Goal: Task Accomplishment & Management: Manage account settings

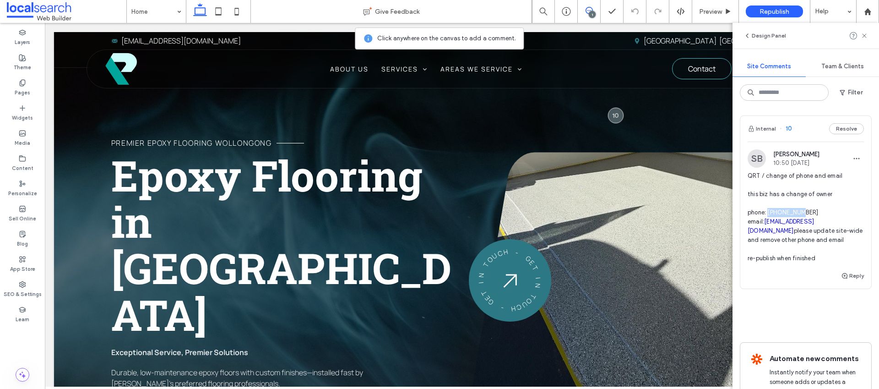
drag, startPoint x: 805, startPoint y: 213, endPoint x: 768, endPoint y: 215, distance: 36.2
click at [768, 215] on span "QRT / change of phone and email this biz has a change of owner phone: 040479638…" at bounding box center [805, 217] width 116 height 92
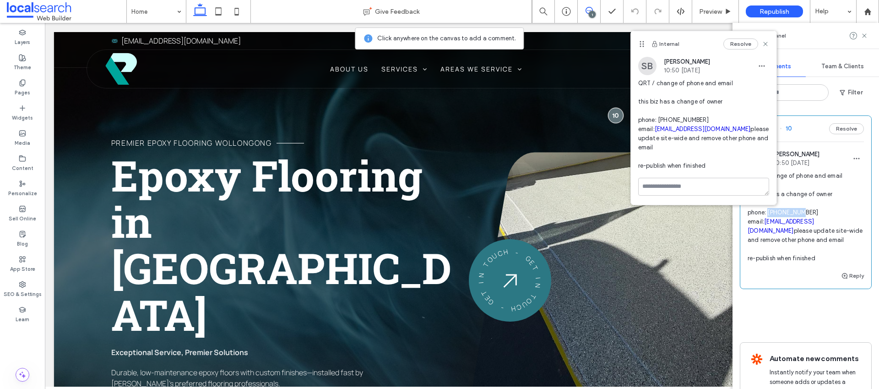
copy span "0404796386"
click at [766, 42] on use at bounding box center [765, 44] width 4 height 4
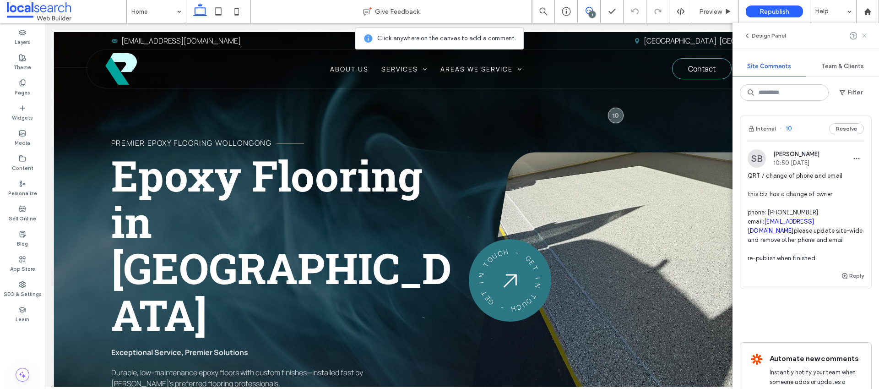
click at [865, 33] on icon at bounding box center [863, 35] width 7 height 7
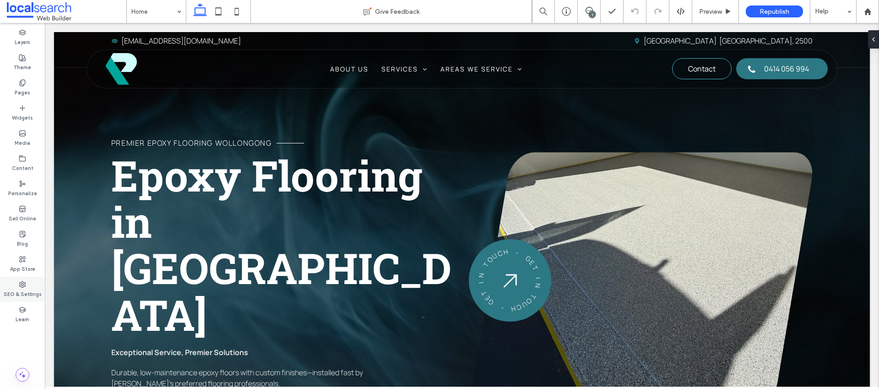
click at [26, 287] on icon at bounding box center [22, 284] width 7 height 7
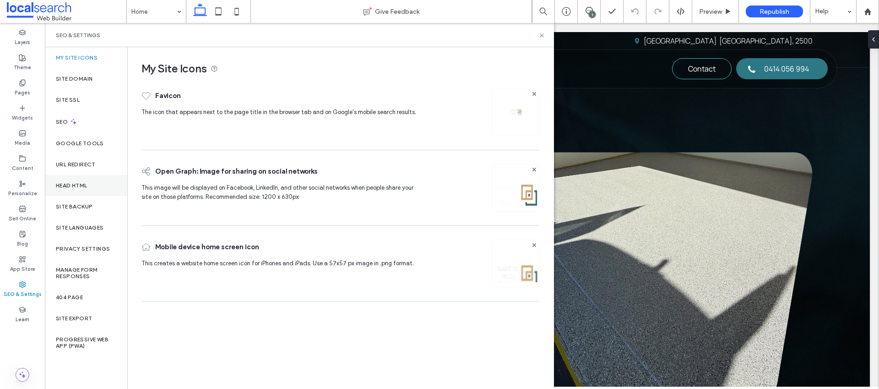
click at [68, 189] on div "Head HTML" at bounding box center [86, 185] width 82 height 21
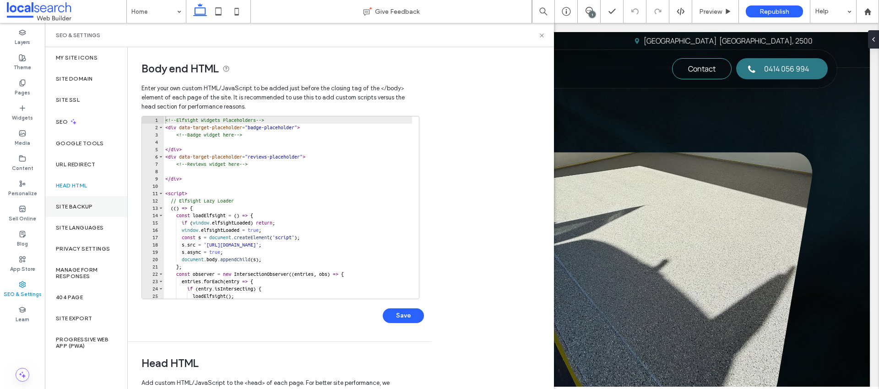
click at [68, 202] on div "Site Backup" at bounding box center [86, 206] width 82 height 21
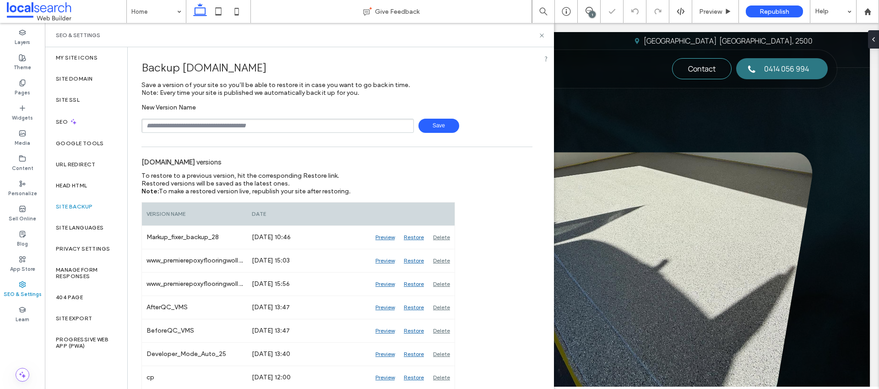
click at [195, 129] on input "text" at bounding box center [277, 126] width 272 height 14
type input "**********"
click at [428, 125] on span "Save" at bounding box center [438, 126] width 41 height 14
click at [540, 36] on icon at bounding box center [541, 35] width 7 height 7
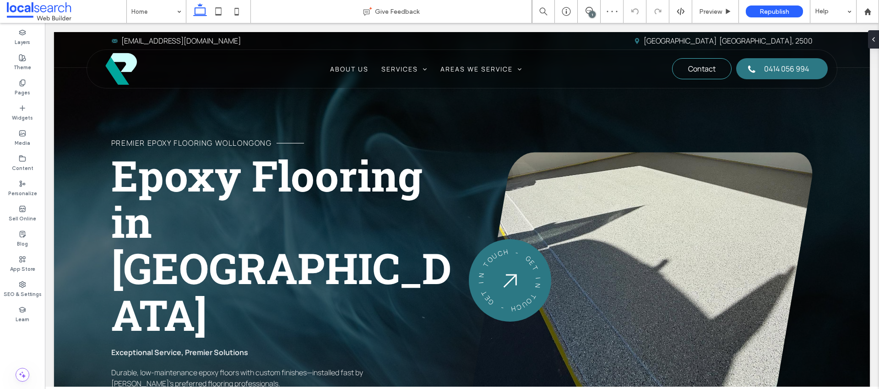
click at [592, 13] on div "1" at bounding box center [592, 14] width 7 height 7
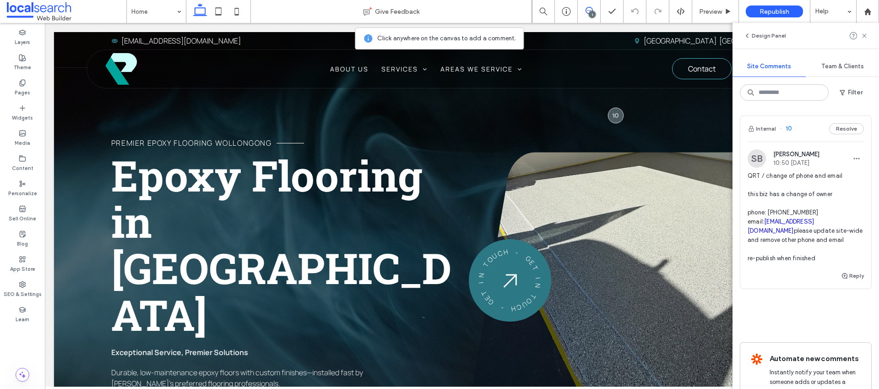
click at [585, 13] on icon at bounding box center [588, 10] width 7 height 7
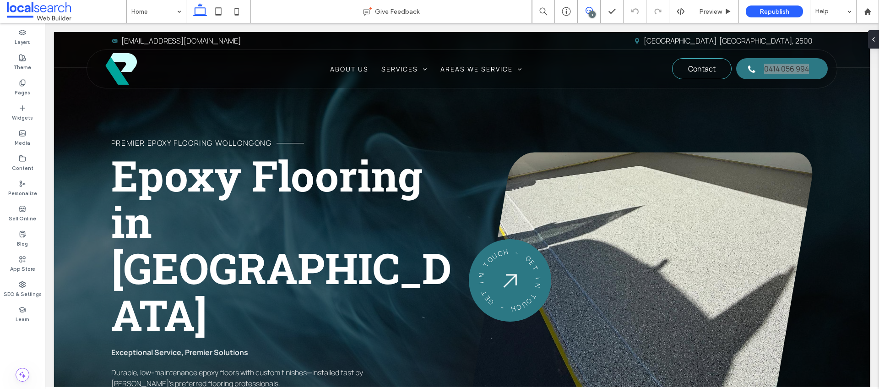
click at [594, 10] on span at bounding box center [589, 10] width 22 height 7
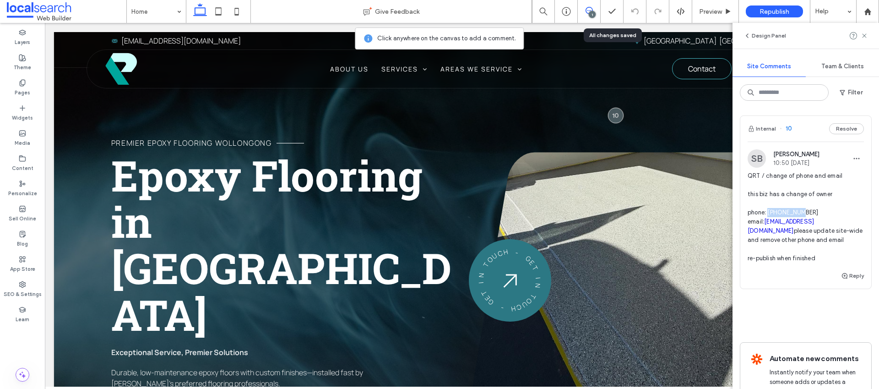
drag, startPoint x: 769, startPoint y: 213, endPoint x: 803, endPoint y: 212, distance: 33.9
click at [803, 212] on span "QRT / change of phone and email this biz has a change of owner phone: 040479638…" at bounding box center [805, 217] width 116 height 92
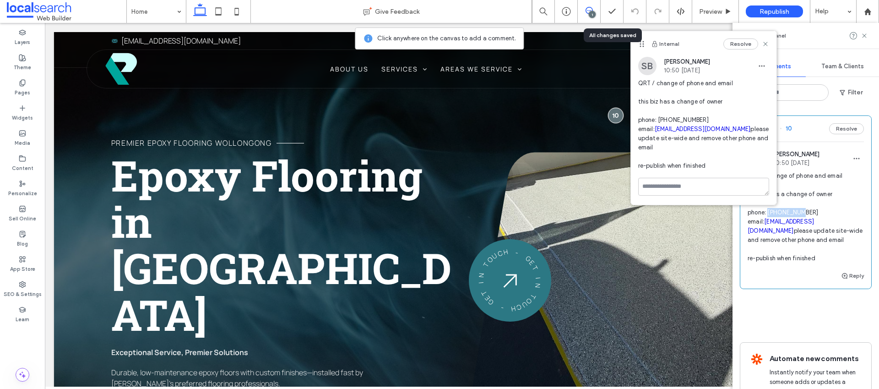
copy span "0404796386"
click at [23, 164] on label "Content" at bounding box center [23, 167] width 22 height 10
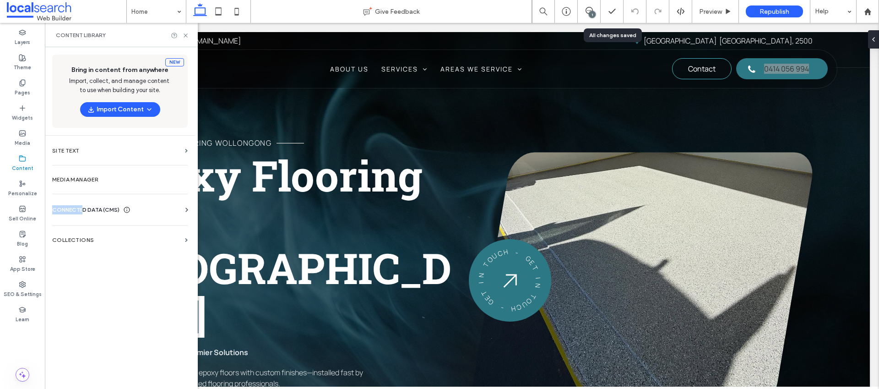
click at [84, 205] on span "CONNECTED DATA (CMS)" at bounding box center [85, 209] width 67 height 9
click at [151, 234] on label "Business Info" at bounding box center [121, 232] width 124 height 6
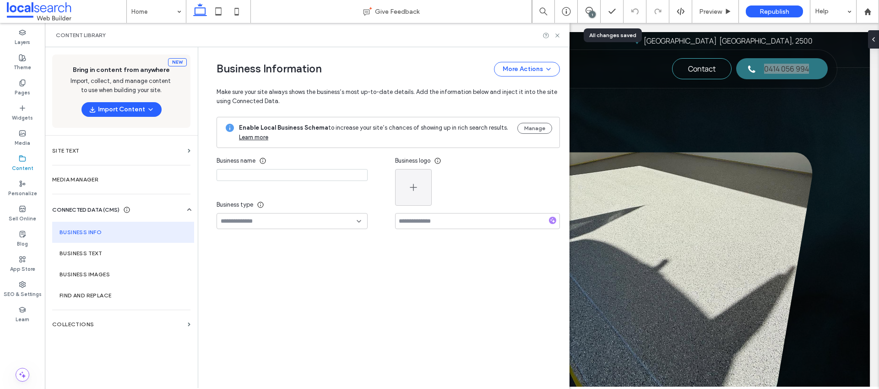
type input "**********"
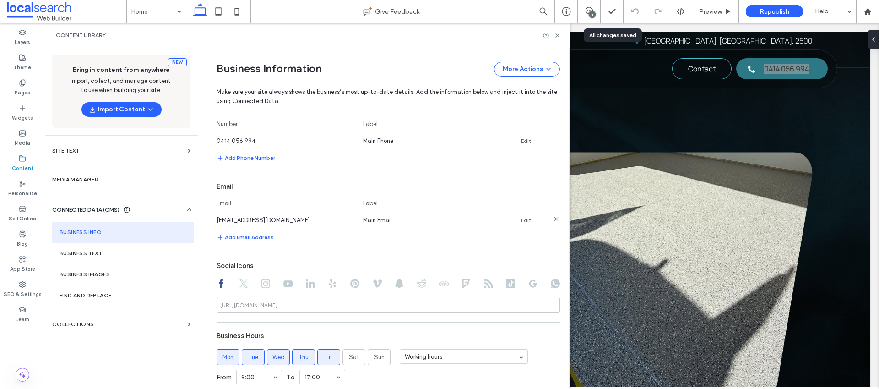
scroll to position [303, 0]
click at [525, 142] on link "Edit" at bounding box center [526, 143] width 10 height 7
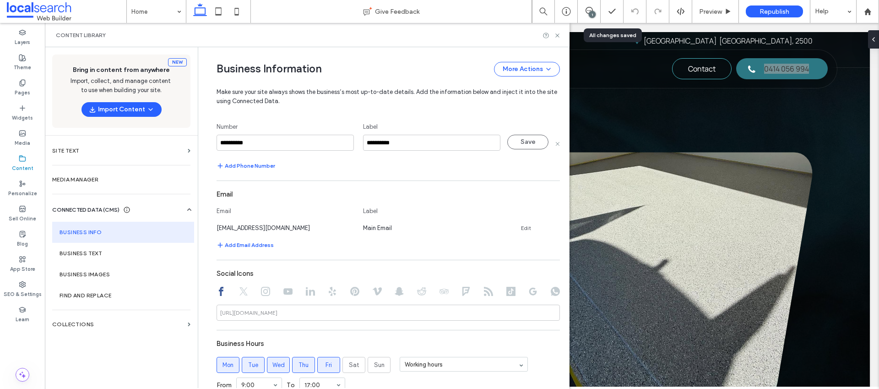
click at [241, 145] on input "**********" at bounding box center [284, 143] width 137 height 16
click at [229, 143] on input "**********" at bounding box center [284, 143] width 137 height 16
type input "**********"
click at [521, 144] on button "Save" at bounding box center [527, 142] width 41 height 15
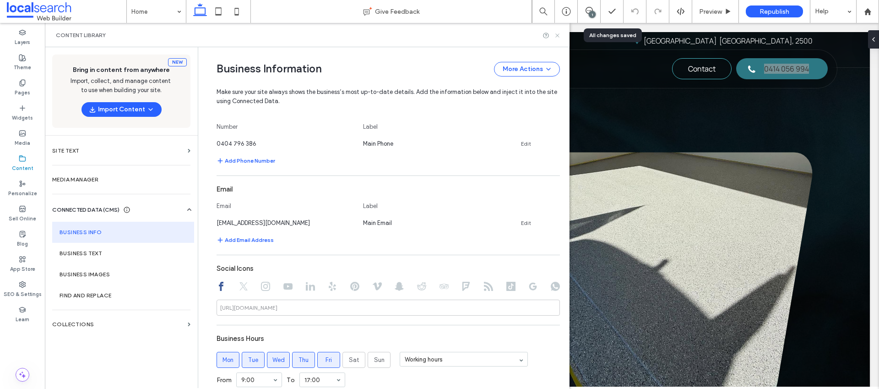
click at [556, 35] on use at bounding box center [557, 35] width 4 height 4
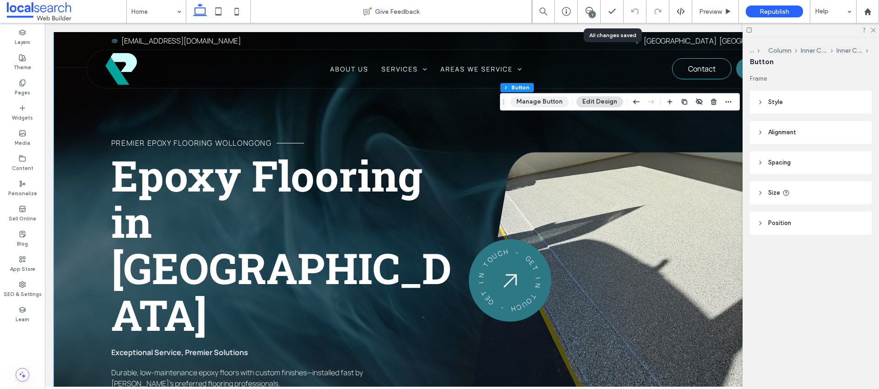
click at [539, 102] on button "Manage Button" at bounding box center [539, 101] width 58 height 11
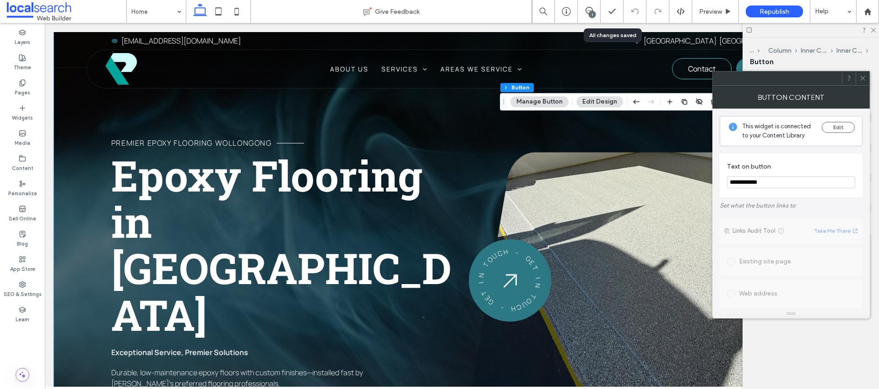
paste input "Text on button"
type input "**********"
click at [784, 159] on section "**********" at bounding box center [791, 175] width 128 height 35
click at [864, 81] on span at bounding box center [862, 78] width 7 height 14
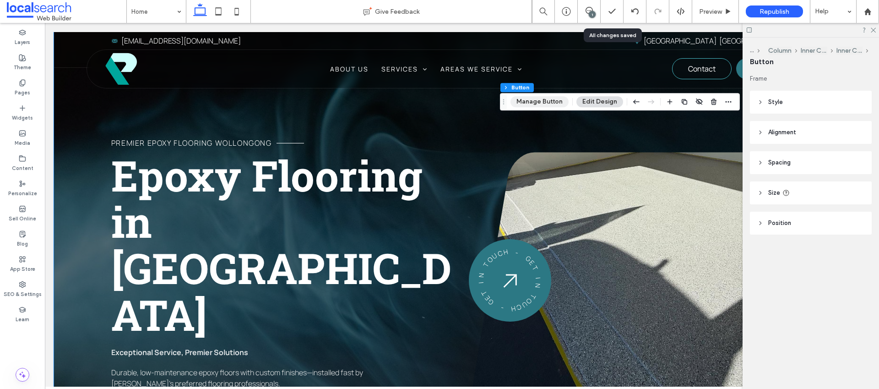
click at [550, 102] on button "Manage Button" at bounding box center [539, 101] width 58 height 11
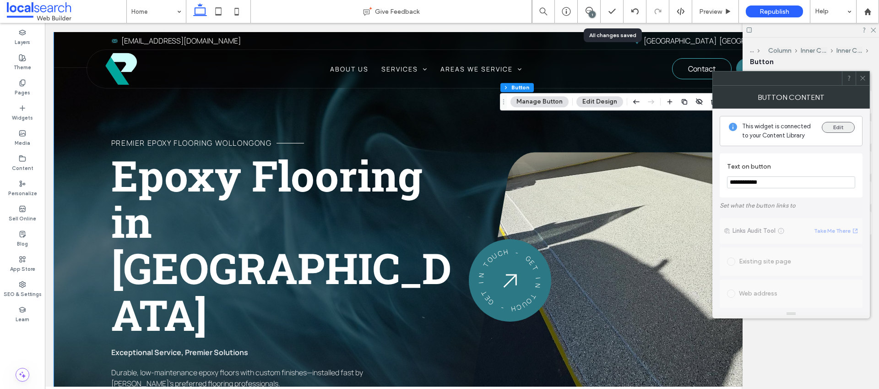
click at [834, 127] on button "Edit" at bounding box center [838, 127] width 33 height 11
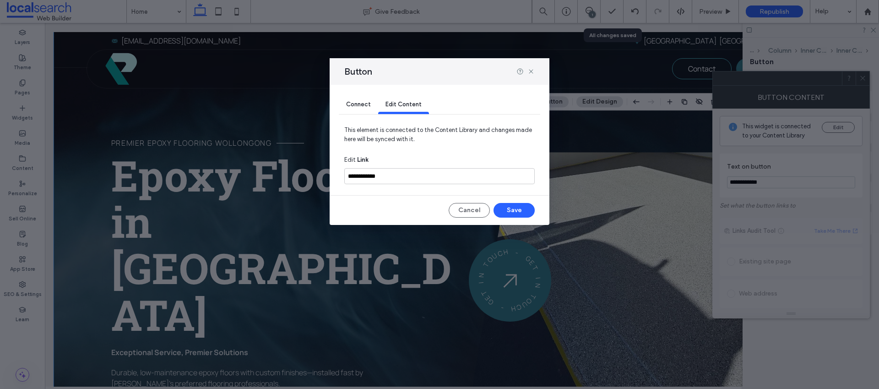
click at [368, 108] on span "Connect" at bounding box center [358, 104] width 25 height 7
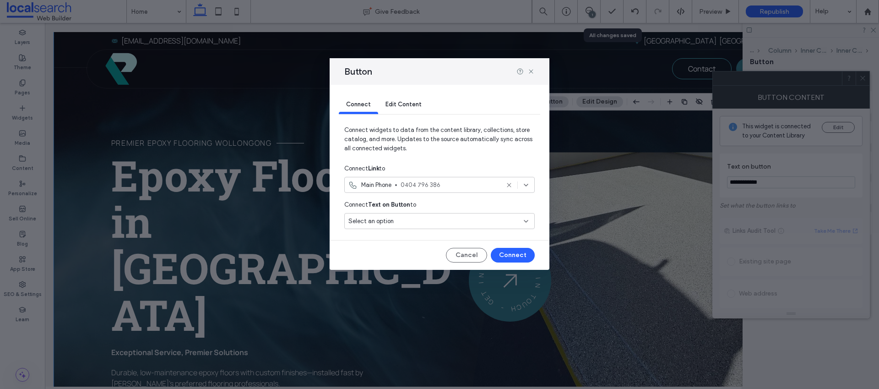
click at [506, 183] on icon at bounding box center [508, 184] width 7 height 7
click at [498, 183] on div "Select an option" at bounding box center [433, 184] width 171 height 9
paste input "**********"
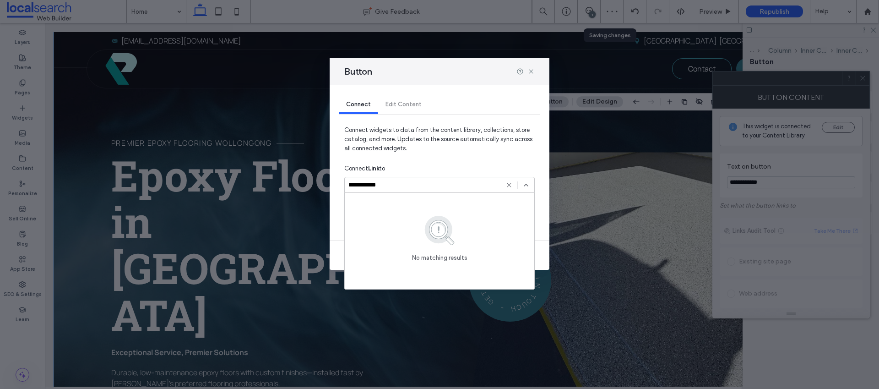
type input "**********"
click at [506, 183] on icon at bounding box center [508, 184] width 7 height 7
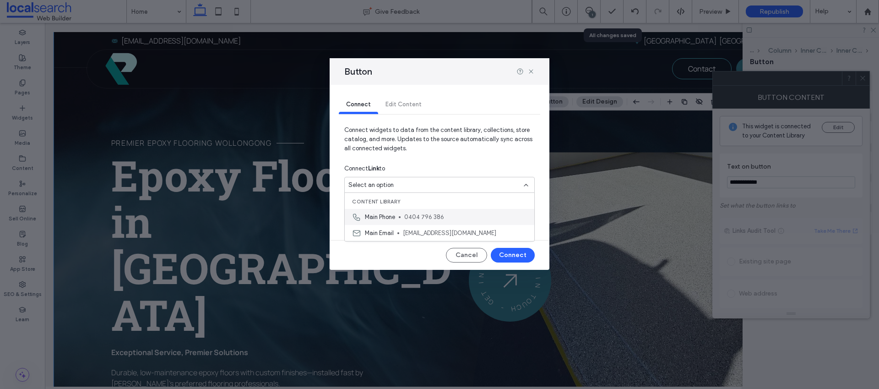
click at [438, 214] on span "0404 796 386" at bounding box center [465, 216] width 123 height 9
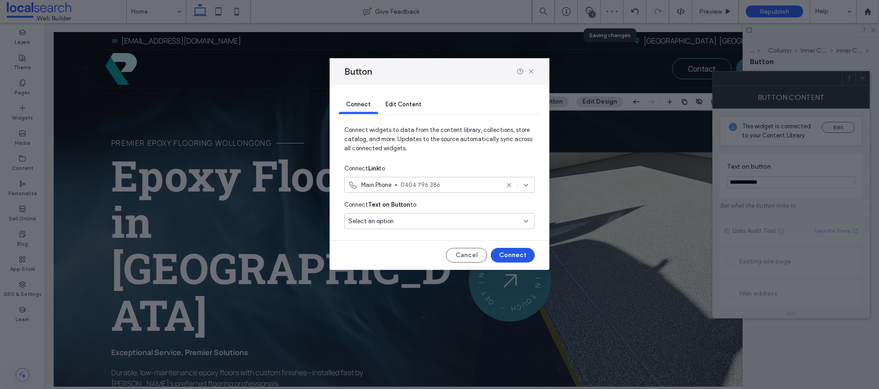
click at [515, 257] on button "Connect" at bounding box center [513, 255] width 44 height 15
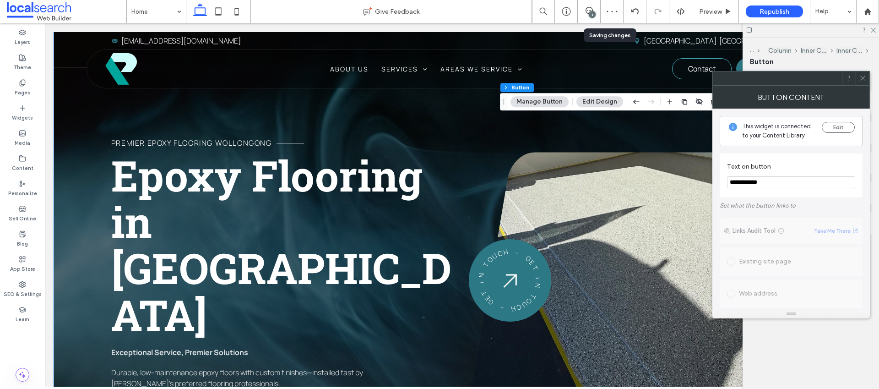
click at [864, 83] on span at bounding box center [862, 78] width 7 height 14
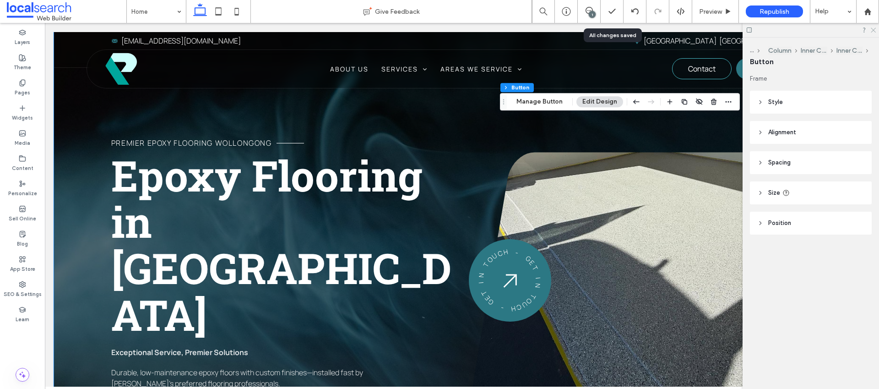
click at [873, 31] on icon at bounding box center [873, 30] width 6 height 6
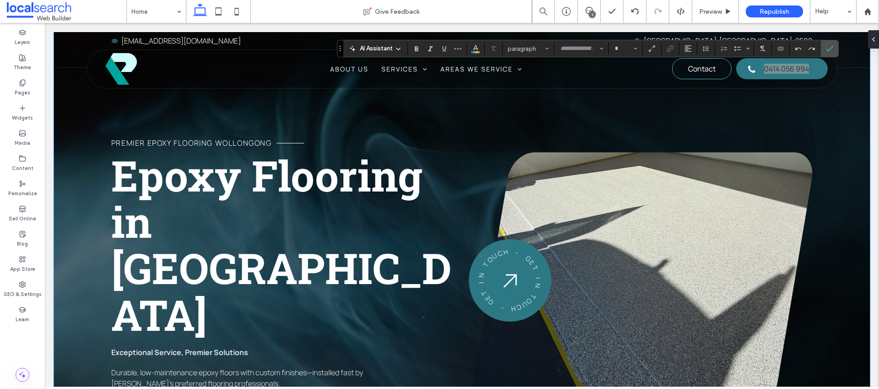
type input "*******"
type input "**"
click at [668, 49] on icon "Link" at bounding box center [669, 48] width 7 height 7
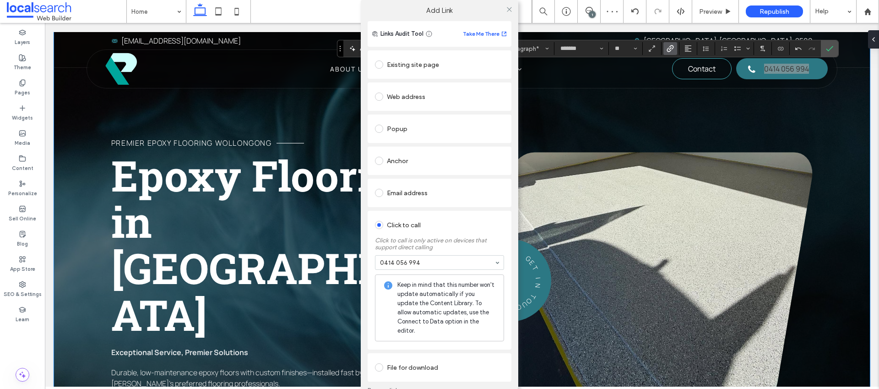
drag, startPoint x: 508, startPoint y: 9, endPoint x: 549, endPoint y: 25, distance: 43.8
click at [508, 9] on icon at bounding box center [509, 9] width 7 height 7
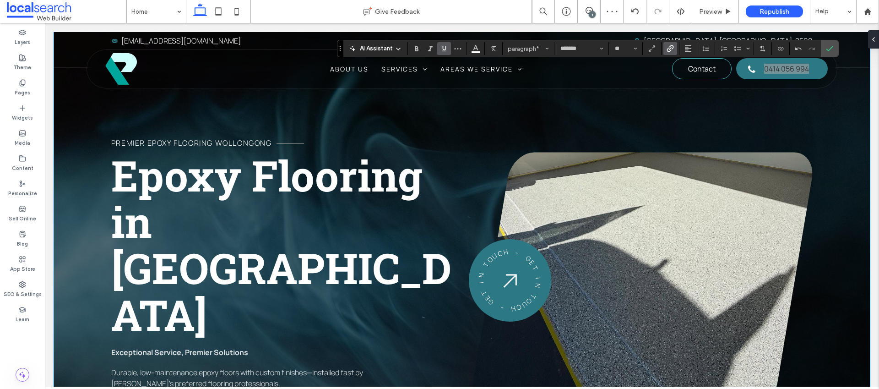
click at [667, 49] on icon "Link" at bounding box center [669, 48] width 7 height 7
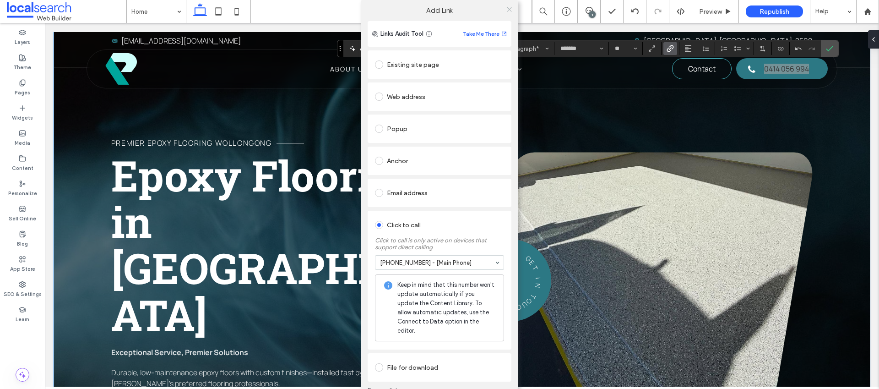
click at [507, 4] on span at bounding box center [509, 9] width 7 height 14
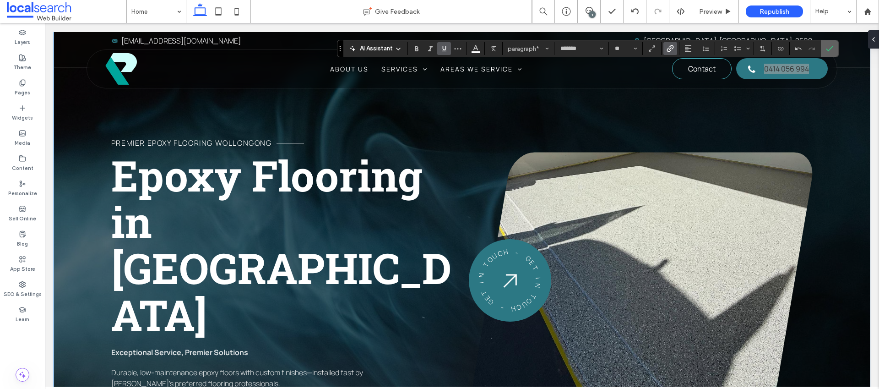
click at [826, 48] on icon "Confirm" at bounding box center [829, 48] width 7 height 7
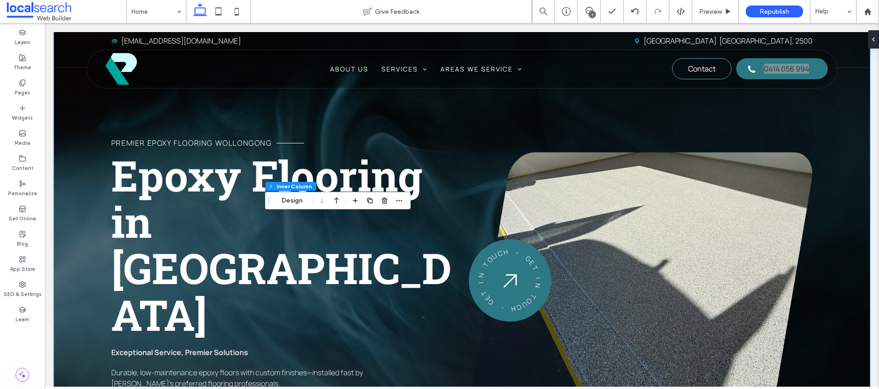
scroll to position [23, 0]
click at [295, 200] on button "Manage Text" at bounding box center [301, 200] width 51 height 11
type input "*******"
type input "**"
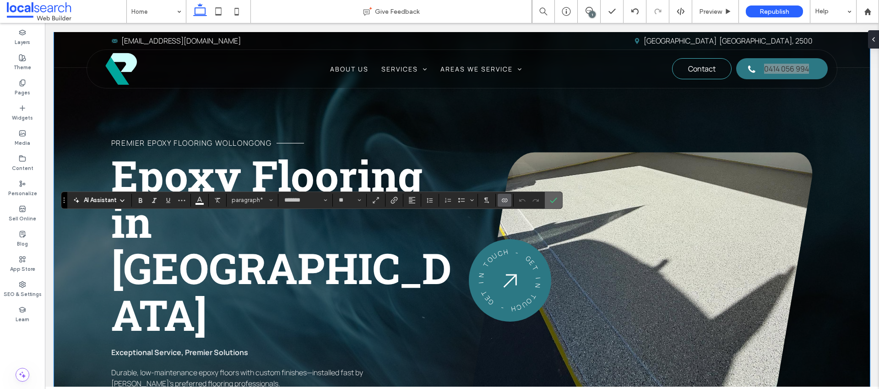
click at [550, 201] on icon "Confirm" at bounding box center [553, 199] width 7 height 7
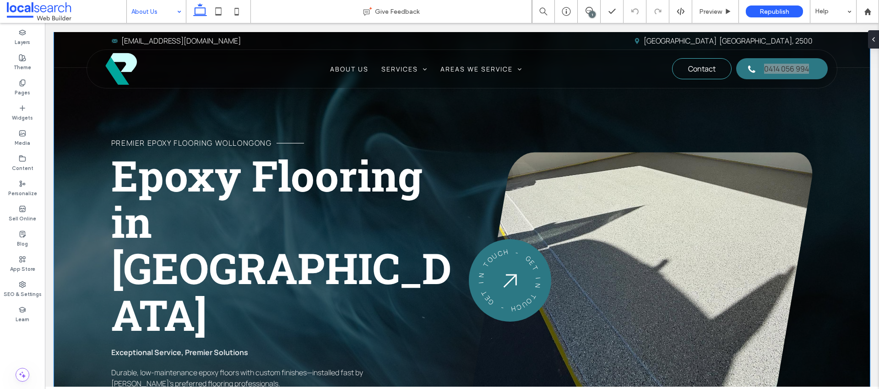
click at [170, 14] on input at bounding box center [153, 11] width 45 height 23
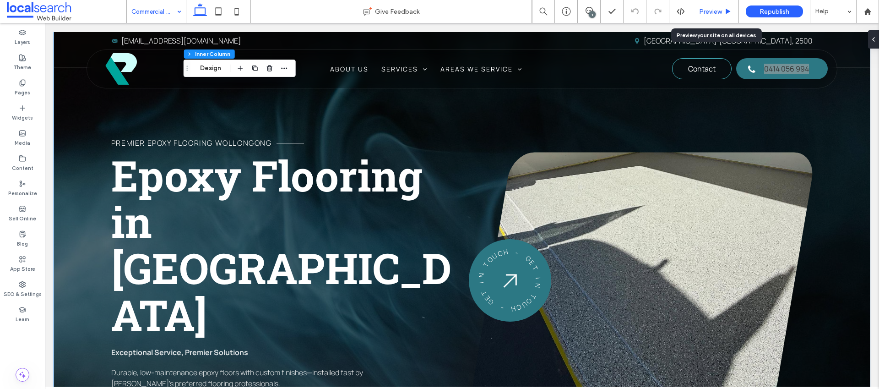
click at [708, 12] on span "Preview" at bounding box center [710, 12] width 23 height 8
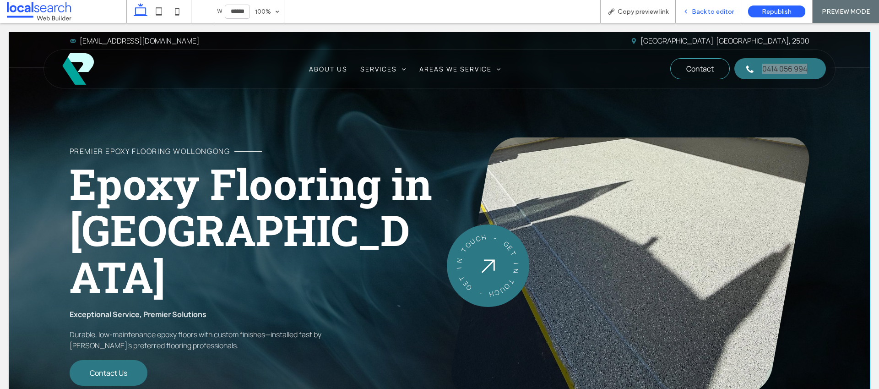
click at [722, 14] on span "Back to editor" at bounding box center [713, 12] width 42 height 8
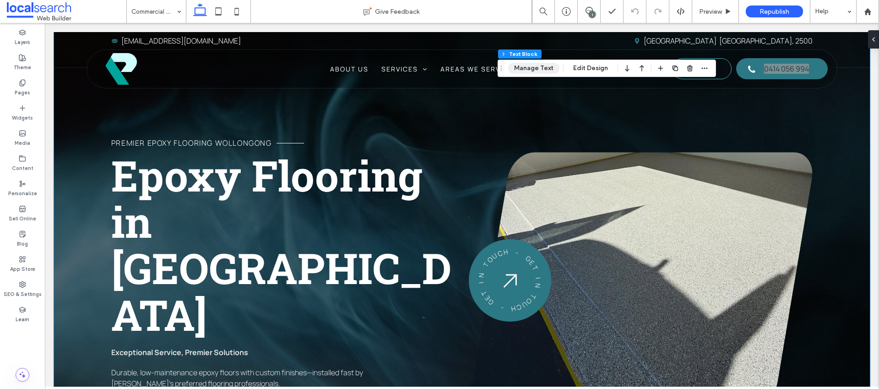
click at [538, 69] on button "Manage Text" at bounding box center [533, 68] width 51 height 11
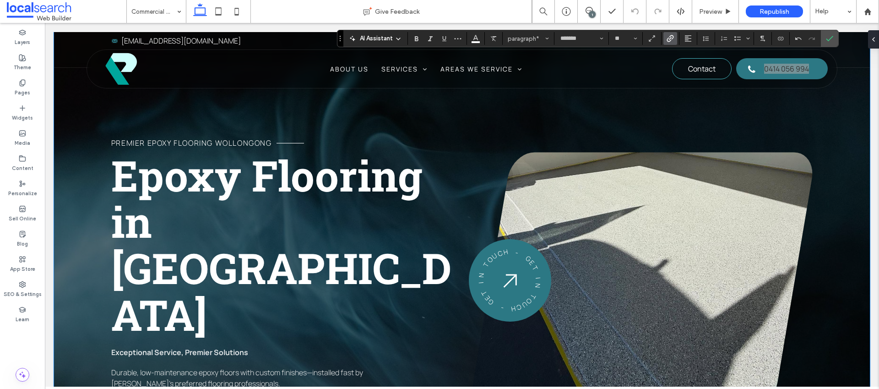
click at [670, 40] on use "Link" at bounding box center [669, 38] width 7 height 7
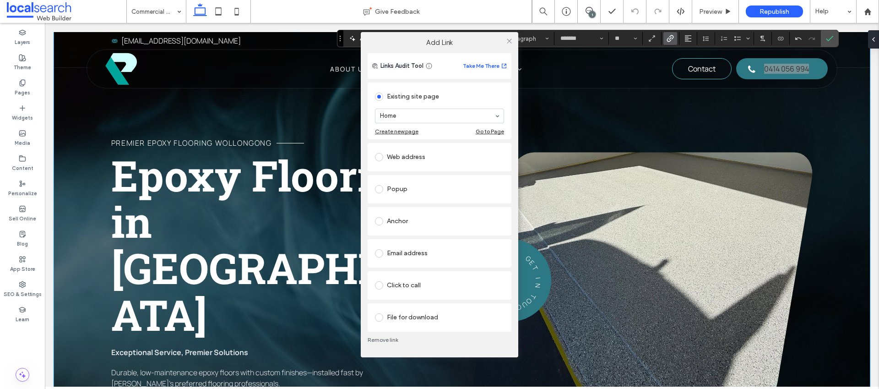
click at [405, 281] on div "Click to call" at bounding box center [439, 285] width 129 height 15
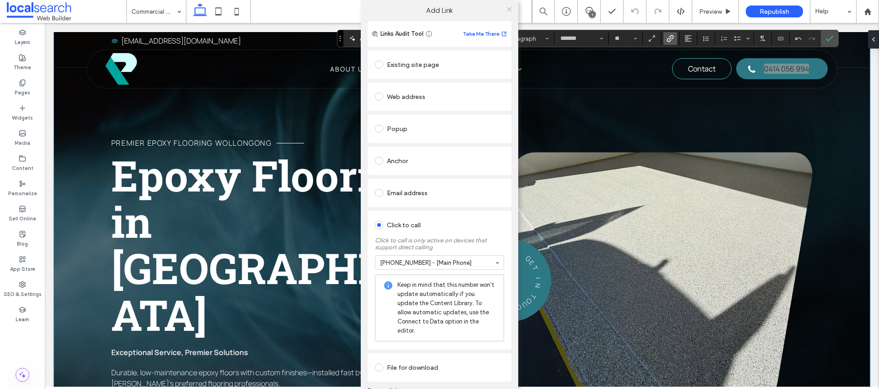
click at [508, 7] on icon at bounding box center [509, 9] width 7 height 7
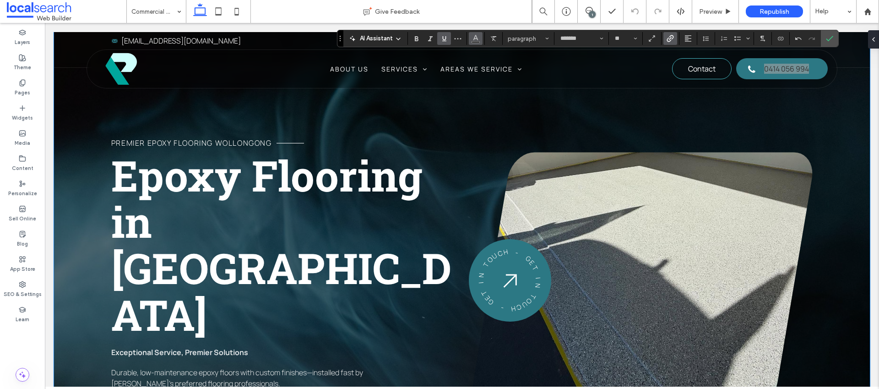
click at [479, 38] on icon "Color" at bounding box center [475, 37] width 7 height 7
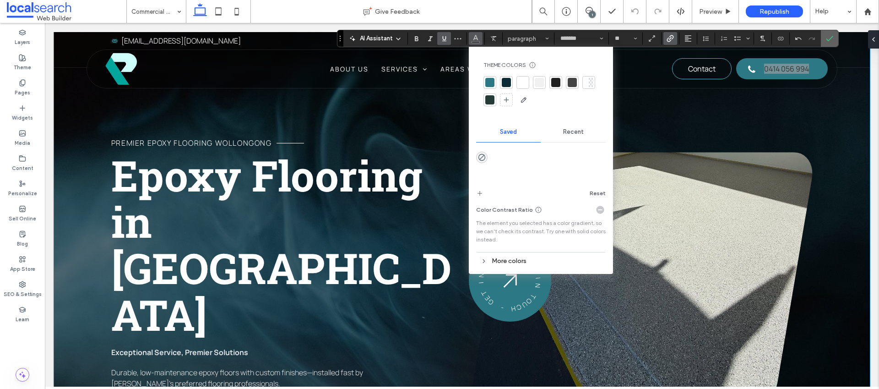
click at [831, 35] on icon "Confirm" at bounding box center [829, 38] width 7 height 7
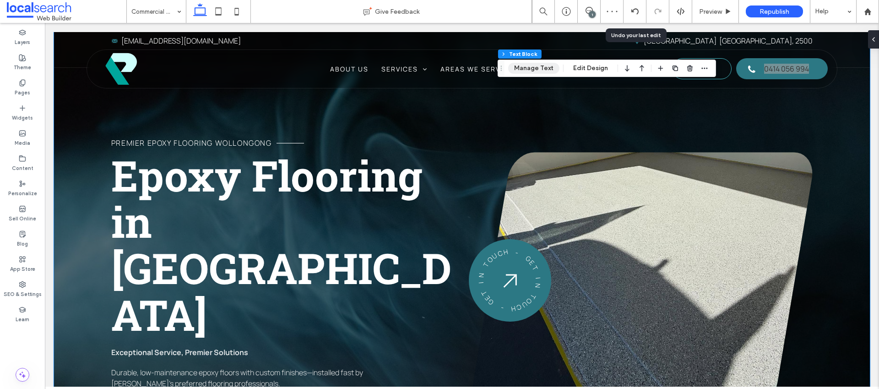
click at [532, 66] on button "Manage Text" at bounding box center [533, 68] width 51 height 11
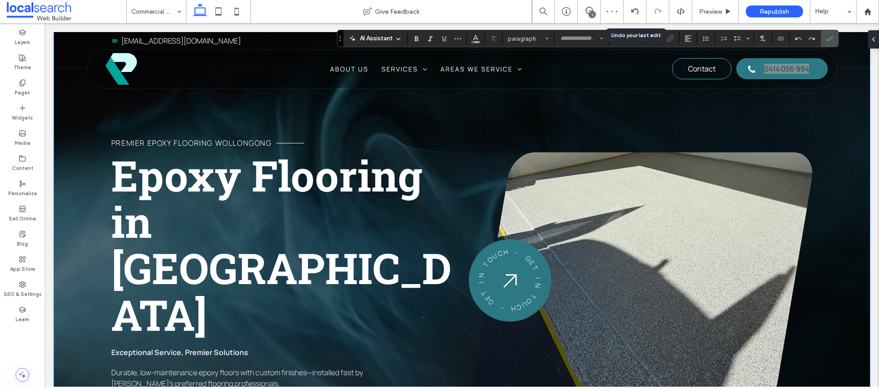
type input "*******"
type input "**"
click at [829, 36] on icon "Confirm" at bounding box center [829, 38] width 7 height 7
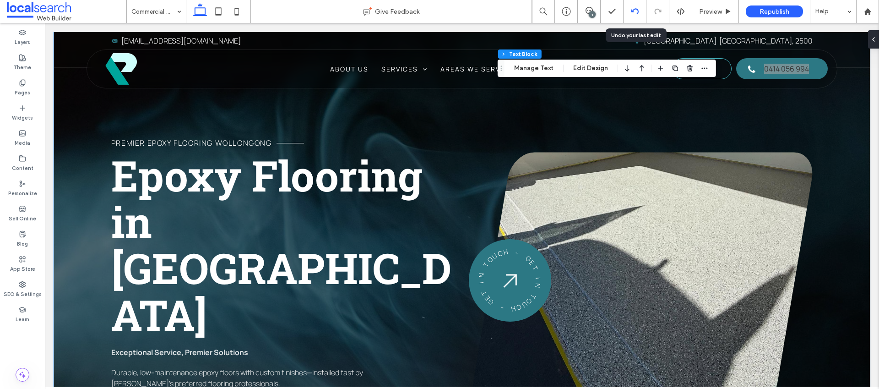
click at [630, 9] on div at bounding box center [634, 11] width 22 height 7
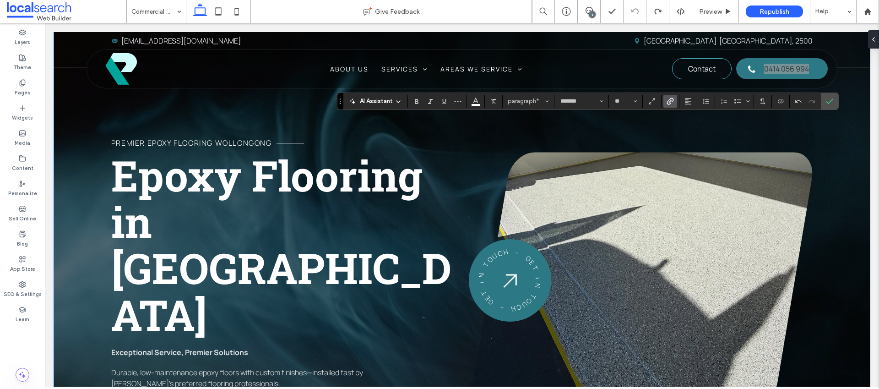
click at [668, 99] on icon "Link" at bounding box center [669, 100] width 7 height 7
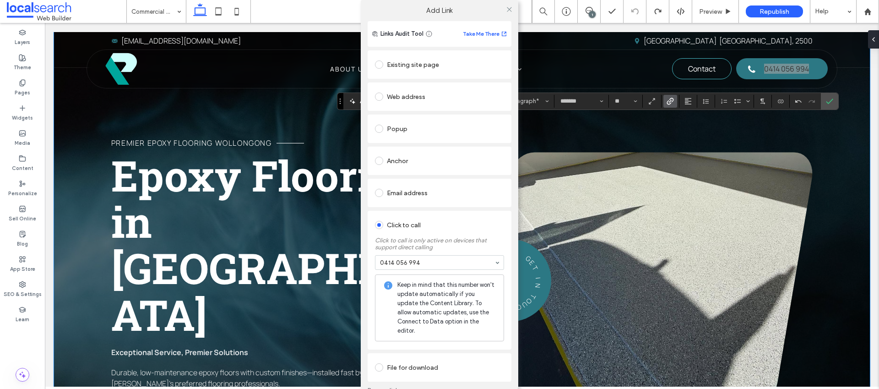
drag, startPoint x: 508, startPoint y: 8, endPoint x: 529, endPoint y: 21, distance: 25.0
click at [508, 8] on icon at bounding box center [509, 9] width 7 height 7
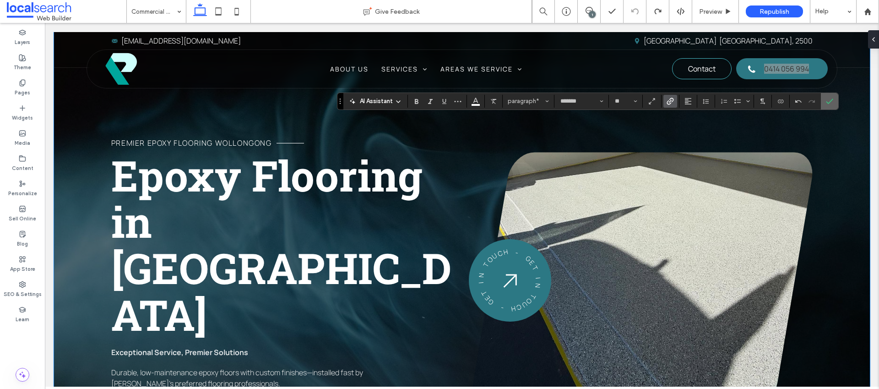
click at [835, 97] on label "Confirm" at bounding box center [829, 101] width 14 height 16
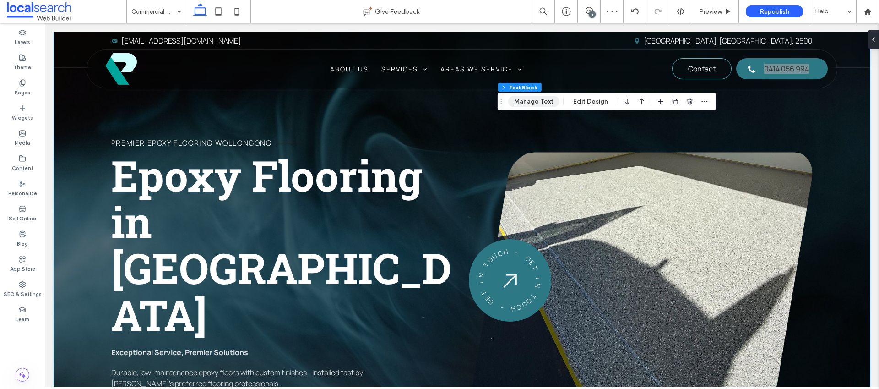
click at [549, 97] on button "Manage Text" at bounding box center [533, 101] width 51 height 11
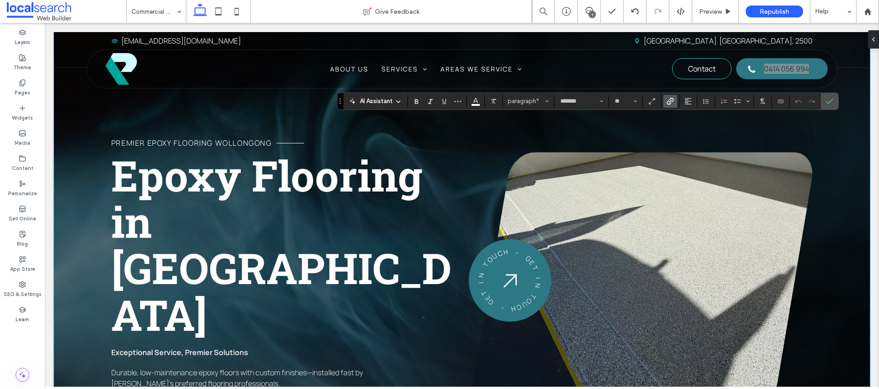
click at [666, 102] on icon "Link" at bounding box center [669, 100] width 7 height 7
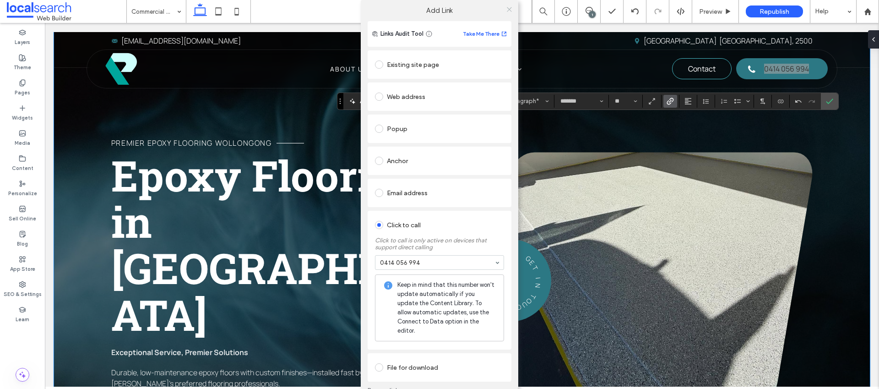
click at [506, 10] on icon at bounding box center [509, 9] width 7 height 7
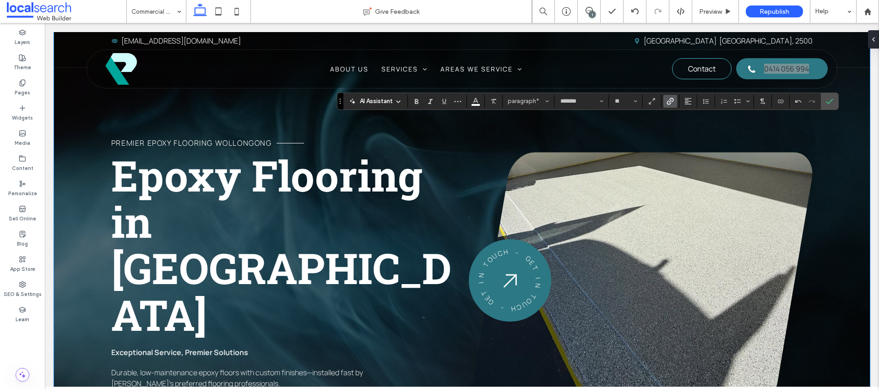
click at [670, 100] on use "Link" at bounding box center [669, 100] width 7 height 7
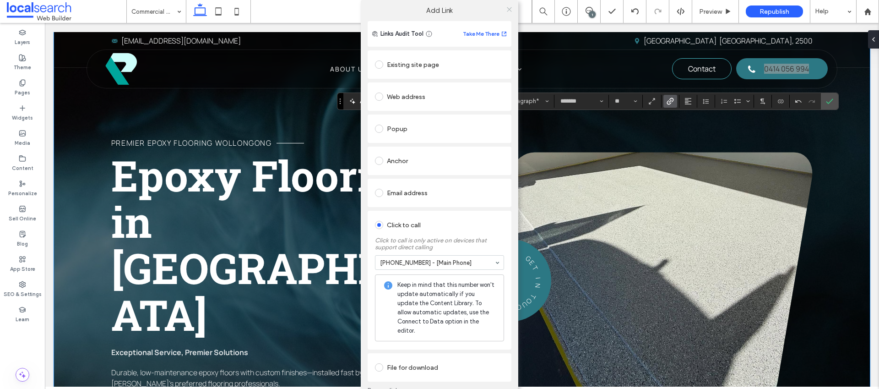
click at [508, 11] on use at bounding box center [509, 9] width 5 height 5
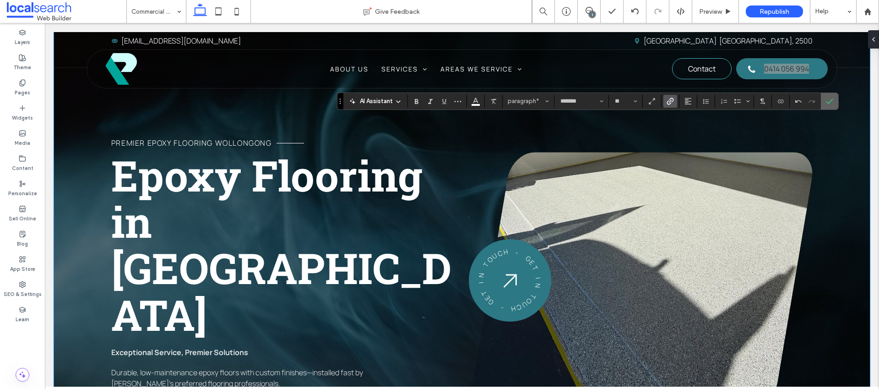
click at [832, 100] on icon "Confirm" at bounding box center [829, 100] width 7 height 7
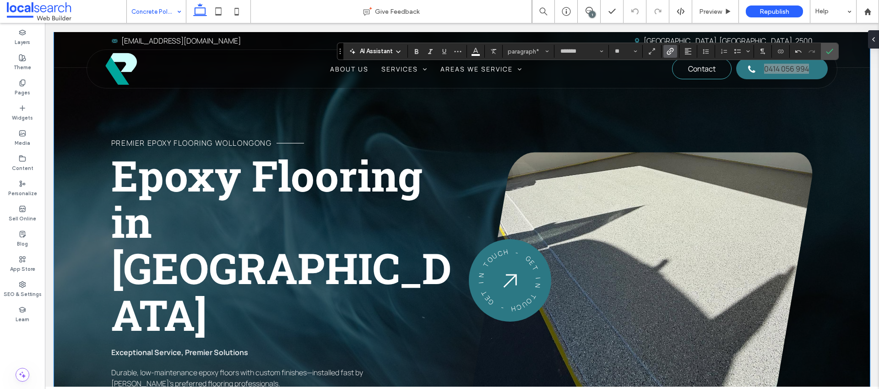
click at [666, 49] on icon "Link" at bounding box center [669, 51] width 7 height 7
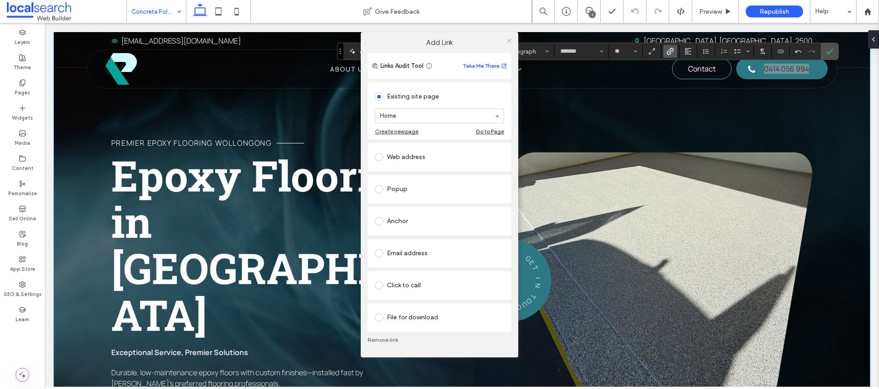
click at [509, 38] on icon at bounding box center [509, 41] width 7 height 7
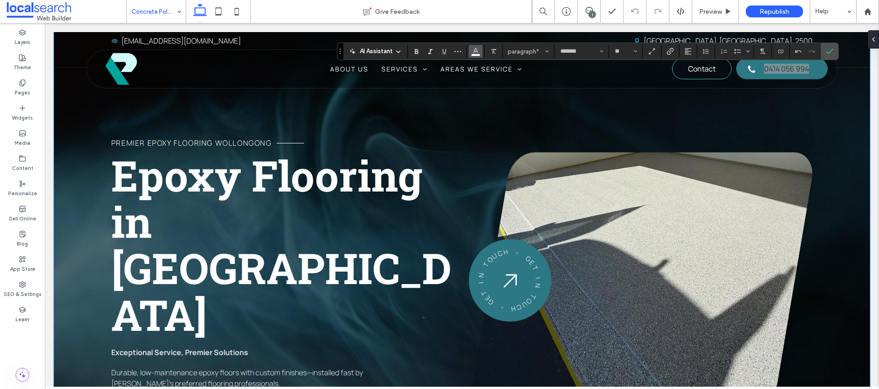
click at [474, 49] on use "Color" at bounding box center [475, 50] width 5 height 5
click at [473, 49] on icon "Color" at bounding box center [475, 50] width 7 height 7
click at [479, 53] on button "Color" at bounding box center [476, 51] width 14 height 13
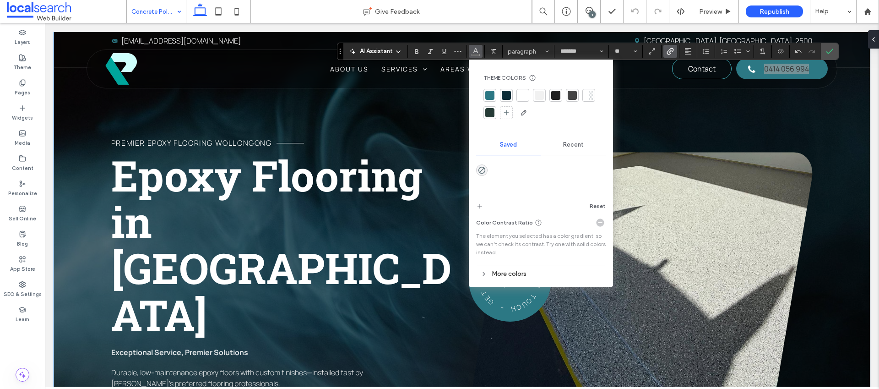
click at [519, 96] on div at bounding box center [522, 95] width 9 height 9
click at [835, 49] on label "Confirm" at bounding box center [829, 51] width 14 height 16
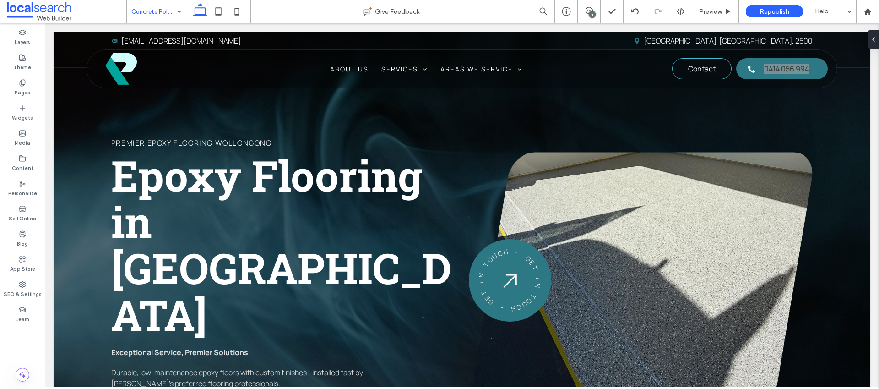
type input "*******"
type input "**"
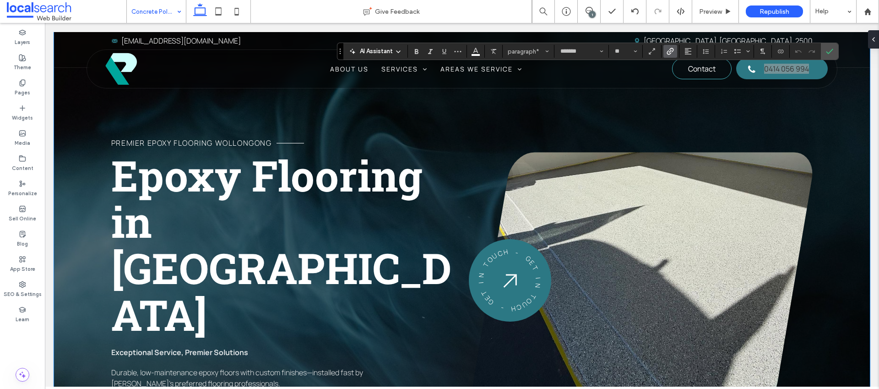
click at [669, 46] on span "Link" at bounding box center [668, 51] width 4 height 13
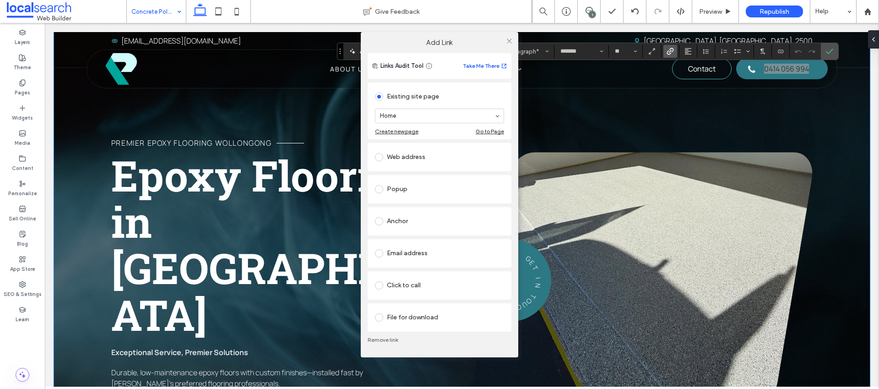
click at [391, 279] on div "Click to call" at bounding box center [439, 285] width 129 height 15
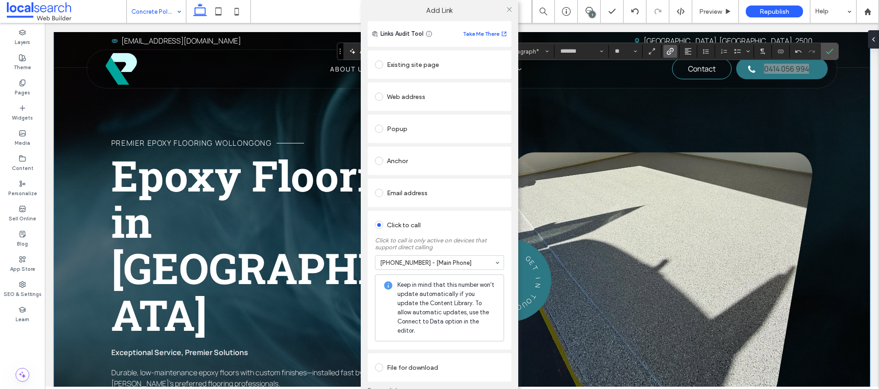
drag, startPoint x: 831, startPoint y: 52, endPoint x: 824, endPoint y: 53, distance: 6.4
click at [829, 52] on div "Add Link Links Audit Tool Take Me There Existing site page Home Create new page…" at bounding box center [439, 194] width 879 height 389
click at [507, 9] on use at bounding box center [509, 9] width 5 height 5
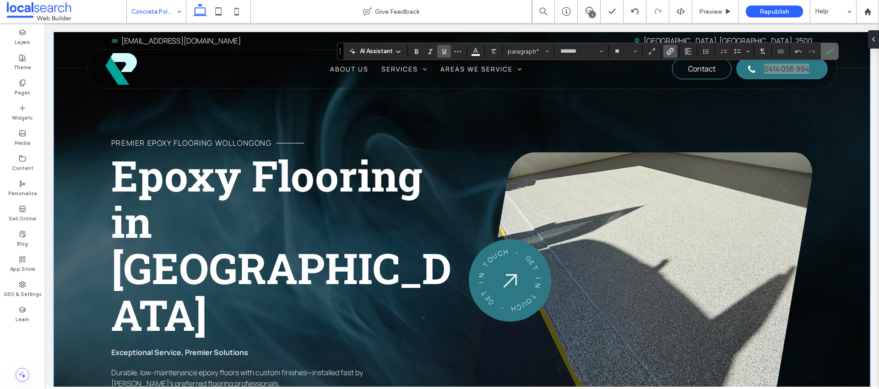
click at [826, 54] on icon "Confirm" at bounding box center [829, 51] width 7 height 7
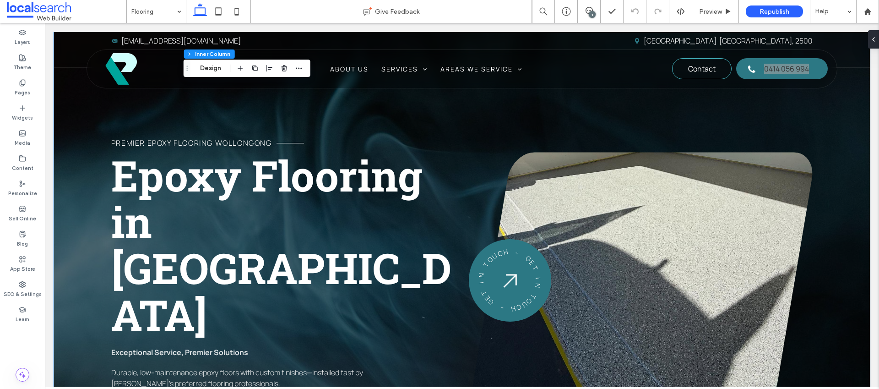
scroll to position [91, 0]
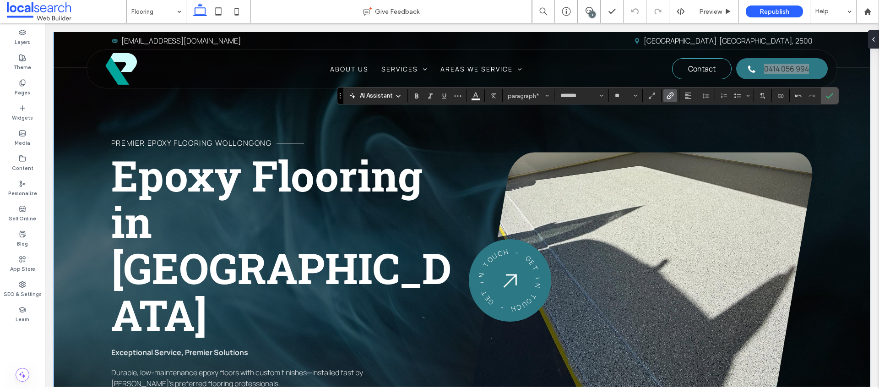
click at [670, 98] on use "Link" at bounding box center [669, 95] width 7 height 7
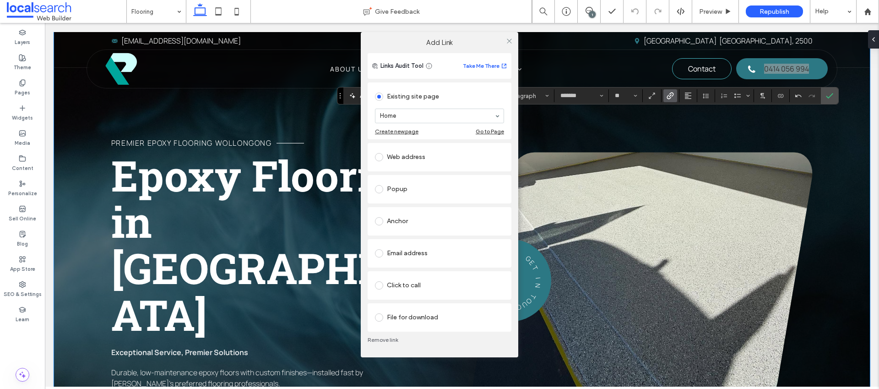
click at [404, 280] on div "Click to call" at bounding box center [439, 285] width 129 height 15
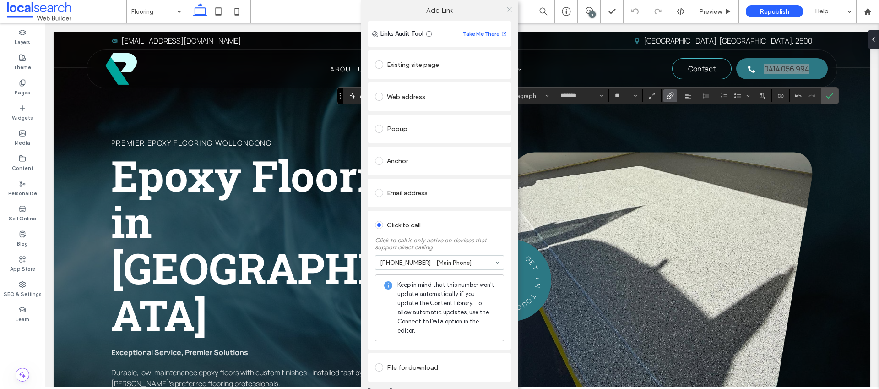
click at [506, 7] on icon at bounding box center [509, 9] width 7 height 7
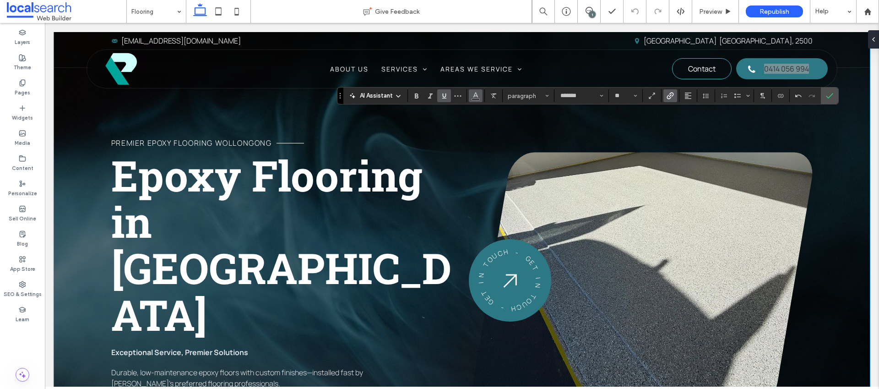
click at [478, 94] on icon "Color" at bounding box center [475, 94] width 7 height 7
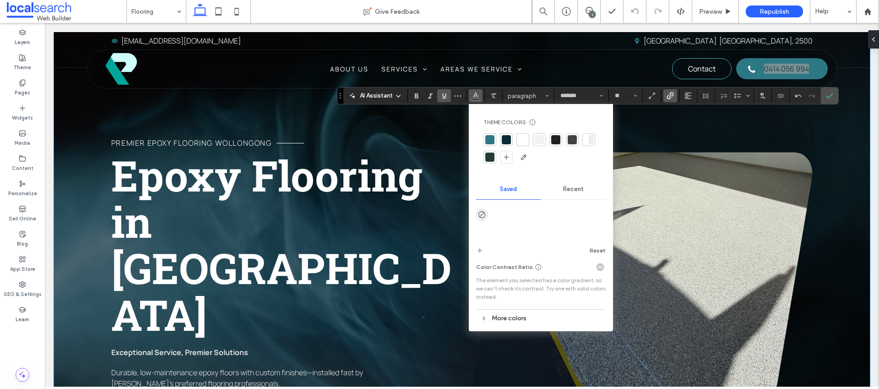
click at [521, 141] on div at bounding box center [522, 139] width 9 height 9
click at [673, 97] on icon "Link" at bounding box center [669, 95] width 7 height 7
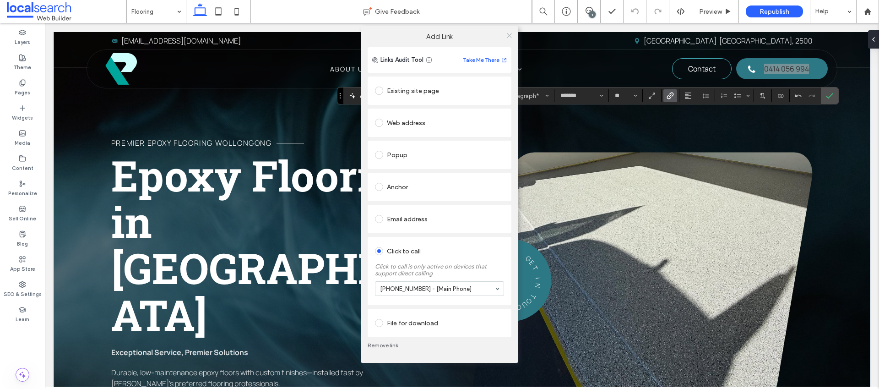
click at [507, 32] on icon at bounding box center [509, 35] width 7 height 7
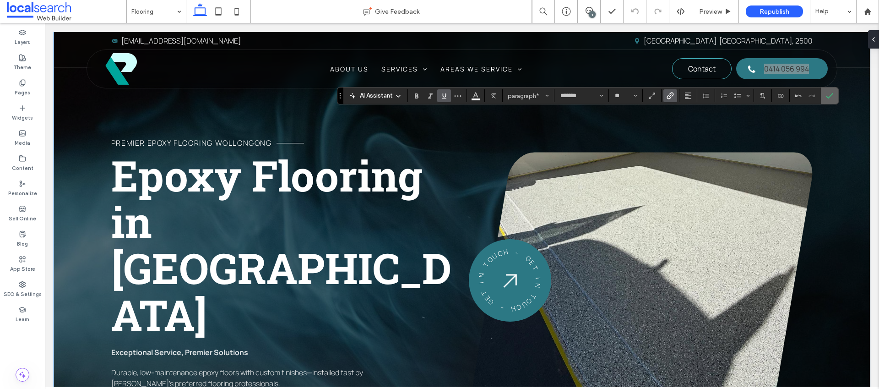
click at [830, 99] on span "Confirm" at bounding box center [829, 96] width 7 height 16
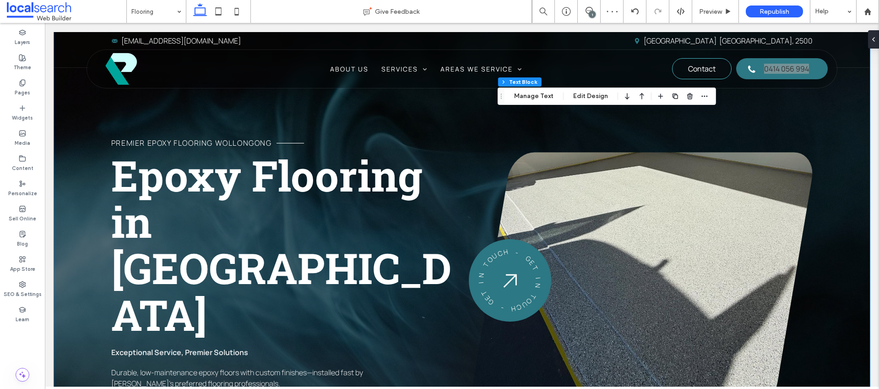
click at [591, 13] on div "1" at bounding box center [592, 14] width 7 height 7
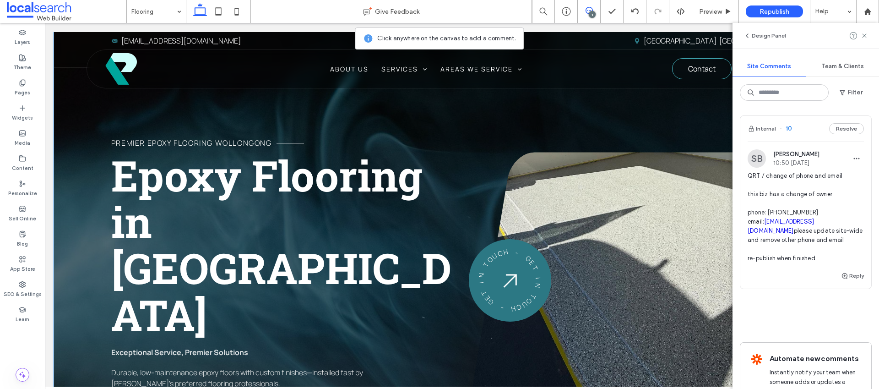
click at [592, 13] on div "1" at bounding box center [592, 14] width 7 height 7
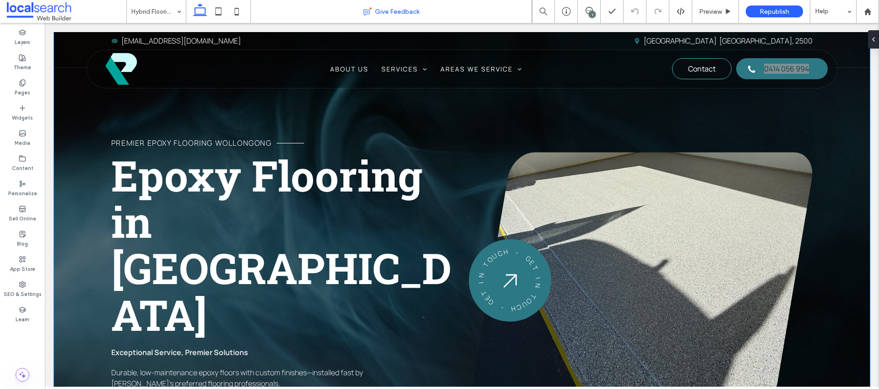
type input "*******"
type input "**"
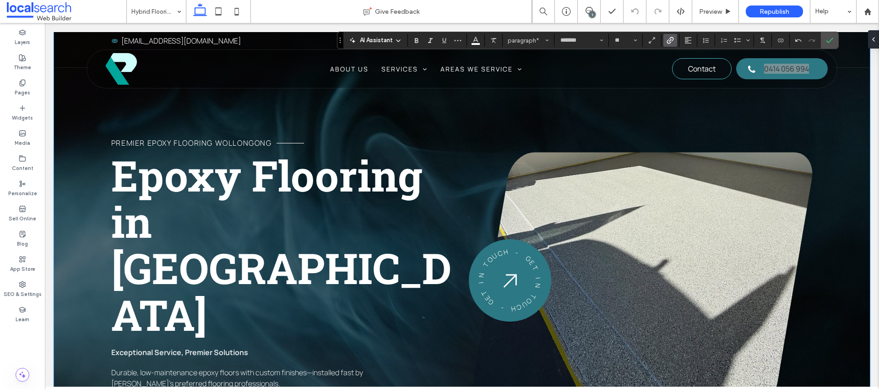
click at [674, 38] on label "Link" at bounding box center [670, 40] width 14 height 13
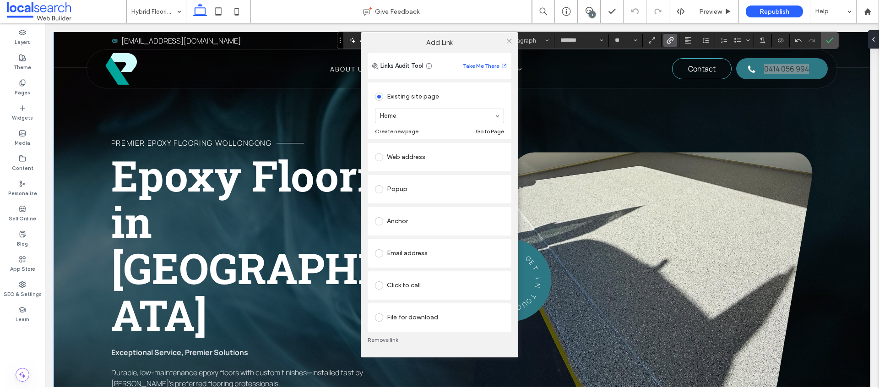
click at [399, 286] on div "Click to call" at bounding box center [439, 285] width 129 height 15
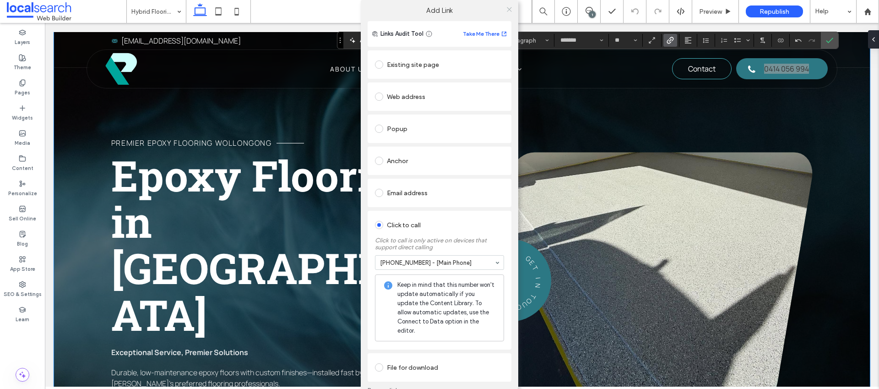
click at [507, 9] on icon at bounding box center [509, 9] width 7 height 7
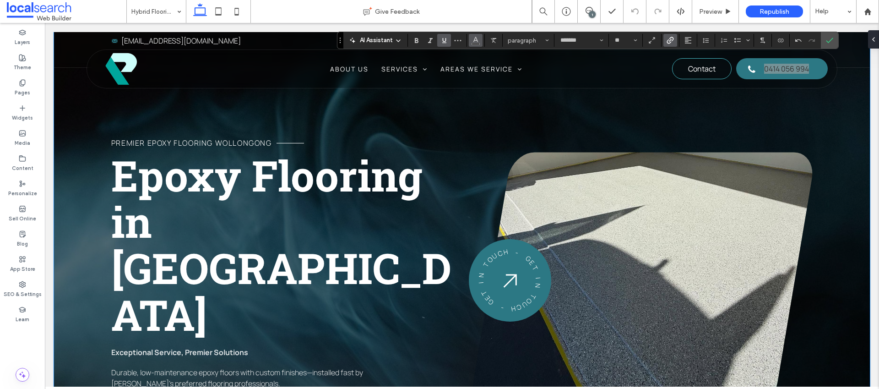
click at [475, 41] on icon "Color" at bounding box center [475, 39] width 7 height 7
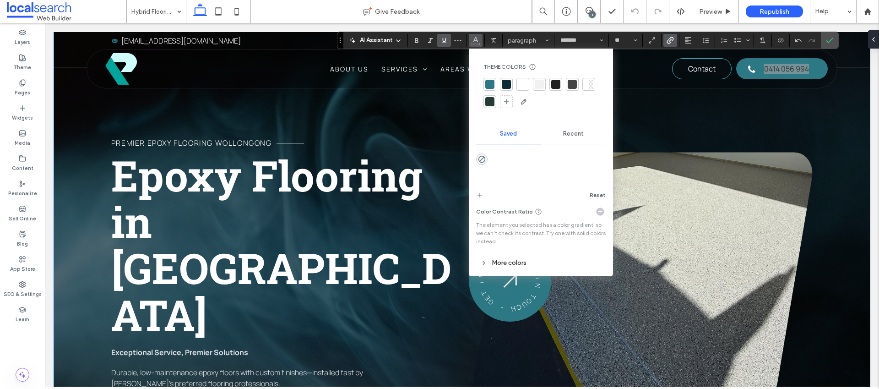
click at [521, 84] on div at bounding box center [522, 84] width 9 height 9
click at [832, 40] on icon "Confirm" at bounding box center [829, 40] width 7 height 7
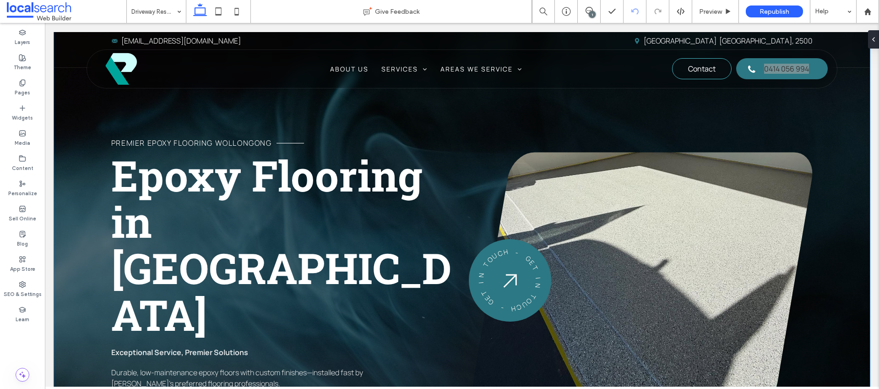
type input "*******"
type input "**"
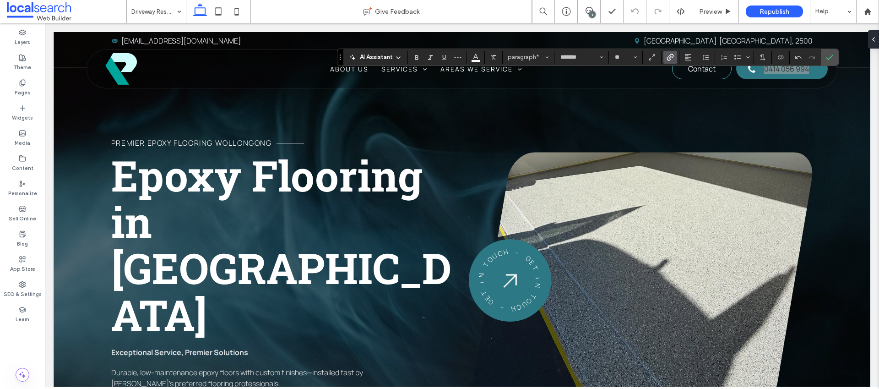
click at [670, 57] on use "Link" at bounding box center [669, 57] width 7 height 7
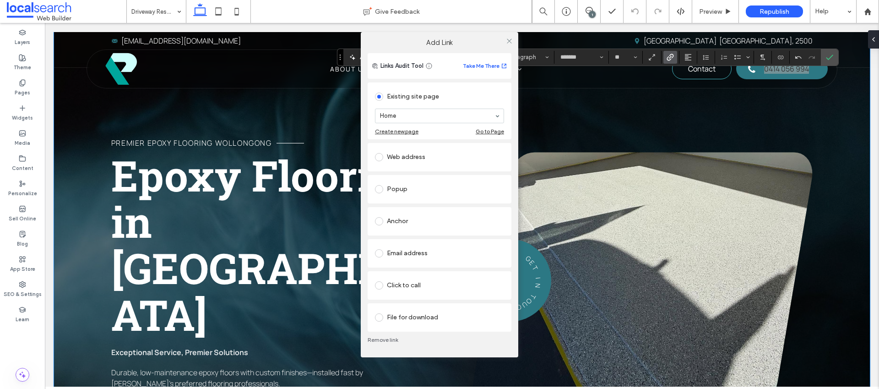
click at [400, 280] on div "Click to call" at bounding box center [439, 285] width 129 height 15
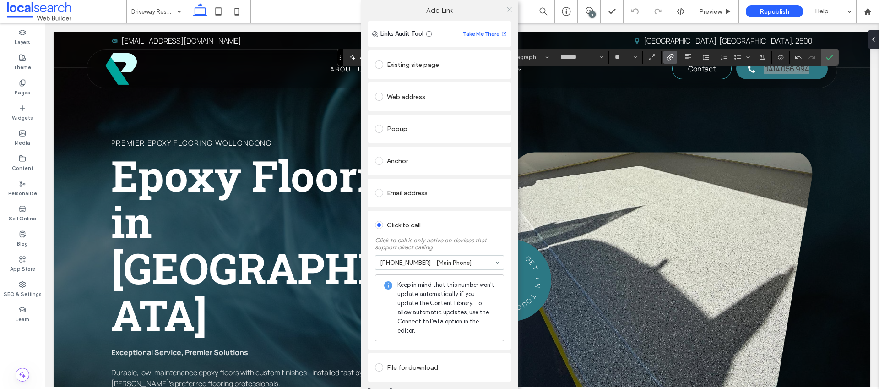
click at [508, 11] on icon at bounding box center [509, 9] width 7 height 7
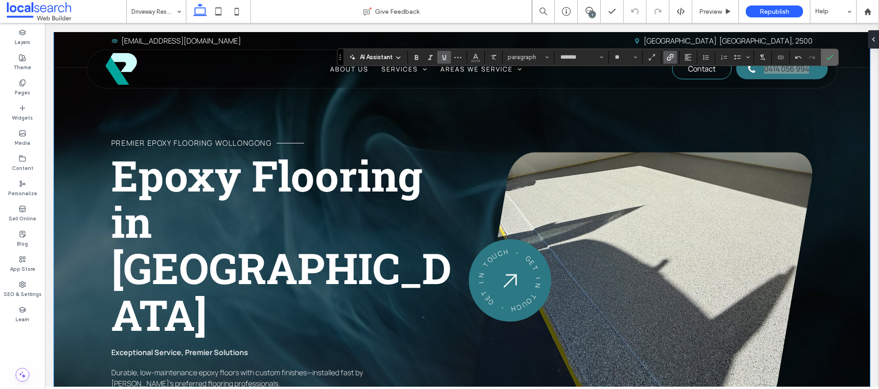
click at [827, 60] on icon "Confirm" at bounding box center [829, 57] width 7 height 7
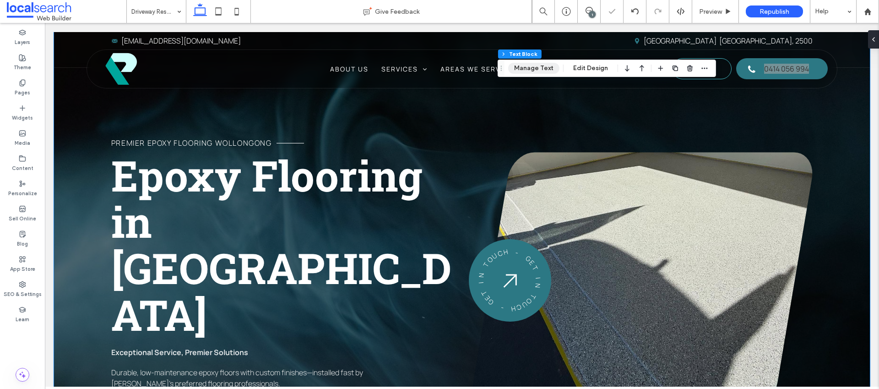
click at [543, 66] on button "Manage Text" at bounding box center [533, 68] width 51 height 11
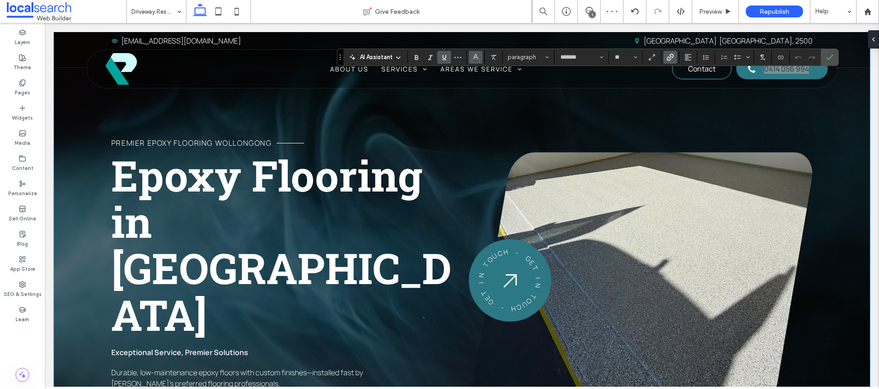
click at [477, 57] on icon "Color" at bounding box center [475, 56] width 7 height 7
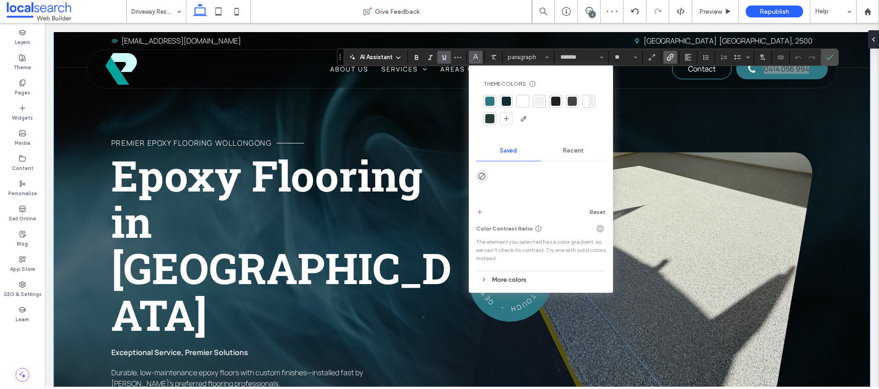
click at [519, 101] on div at bounding box center [522, 101] width 9 height 9
click at [830, 55] on icon "Confirm" at bounding box center [829, 57] width 7 height 7
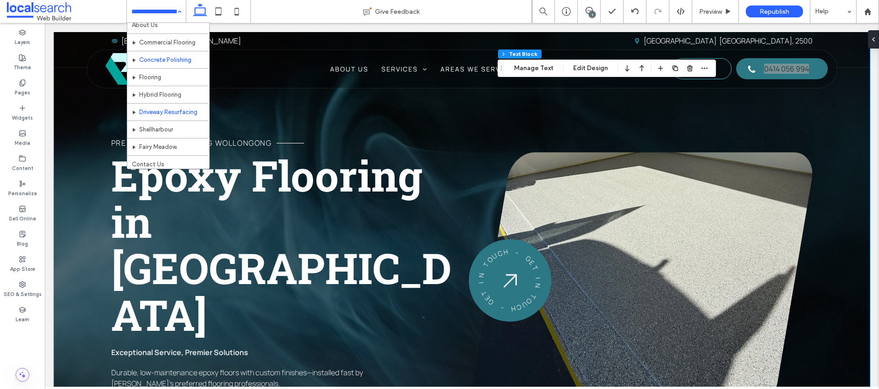
scroll to position [27, 0]
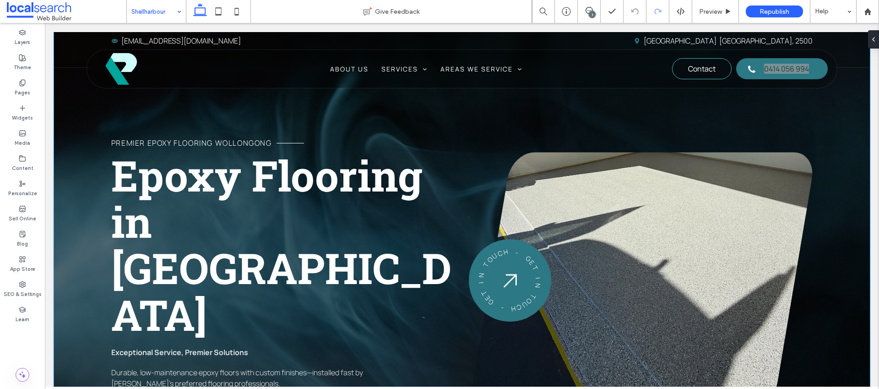
type input "*******"
type input "**"
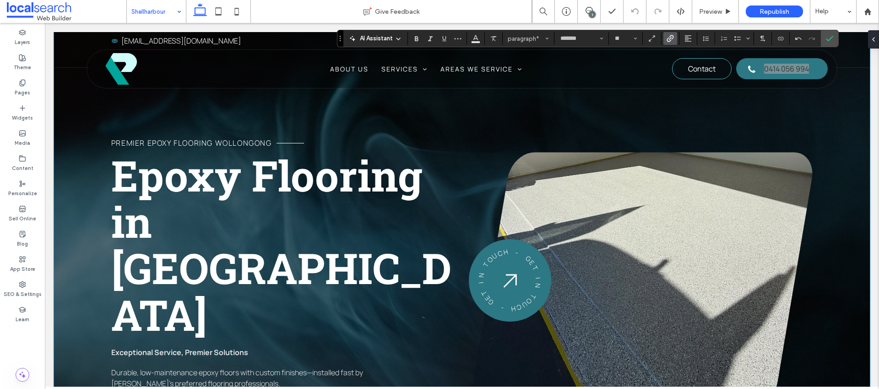
click at [668, 32] on span "Link" at bounding box center [668, 38] width 4 height 13
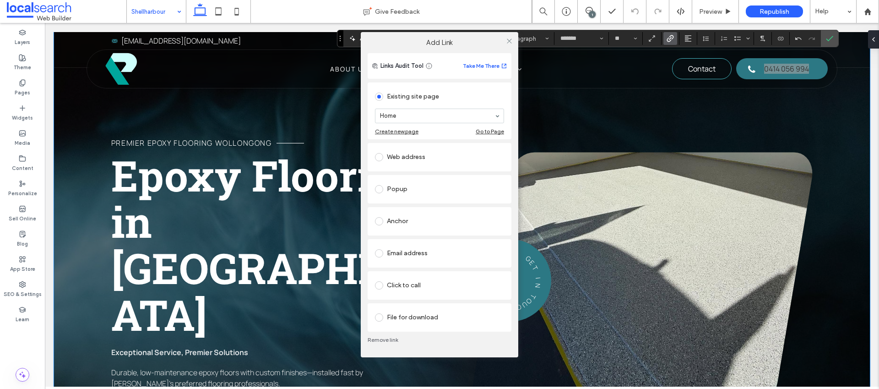
click at [408, 284] on div "Click to call" at bounding box center [439, 285] width 129 height 15
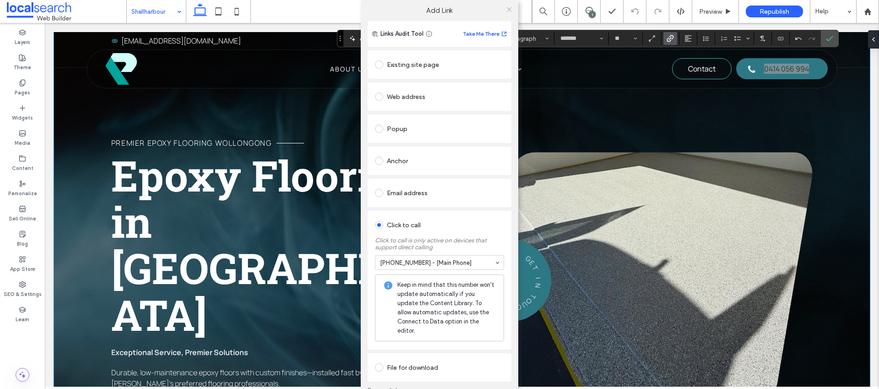
drag, startPoint x: 507, startPoint y: 10, endPoint x: 505, endPoint y: 15, distance: 4.8
click at [507, 10] on icon at bounding box center [509, 9] width 7 height 7
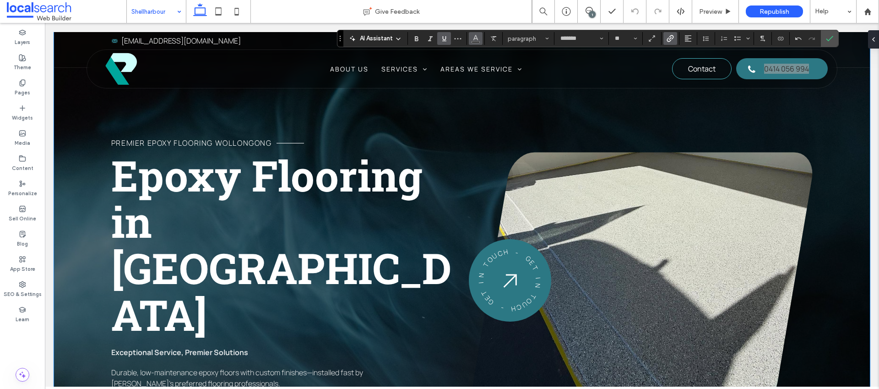
click at [476, 40] on icon "Color" at bounding box center [475, 37] width 7 height 7
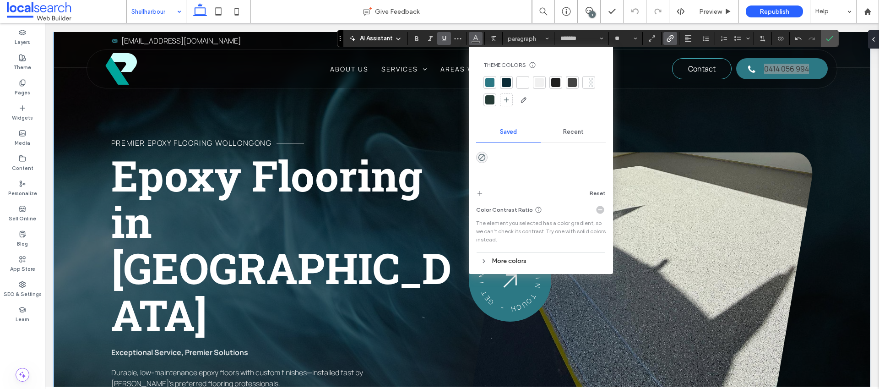
click at [519, 83] on div at bounding box center [522, 82] width 9 height 9
click at [827, 38] on icon "Confirm" at bounding box center [829, 38] width 7 height 7
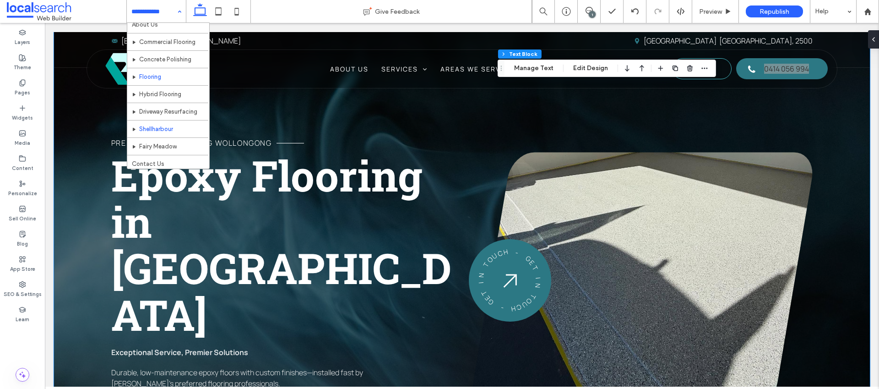
scroll to position [27, 0]
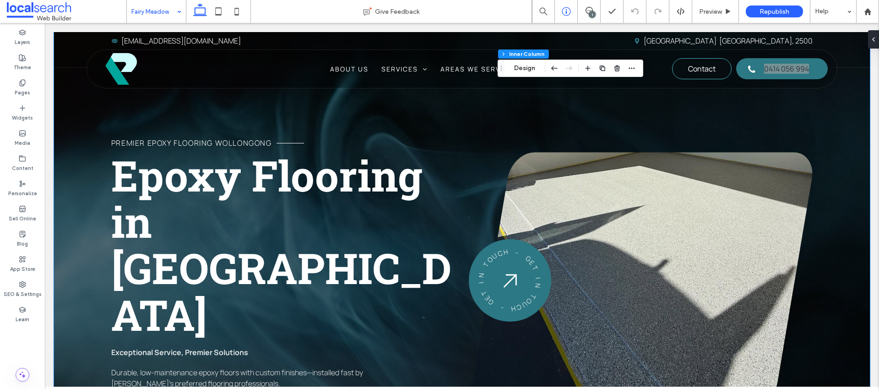
scroll to position [53, 0]
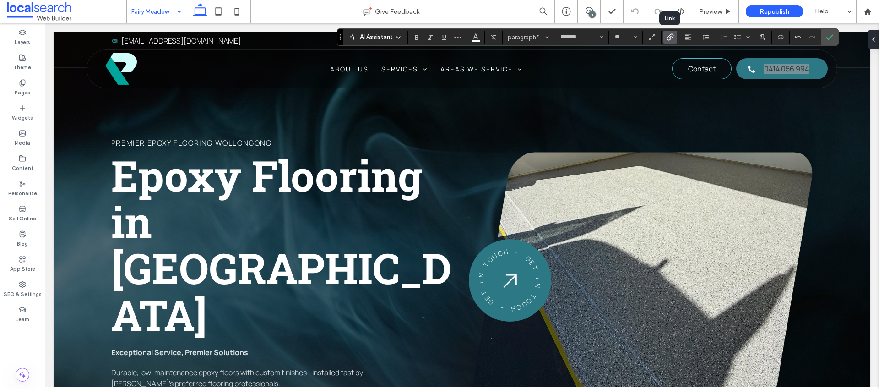
click at [667, 41] on span "Link" at bounding box center [668, 37] width 4 height 13
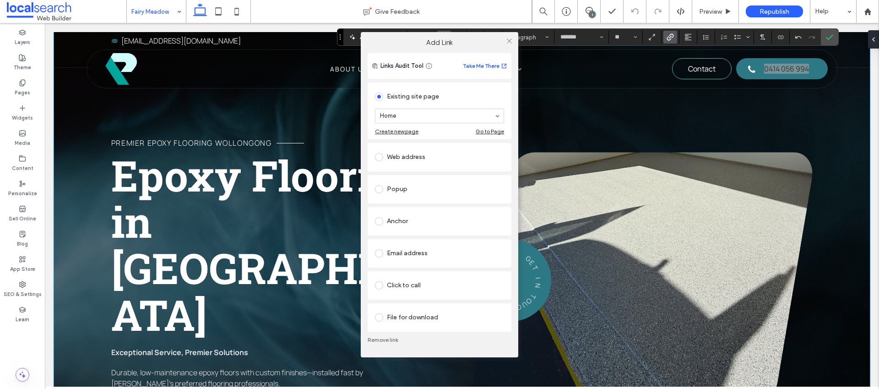
click at [398, 282] on div "Click to call" at bounding box center [439, 285] width 129 height 15
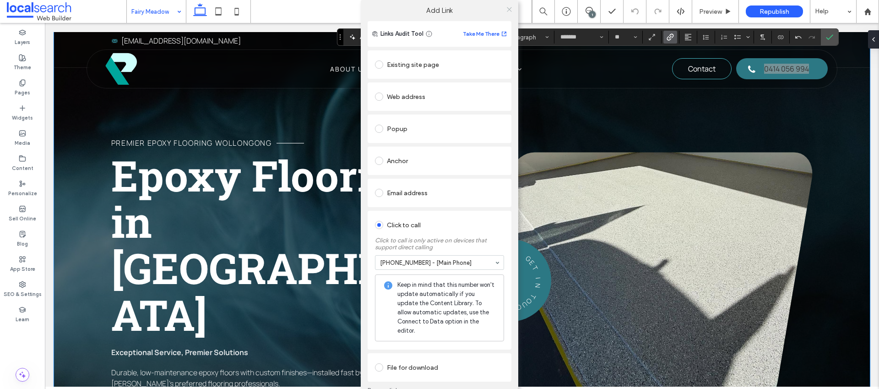
click at [508, 12] on icon at bounding box center [509, 9] width 7 height 7
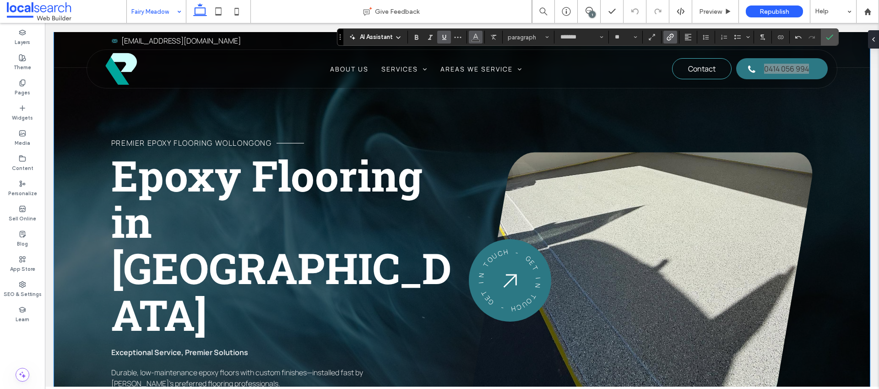
click at [475, 41] on span "Color" at bounding box center [475, 36] width 7 height 12
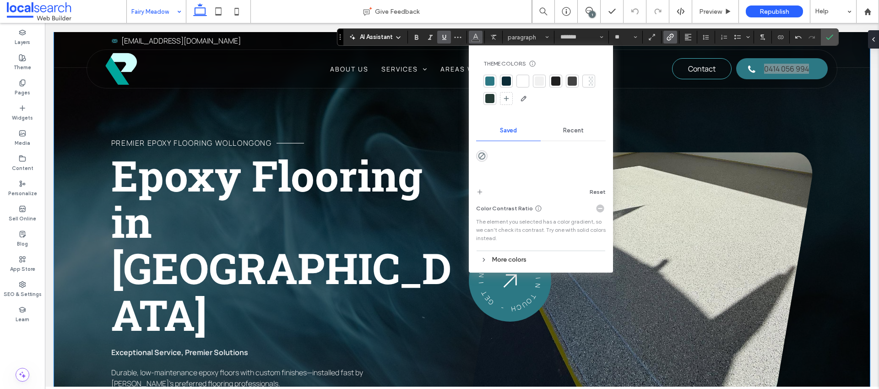
click at [522, 85] on div at bounding box center [522, 80] width 9 height 9
click at [831, 36] on use "Confirm" at bounding box center [829, 36] width 7 height 5
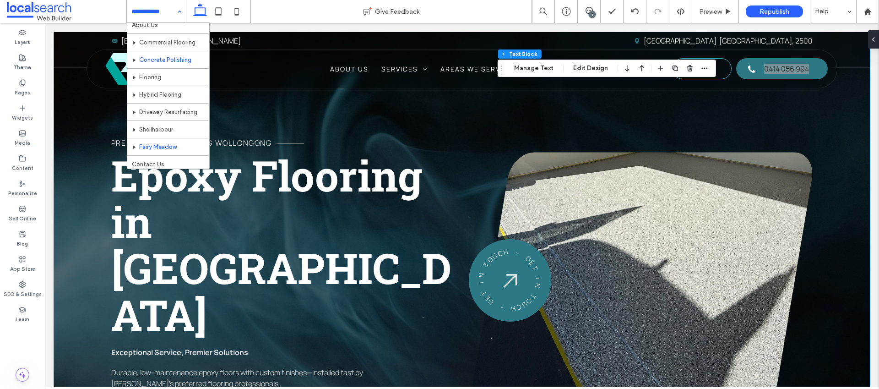
scroll to position [27, 0]
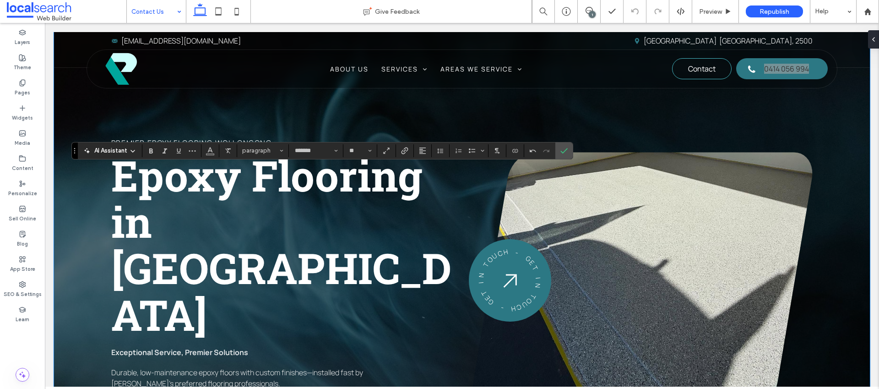
click at [409, 157] on div "AI Assistant paragraph ******* **" at bounding box center [322, 150] width 502 height 17
click at [406, 153] on icon "Link" at bounding box center [404, 150] width 7 height 7
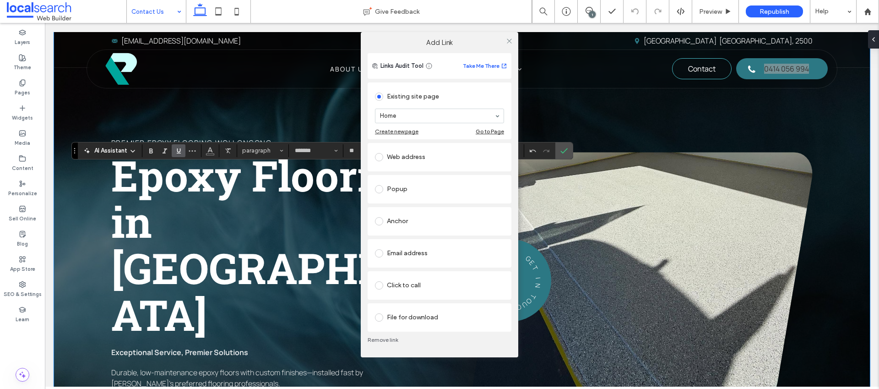
click at [408, 293] on div "Click to call" at bounding box center [439, 285] width 129 height 19
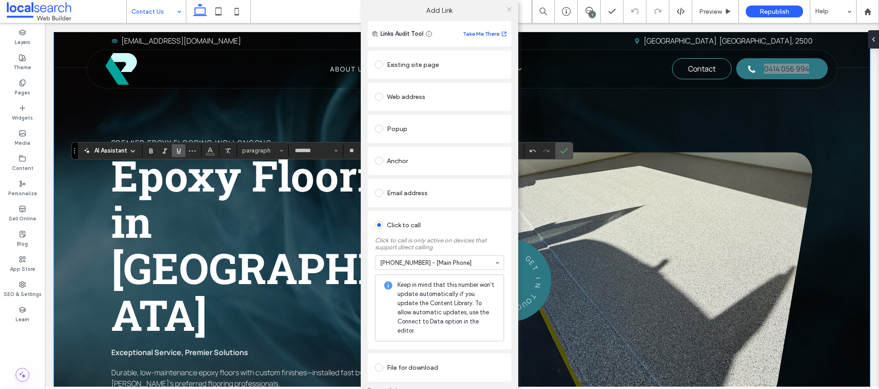
click at [507, 9] on use at bounding box center [509, 9] width 5 height 5
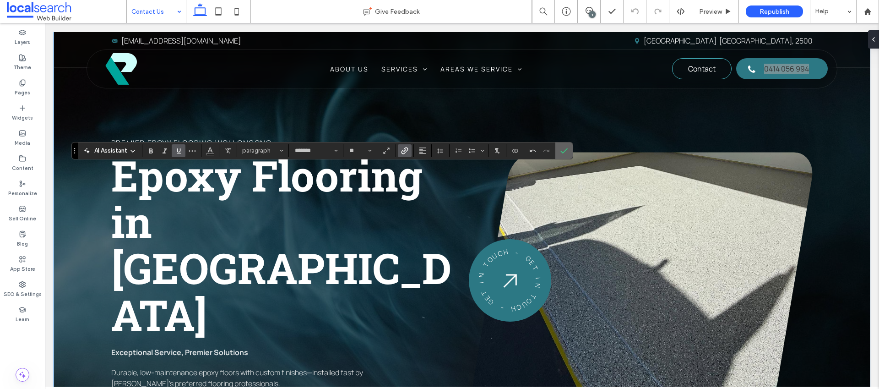
click at [566, 152] on icon "Confirm" at bounding box center [563, 150] width 7 height 7
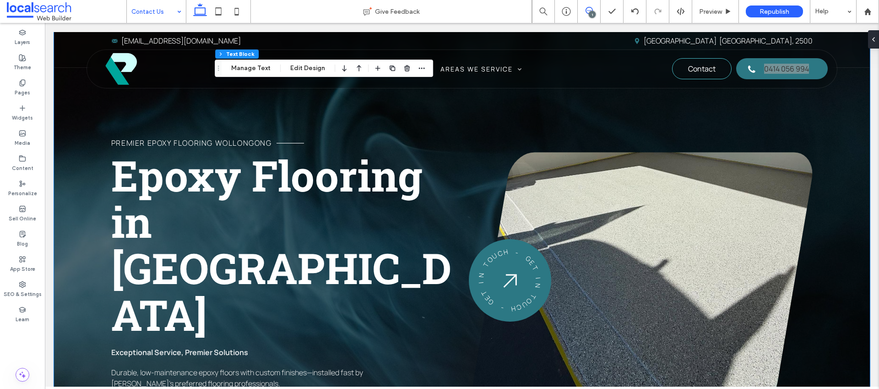
click at [595, 12] on span at bounding box center [589, 10] width 22 height 7
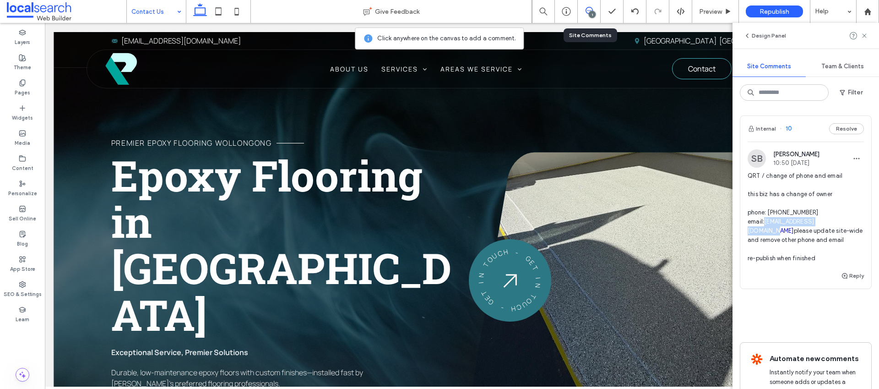
drag, startPoint x: 849, startPoint y: 221, endPoint x: 765, endPoint y: 224, distance: 83.8
click at [765, 224] on span "QRT / change of phone and email this biz has a change of owner phone: 040479638…" at bounding box center [805, 217] width 116 height 92
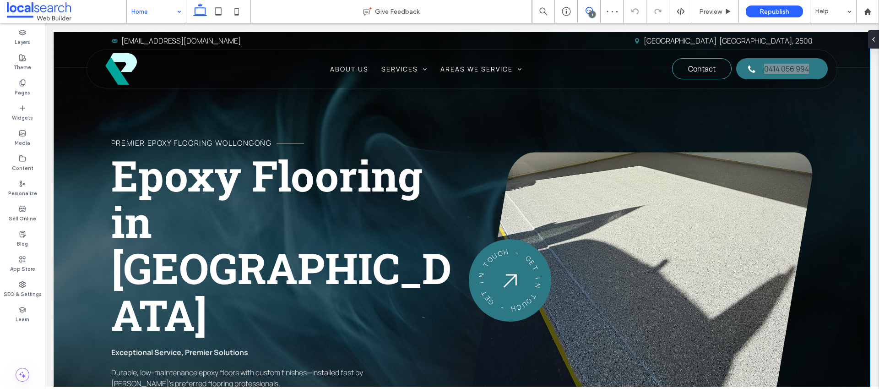
click at [585, 12] on icon at bounding box center [588, 10] width 7 height 7
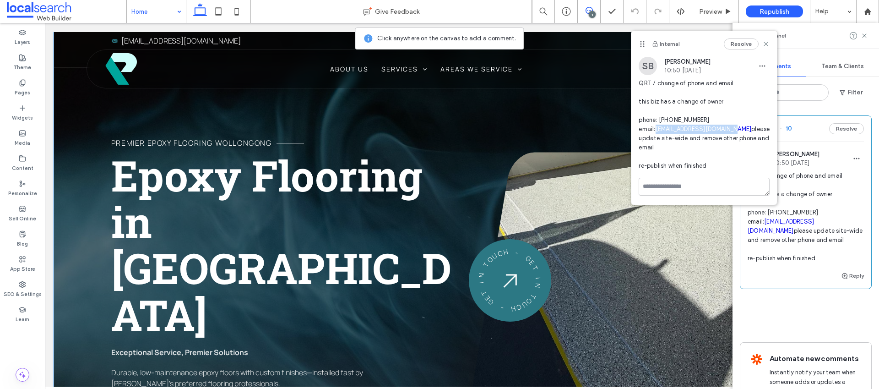
drag, startPoint x: 739, startPoint y: 127, endPoint x: 657, endPoint y: 132, distance: 81.6
click at [657, 132] on span "QRT / change of phone and email this biz has a change of owner phone: 040479638…" at bounding box center [703, 125] width 131 height 92
copy link "premierepoxyau@gmail.com"
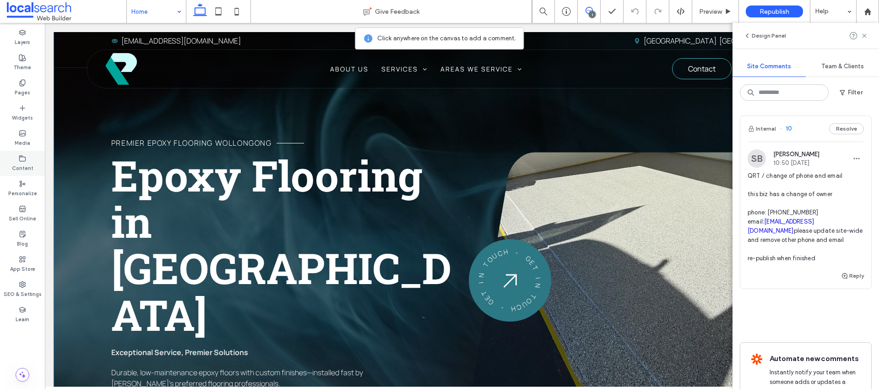
click at [20, 156] on use at bounding box center [23, 157] width 6 height 5
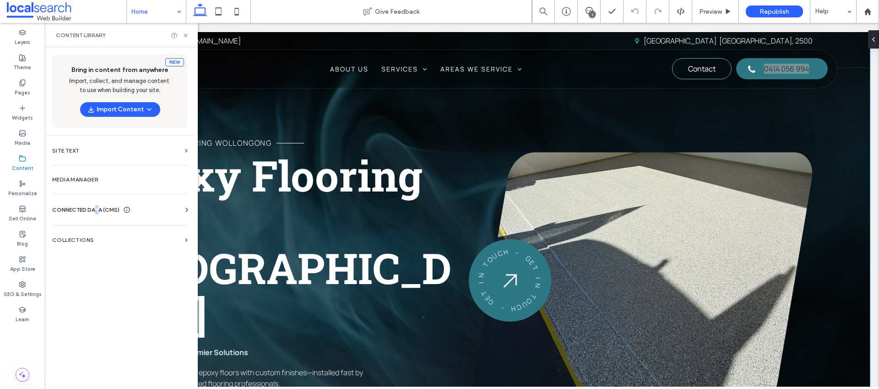
click at [98, 207] on span "CONNECTED DATA (CMS)" at bounding box center [85, 209] width 67 height 9
click at [99, 223] on section "Business Info" at bounding box center [121, 232] width 139 height 21
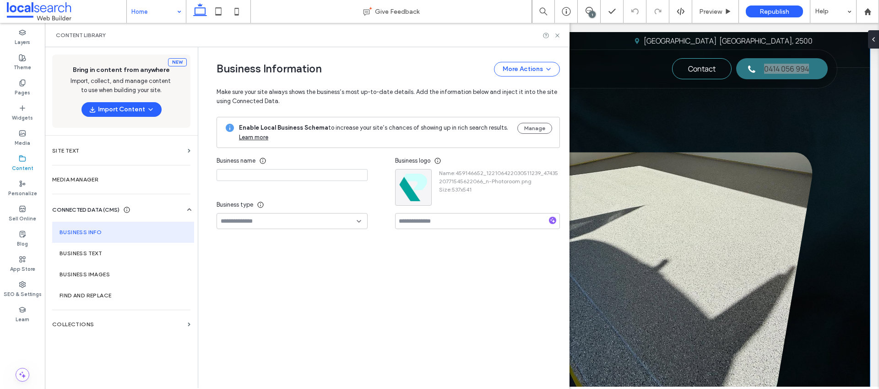
type input "**********"
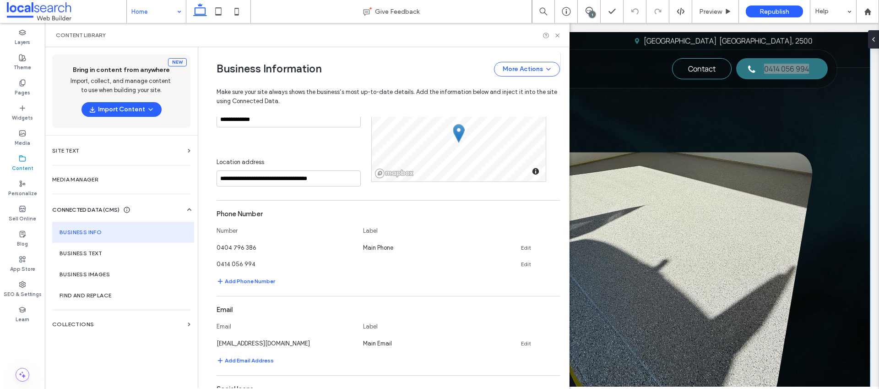
scroll to position [227, 0]
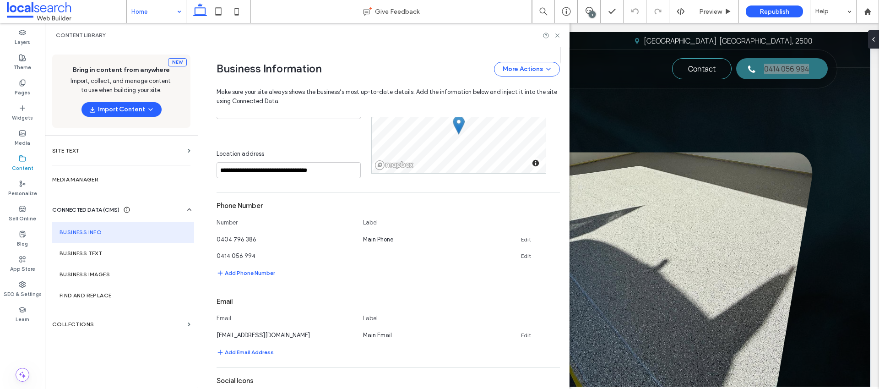
click at [552, 252] on icon at bounding box center [555, 254] width 7 height 7
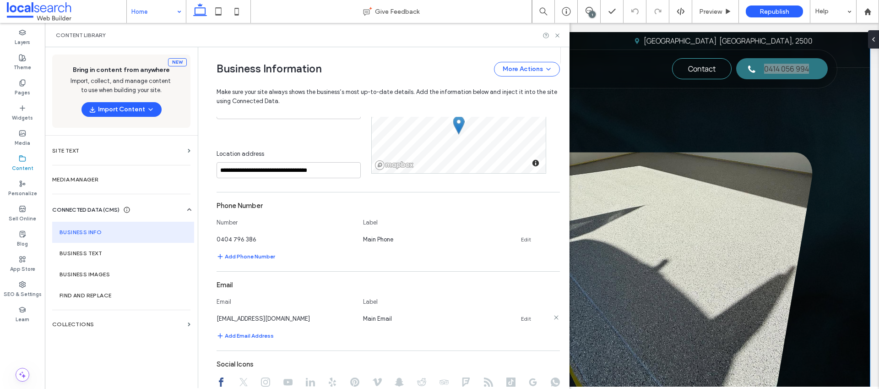
click at [522, 318] on link "Edit" at bounding box center [526, 318] width 10 height 7
type input "**********"
click at [516, 321] on button "Save" at bounding box center [527, 316] width 41 height 15
click at [558, 35] on icon at bounding box center [557, 35] width 7 height 7
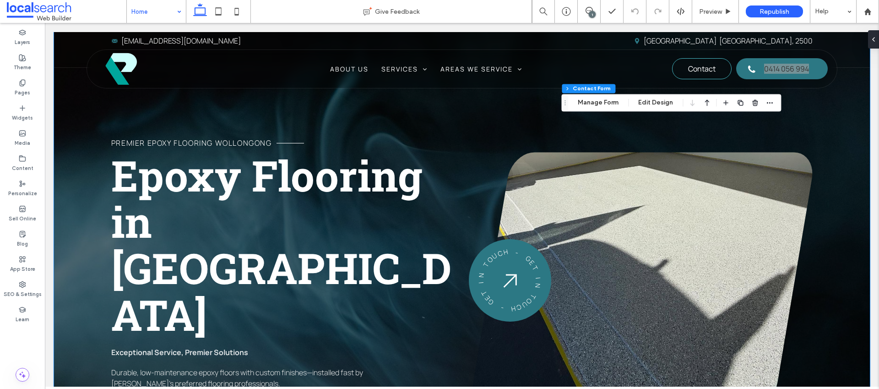
type input "*"
type input "***"
type input "*"
type input "***"
click at [586, 98] on button "Manage Form" at bounding box center [598, 102] width 53 height 11
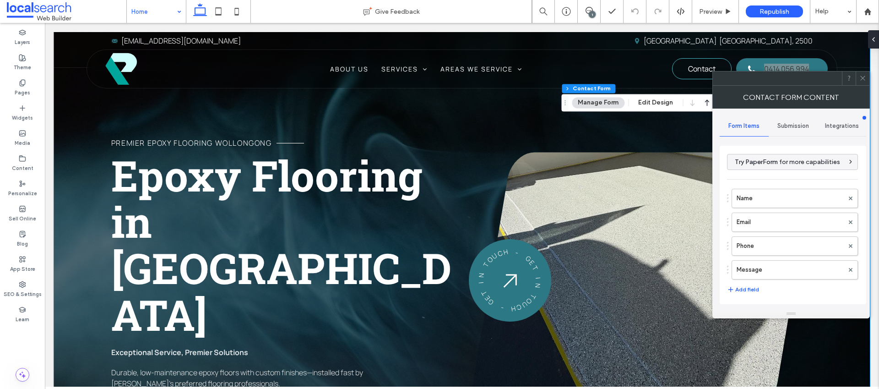
scroll to position [185, 0]
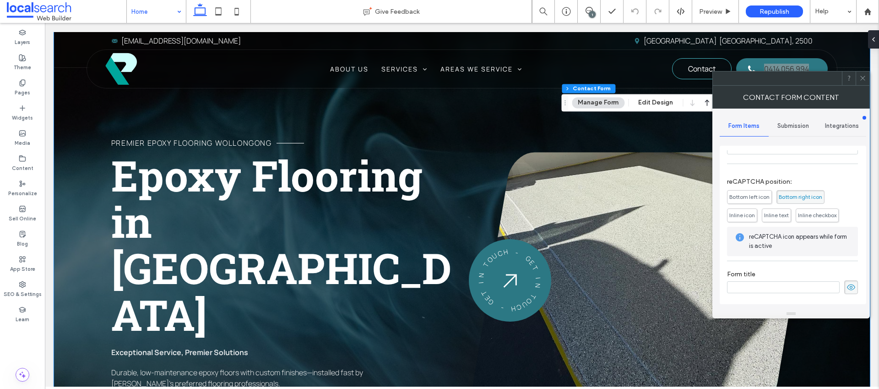
click at [795, 130] on div "Submission" at bounding box center [792, 126] width 49 height 20
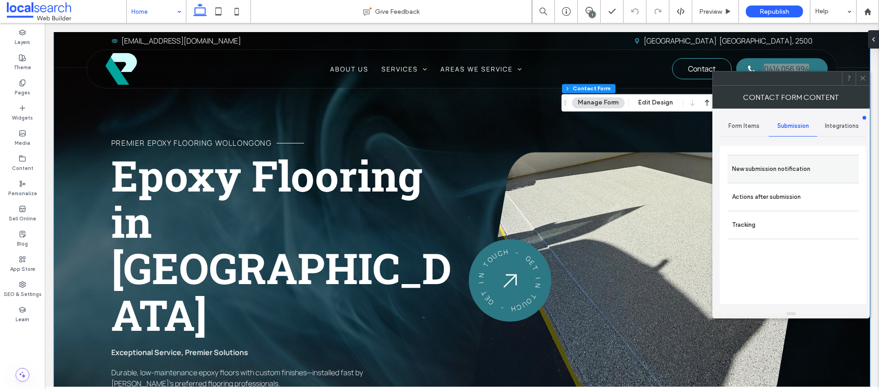
click at [784, 159] on div "New submission notification" at bounding box center [792, 169] width 131 height 28
click at [782, 161] on label "New submission notification" at bounding box center [793, 169] width 122 height 18
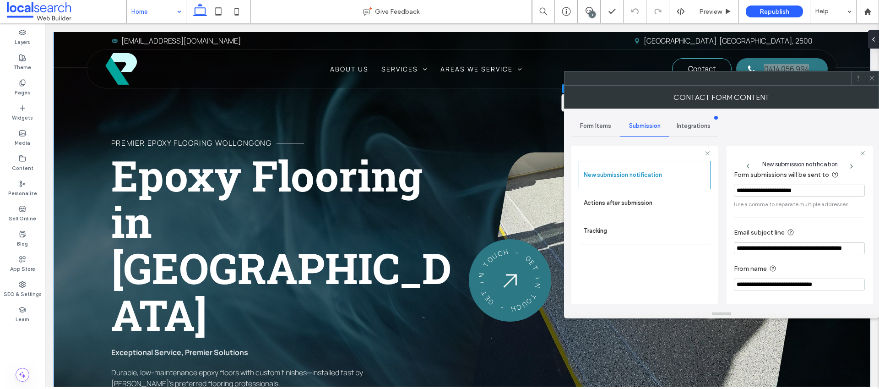
scroll to position [48, 0]
click at [875, 79] on div at bounding box center [872, 78] width 14 height 14
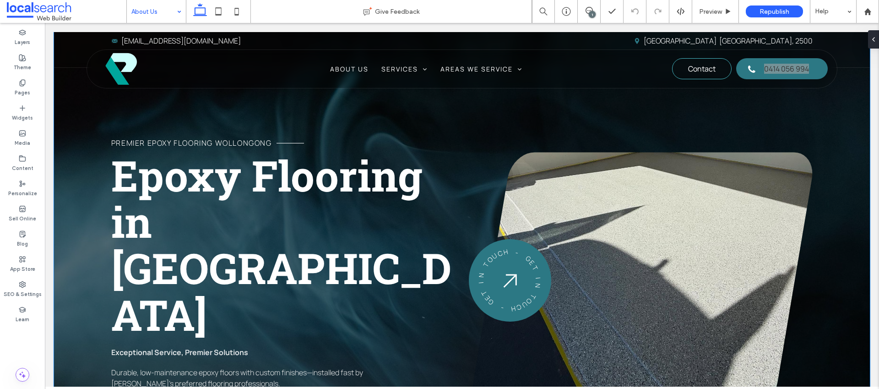
click at [148, 5] on input at bounding box center [153, 11] width 45 height 23
click at [175, 9] on div "Commercial Flooring" at bounding box center [156, 11] width 59 height 23
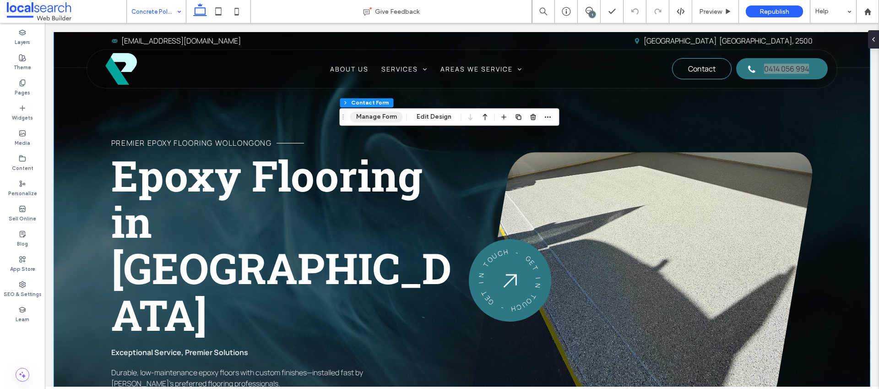
click at [392, 117] on button "Manage Form" at bounding box center [376, 116] width 53 height 11
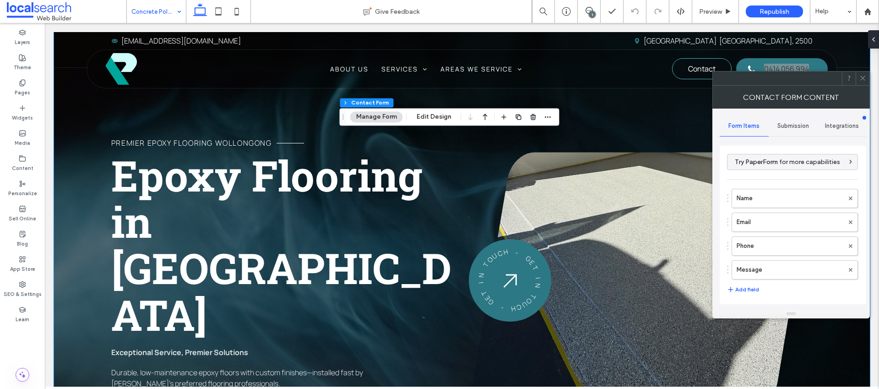
drag, startPoint x: 793, startPoint y: 125, endPoint x: 791, endPoint y: 132, distance: 7.7
click at [793, 125] on span "Submission" at bounding box center [793, 125] width 32 height 7
click at [770, 174] on label "New submission notification" at bounding box center [793, 169] width 122 height 18
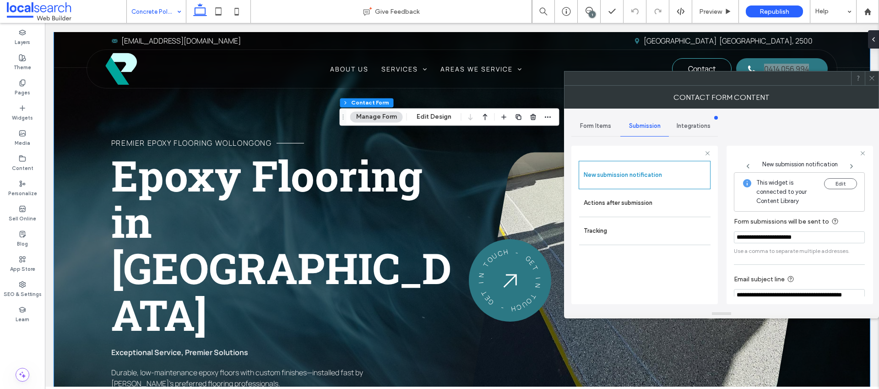
click at [873, 83] on span at bounding box center [871, 78] width 7 height 14
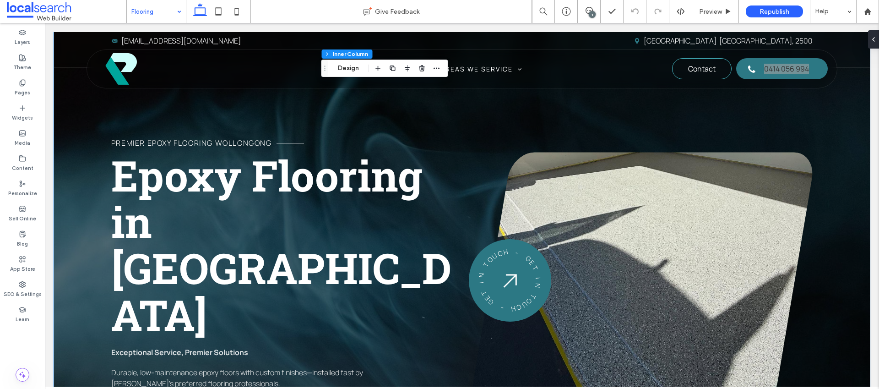
click at [151, 13] on input at bounding box center [153, 11] width 45 height 23
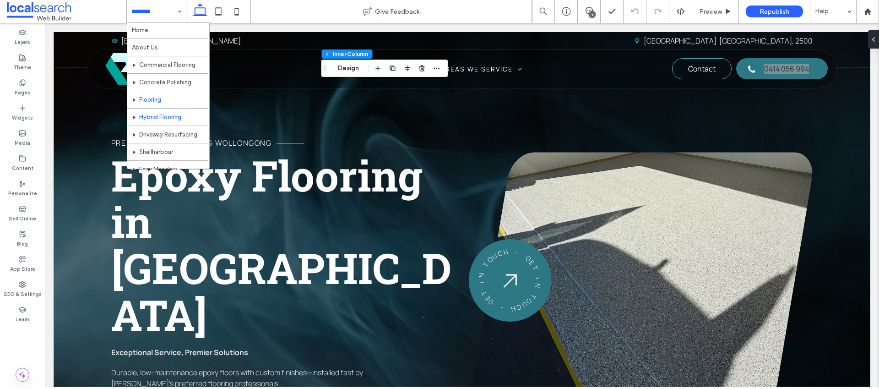
scroll to position [2, 0]
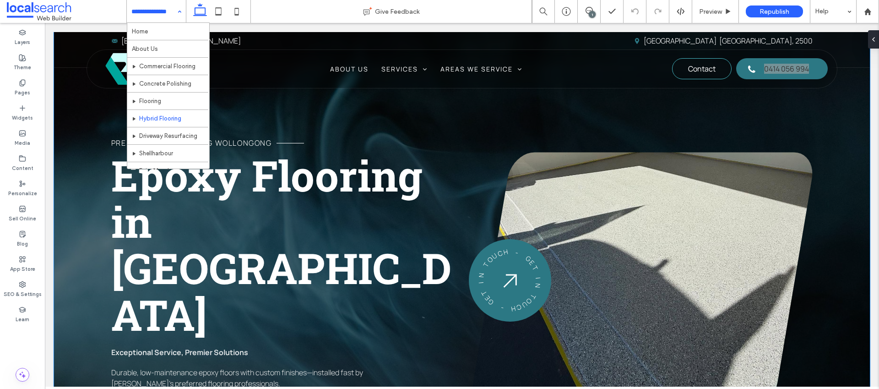
drag, startPoint x: 158, startPoint y: 5, endPoint x: 156, endPoint y: 22, distance: 17.1
click at [158, 5] on input at bounding box center [153, 11] width 45 height 23
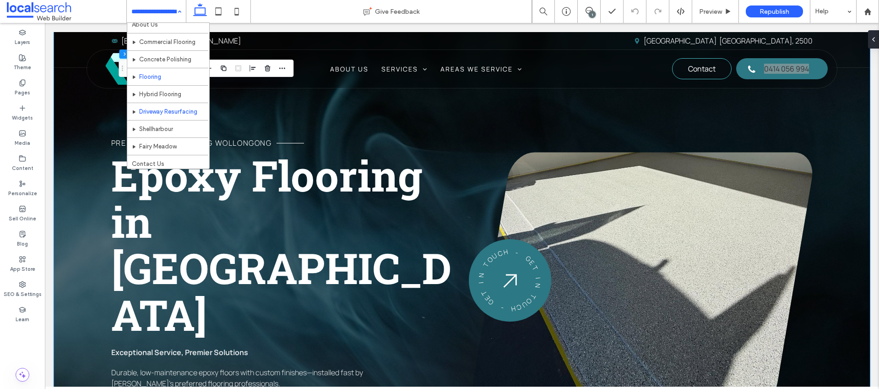
scroll to position [27, 0]
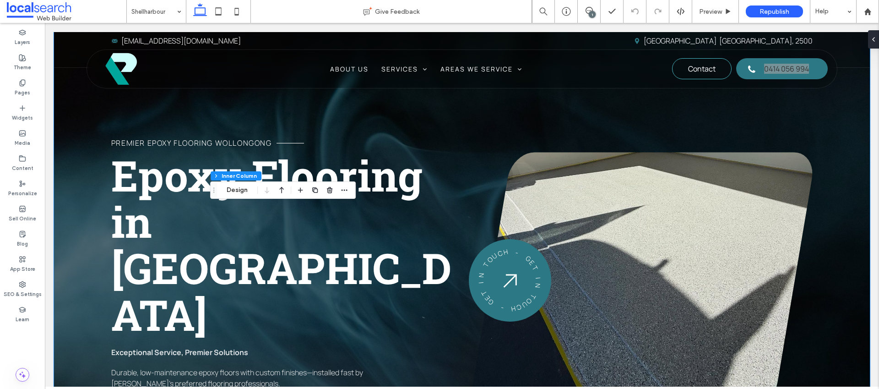
scroll to position [52, 0]
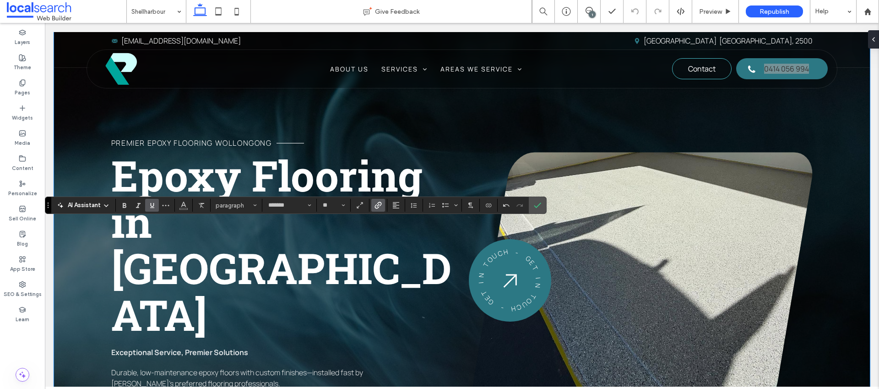
click at [376, 202] on icon "Link" at bounding box center [377, 204] width 7 height 7
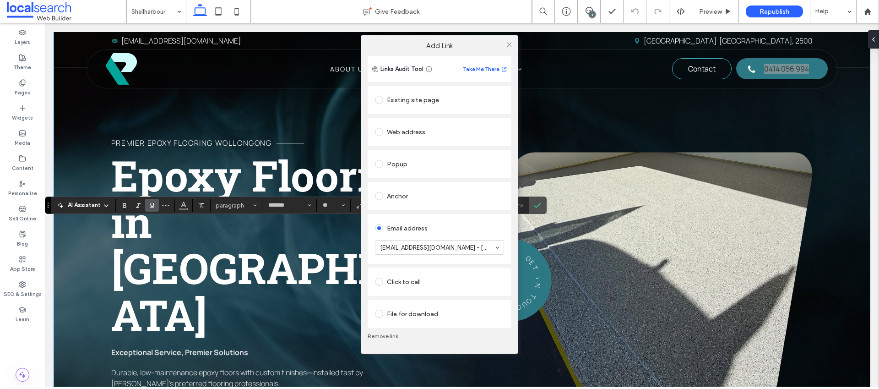
drag, startPoint x: 509, startPoint y: 43, endPoint x: 344, endPoint y: 106, distance: 177.3
click at [509, 43] on icon at bounding box center [509, 44] width 7 height 7
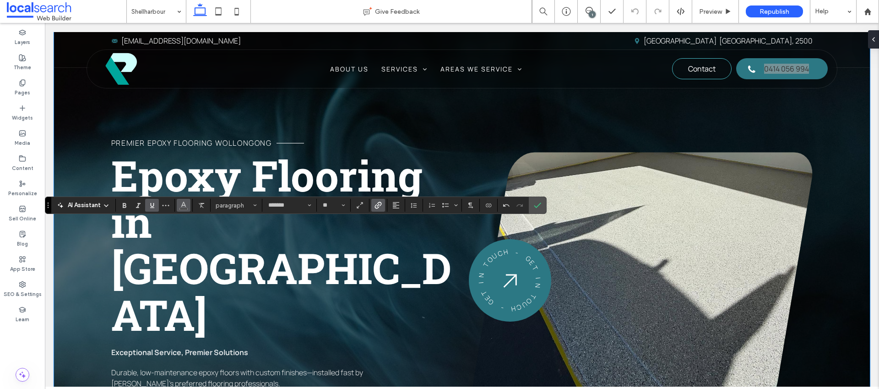
click at [182, 205] on use "Color" at bounding box center [183, 204] width 5 height 5
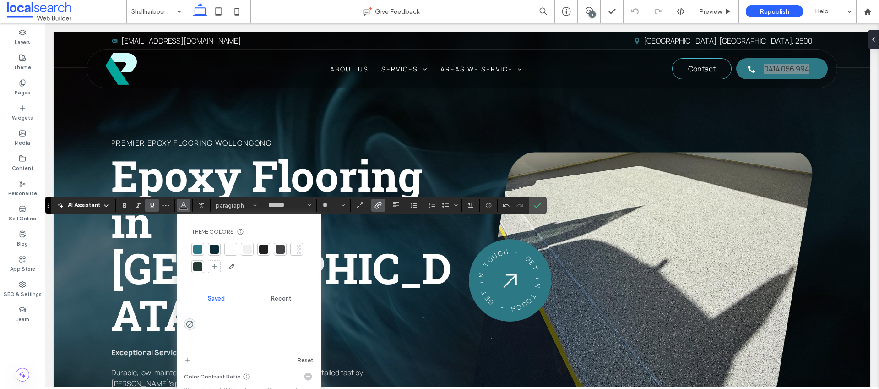
click at [232, 247] on div at bounding box center [230, 248] width 9 height 9
click at [537, 205] on icon "Confirm" at bounding box center [537, 204] width 7 height 7
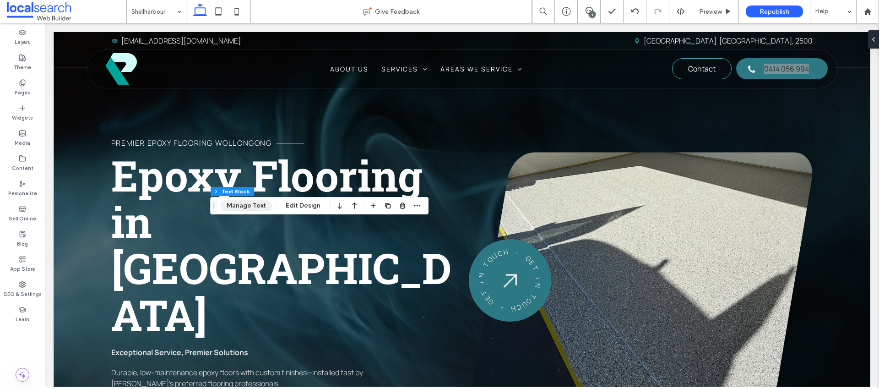
click at [248, 204] on button "Manage Text" at bounding box center [246, 205] width 51 height 11
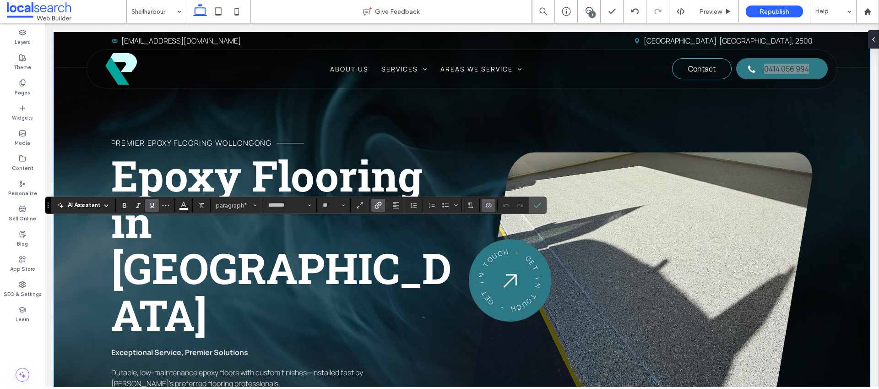
click at [487, 203] on icon "Connect To Data" at bounding box center [488, 204] width 7 height 7
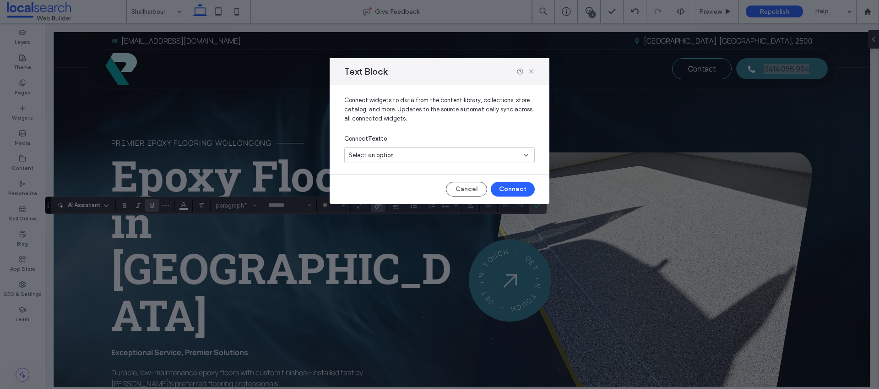
click at [430, 160] on div "Select an option" at bounding box center [439, 155] width 190 height 16
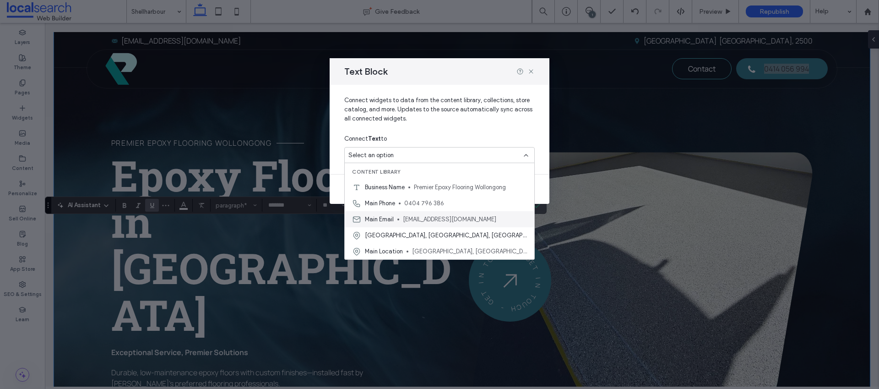
click at [422, 215] on span "premierepoxyau@gmail.com" at bounding box center [465, 219] width 124 height 9
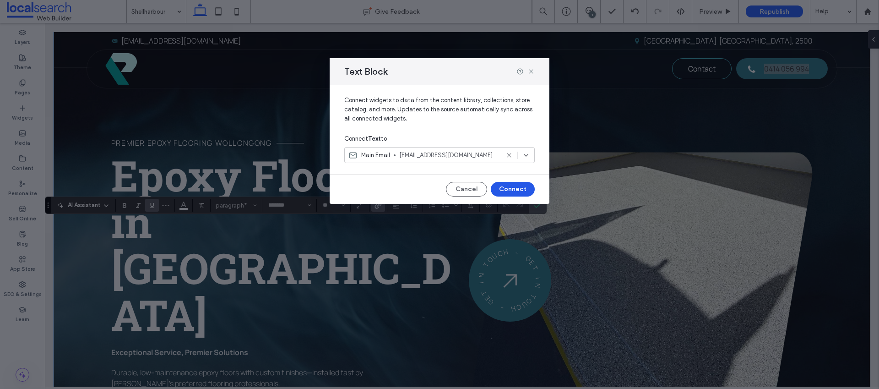
click at [507, 185] on button "Connect" at bounding box center [513, 189] width 44 height 15
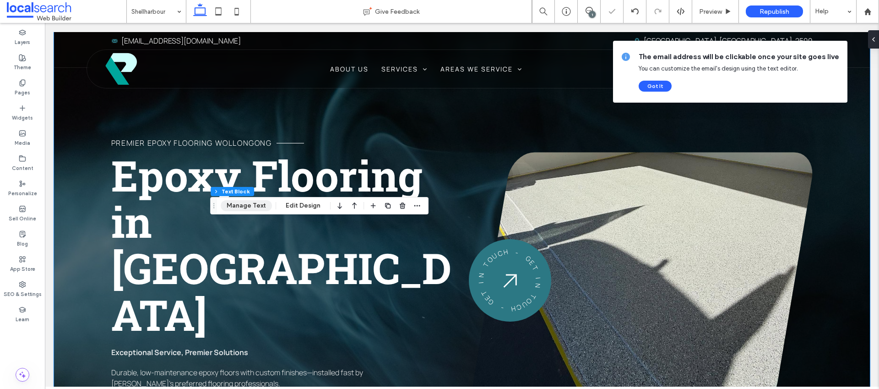
click at [251, 207] on button "Manage Text" at bounding box center [246, 205] width 51 height 11
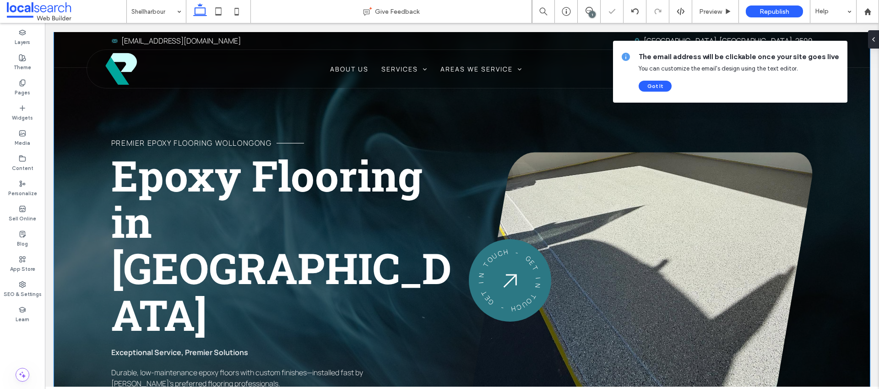
type input "*******"
type input "**"
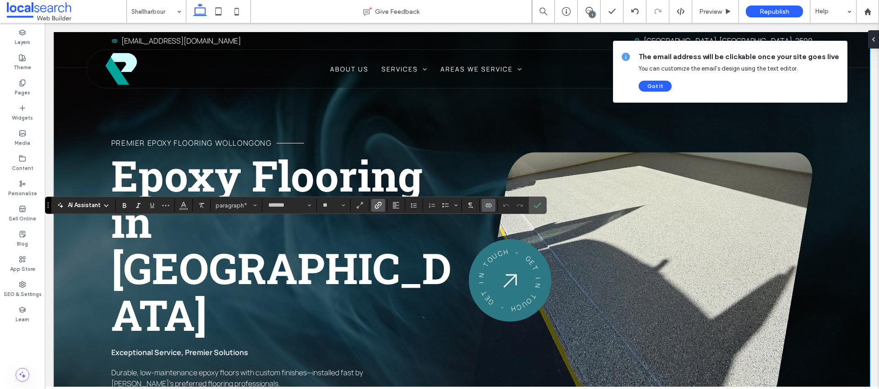
click at [378, 204] on use "Link" at bounding box center [378, 204] width 7 height 7
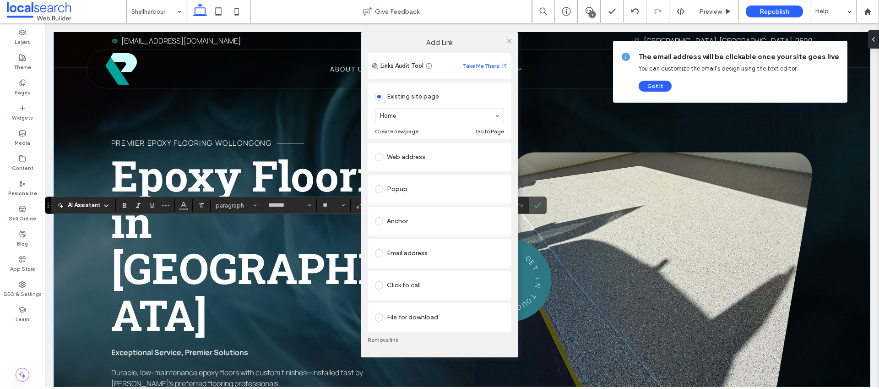
click at [392, 248] on div "Email address" at bounding box center [439, 253] width 129 height 15
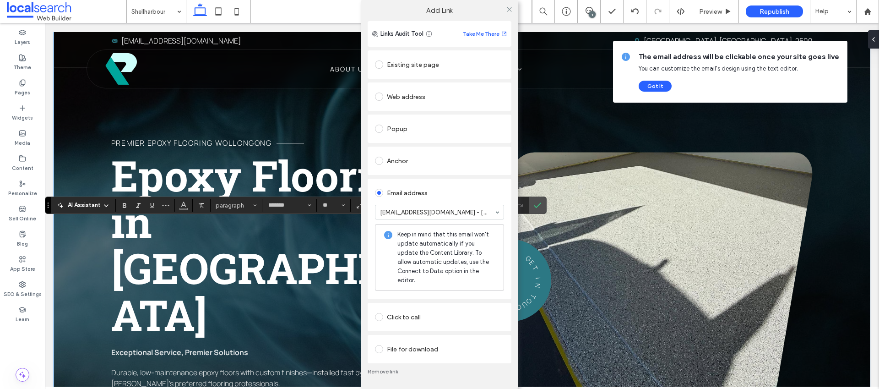
click at [181, 203] on div "Add Link Links Audit Tool Take Me There Existing site page Home Create new page…" at bounding box center [439, 194] width 879 height 389
drag, startPoint x: 511, startPoint y: 12, endPoint x: 489, endPoint y: 23, distance: 24.6
click at [511, 12] on icon at bounding box center [509, 9] width 7 height 7
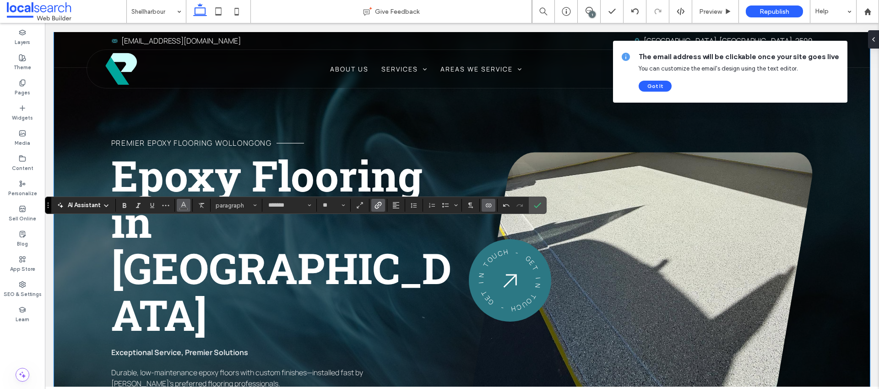
click at [184, 208] on span "Color" at bounding box center [183, 204] width 7 height 12
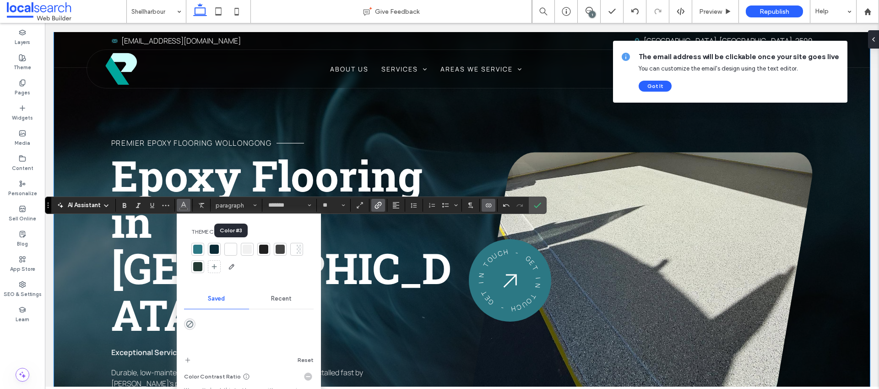
click at [235, 249] on div at bounding box center [230, 249] width 13 height 13
click at [541, 204] on label "Confirm" at bounding box center [537, 205] width 14 height 16
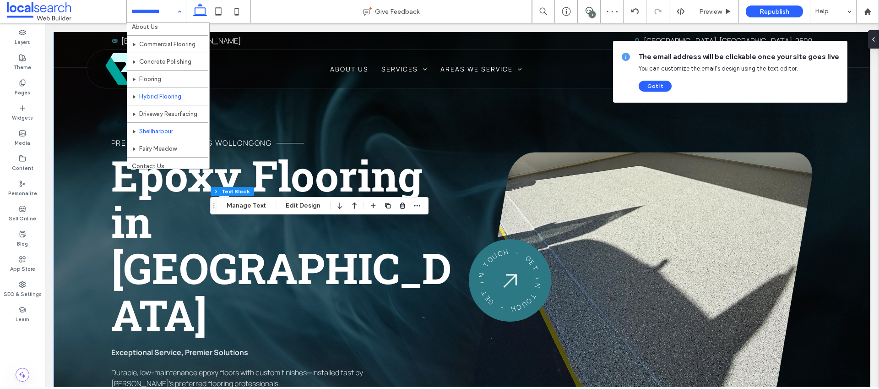
scroll to position [27, 0]
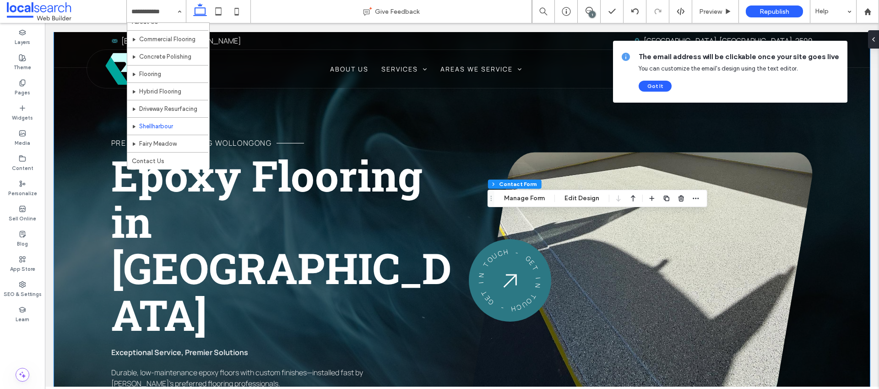
type input "*"
type input "***"
type input "*"
type input "***"
click at [537, 191] on div "Section Column Inner Column Contact Form Manage Form Edit Design" at bounding box center [597, 197] width 220 height 17
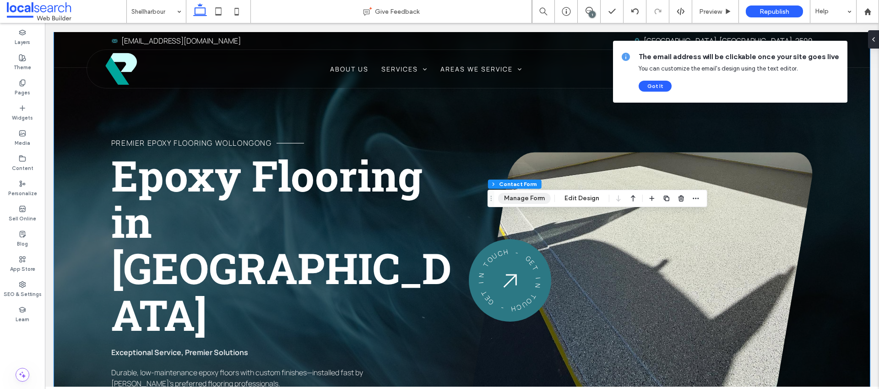
click at [537, 194] on button "Manage Form" at bounding box center [524, 198] width 53 height 11
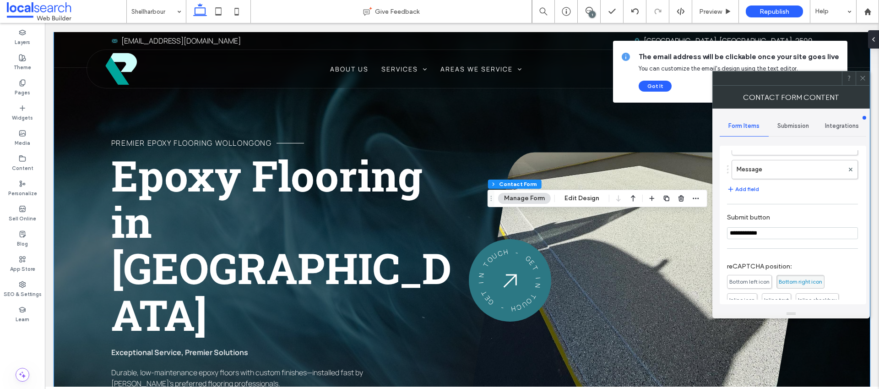
scroll to position [185, 0]
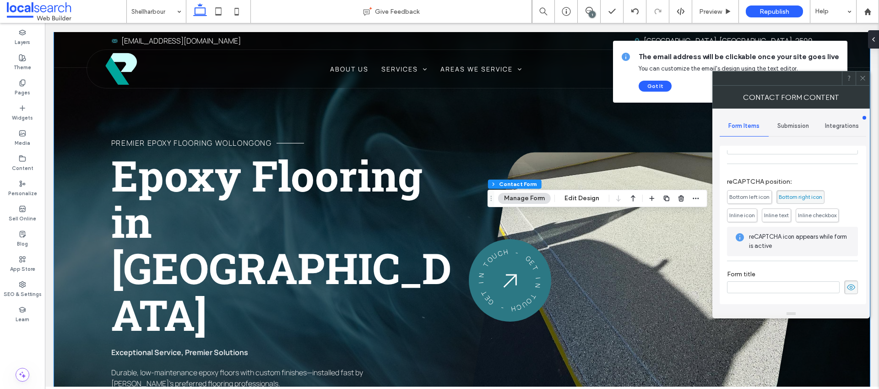
click at [791, 124] on span "Submission" at bounding box center [793, 125] width 32 height 7
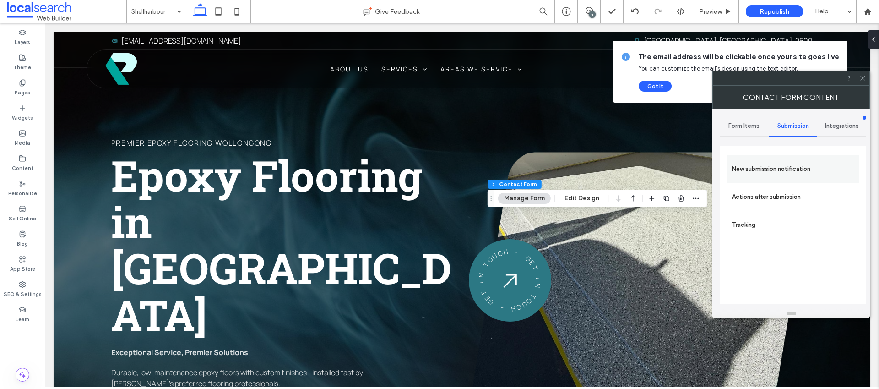
click at [776, 173] on label "New submission notification" at bounding box center [793, 169] width 122 height 18
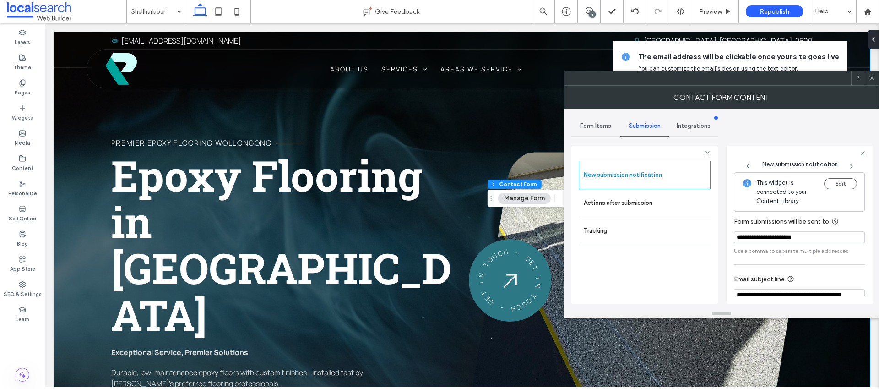
drag, startPoint x: 871, startPoint y: 78, endPoint x: 816, endPoint y: 100, distance: 59.0
click at [871, 78] on use at bounding box center [871, 78] width 5 height 5
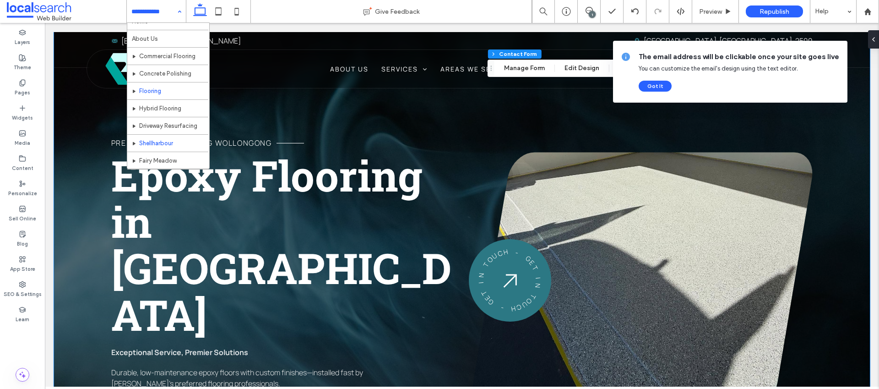
scroll to position [27, 0]
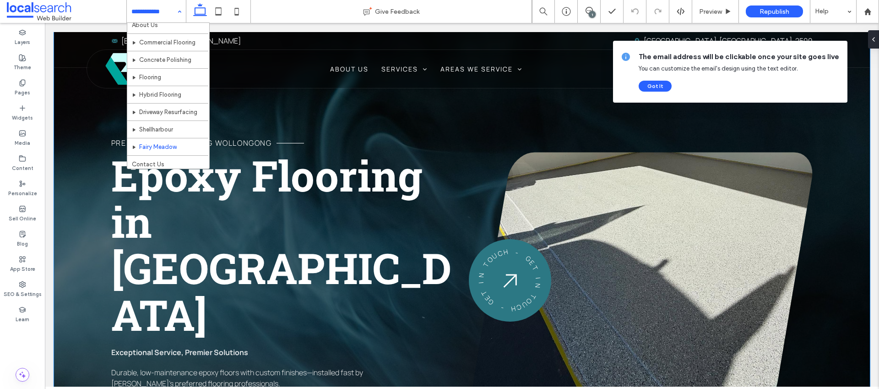
scroll to position [27, 0]
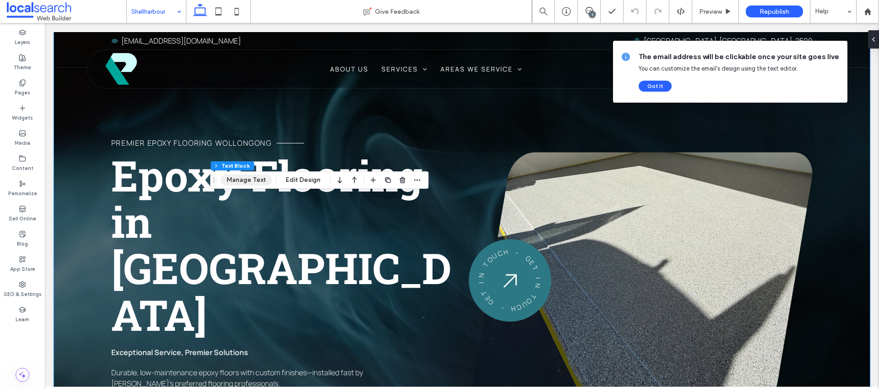
click at [249, 175] on button "Manage Text" at bounding box center [246, 179] width 51 height 11
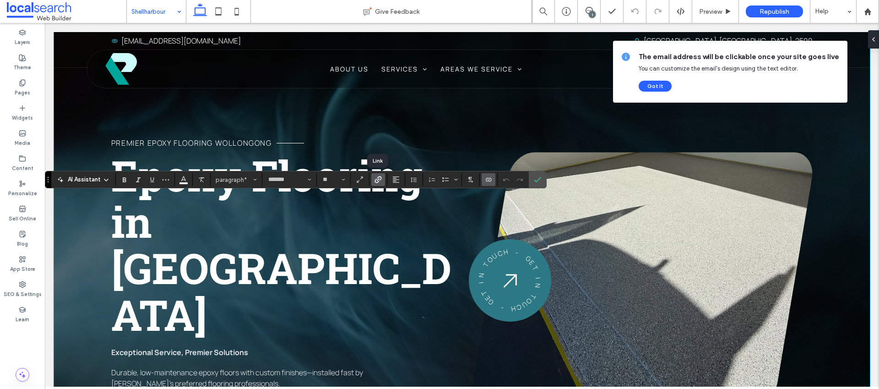
click at [381, 180] on icon "Link" at bounding box center [377, 179] width 7 height 7
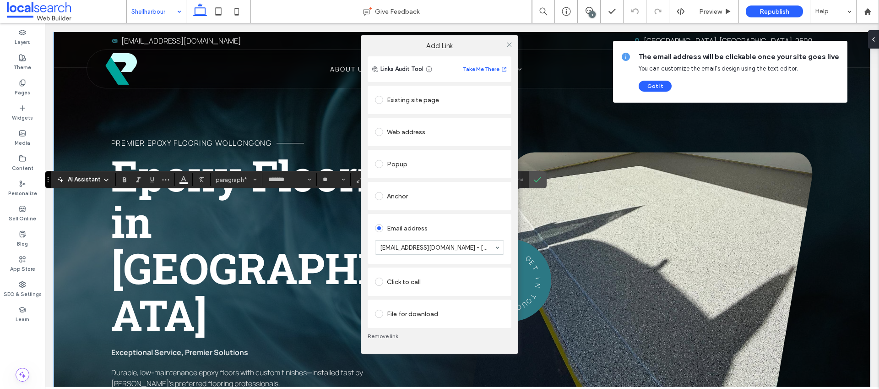
click at [399, 337] on link "Remove link" at bounding box center [440, 335] width 144 height 7
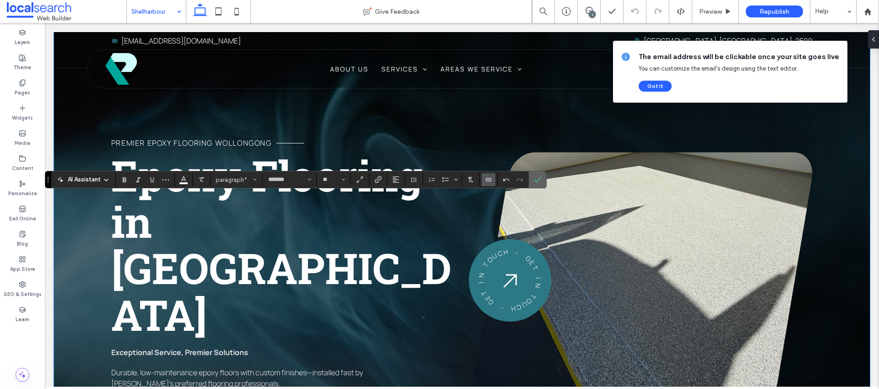
click at [540, 179] on icon "Confirm" at bounding box center [537, 179] width 7 height 7
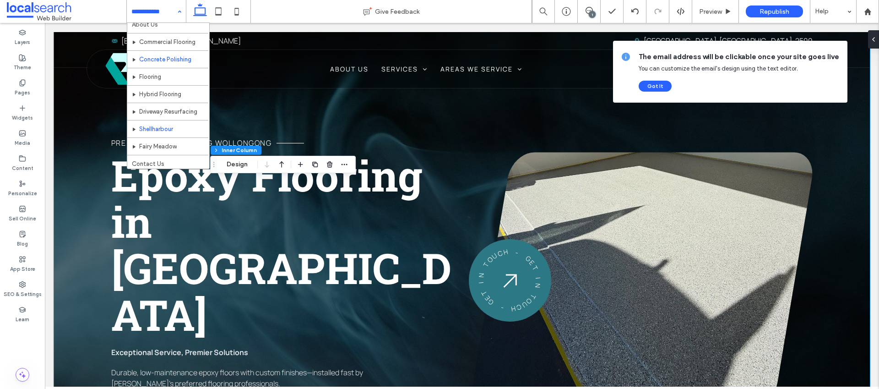
scroll to position [27, 0]
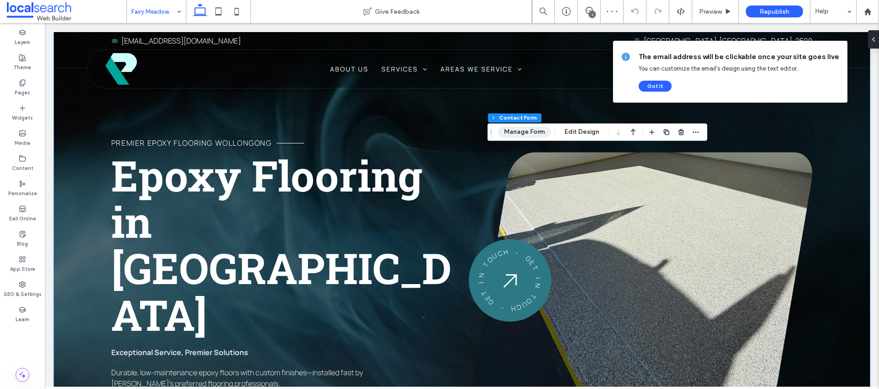
click at [537, 134] on button "Manage Form" at bounding box center [524, 131] width 53 height 11
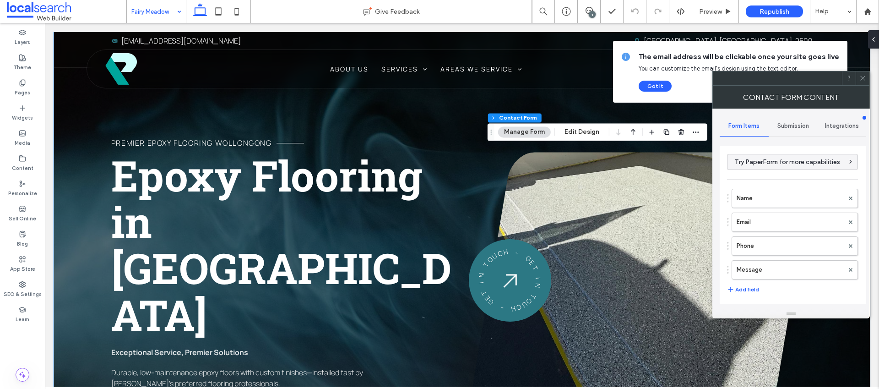
click at [792, 130] on div "Submission" at bounding box center [792, 126] width 49 height 20
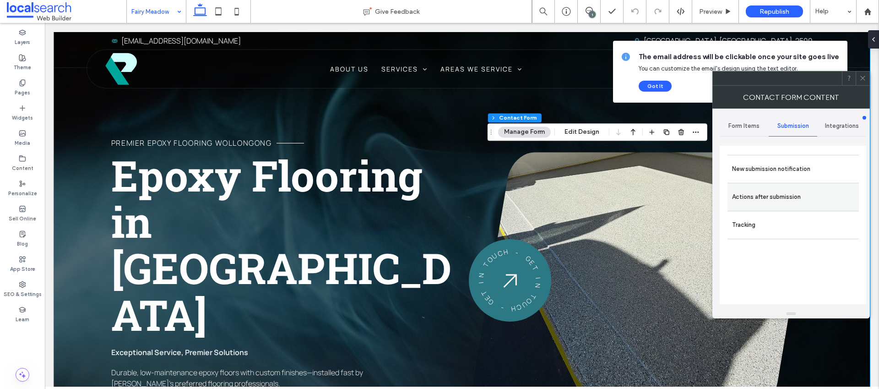
click at [772, 184] on div "Actions after submission" at bounding box center [792, 197] width 131 height 28
click at [767, 168] on label "New submission notification" at bounding box center [793, 169] width 122 height 18
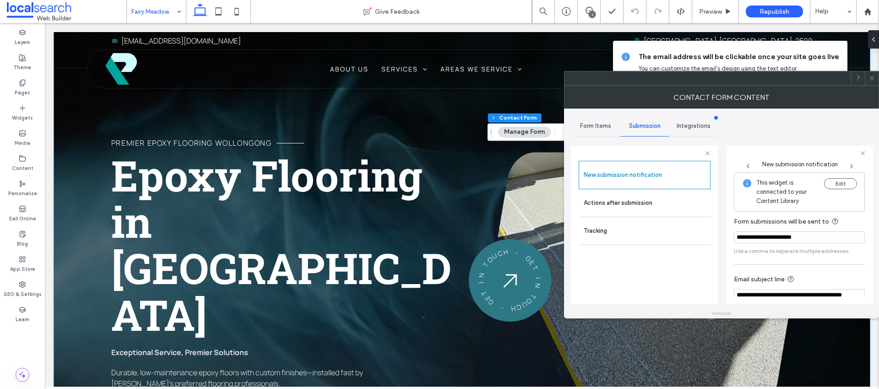
click at [870, 81] on icon at bounding box center [871, 78] width 7 height 7
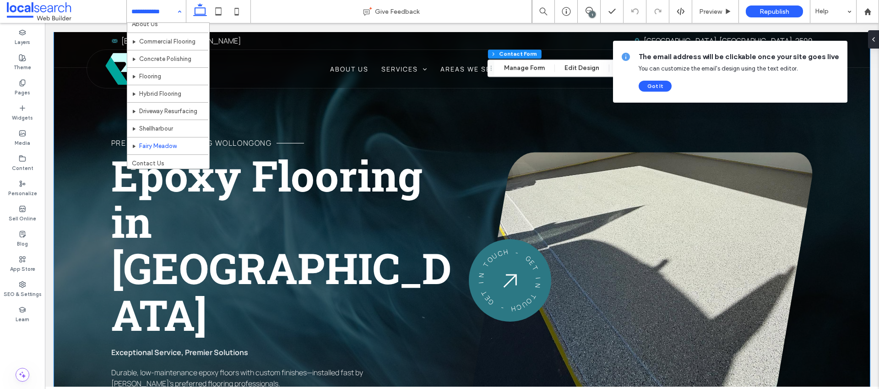
scroll to position [27, 0]
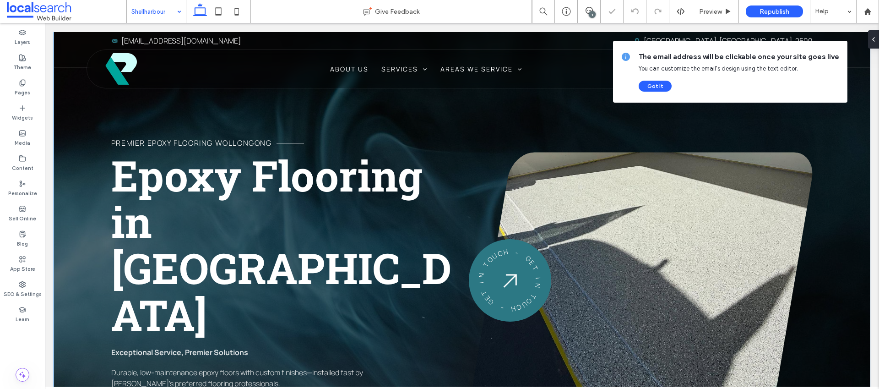
click at [171, 13] on input at bounding box center [153, 11] width 45 height 23
click at [162, 8] on input at bounding box center [153, 11] width 45 height 23
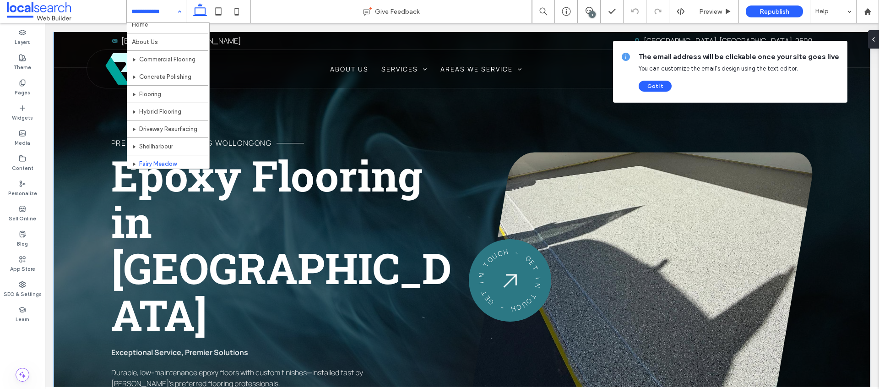
scroll to position [27, 0]
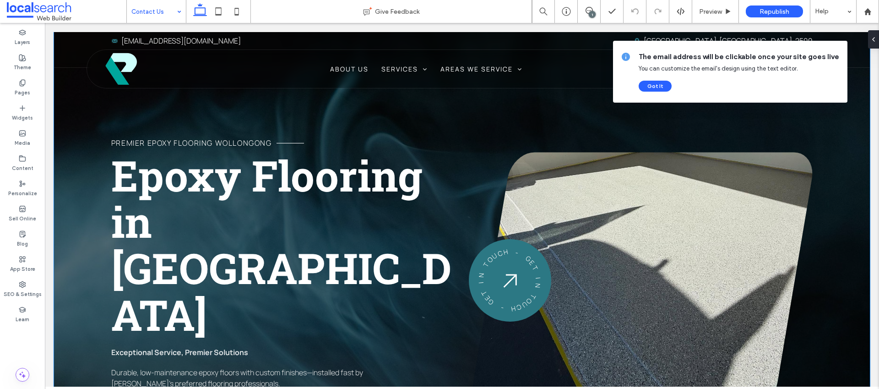
click at [169, 14] on input at bounding box center [153, 11] width 45 height 23
click at [768, 13] on span "Republish" at bounding box center [774, 12] width 30 height 8
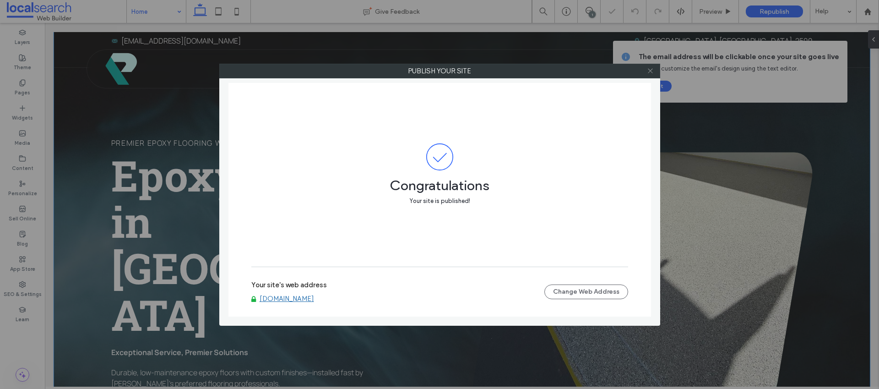
click at [651, 72] on icon at bounding box center [650, 70] width 7 height 7
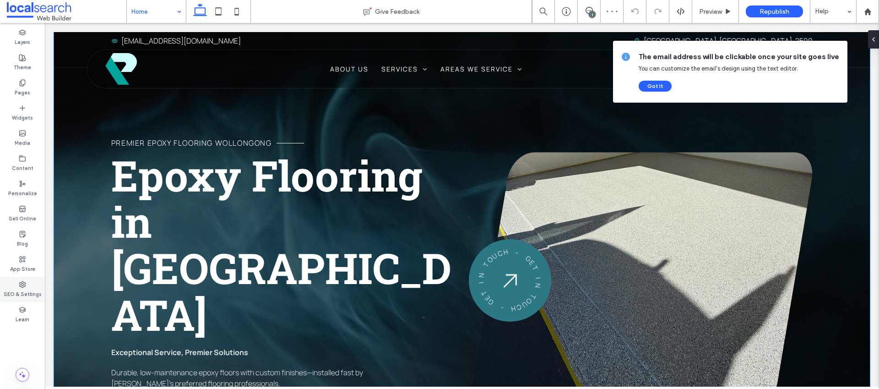
click at [34, 295] on label "SEO & Settings" at bounding box center [23, 293] width 38 height 10
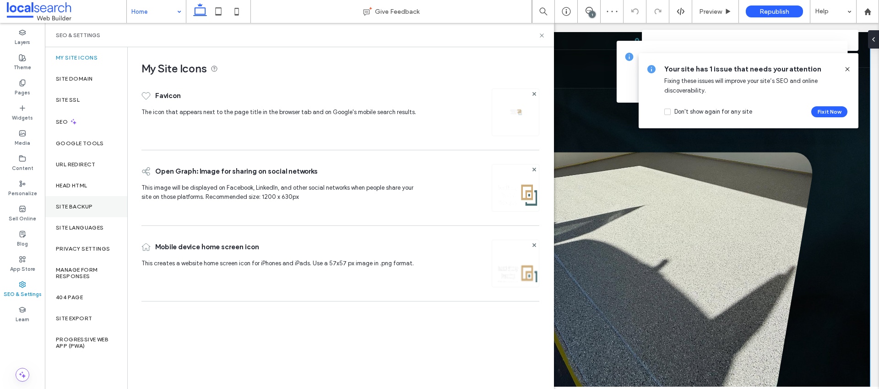
click at [71, 209] on label "Site Backup" at bounding box center [74, 206] width 37 height 6
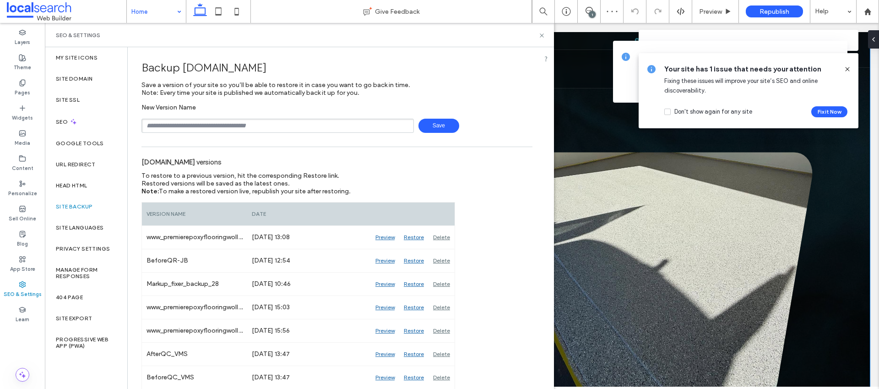
click at [203, 131] on input "text" at bounding box center [277, 126] width 272 height 14
type input "**********"
click at [449, 127] on span "Save" at bounding box center [438, 126] width 41 height 14
click at [540, 32] on icon at bounding box center [541, 35] width 7 height 7
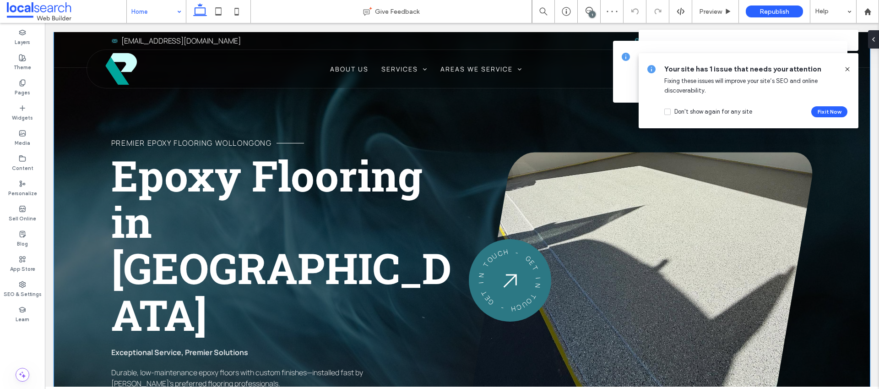
click at [594, 15] on div "1" at bounding box center [592, 14] width 7 height 7
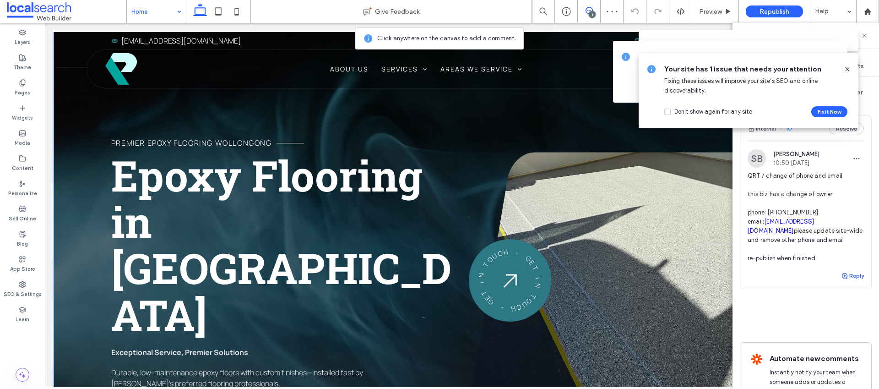
click at [847, 281] on button "Reply" at bounding box center [852, 275] width 23 height 11
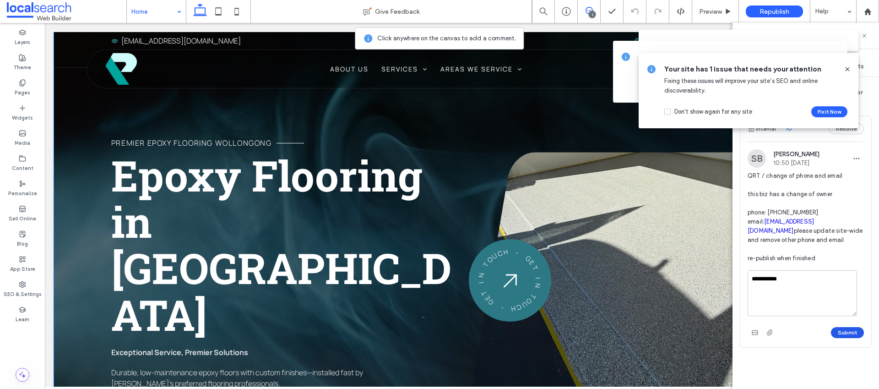
type textarea "**********"
click at [847, 338] on button "Submit" at bounding box center [847, 332] width 33 height 11
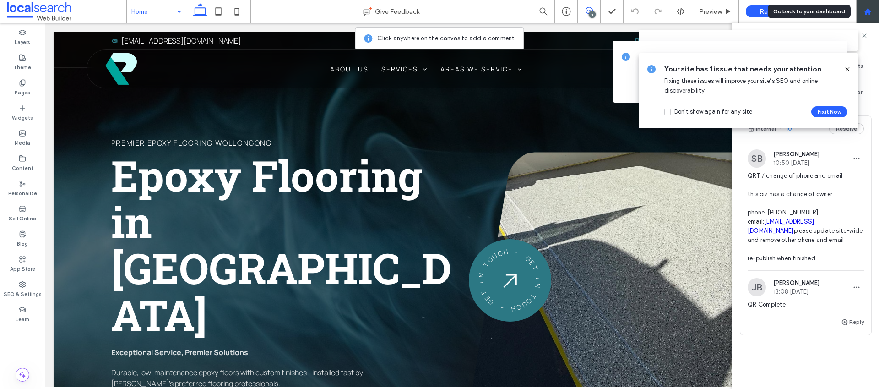
click at [873, 11] on div at bounding box center [867, 12] width 22 height 8
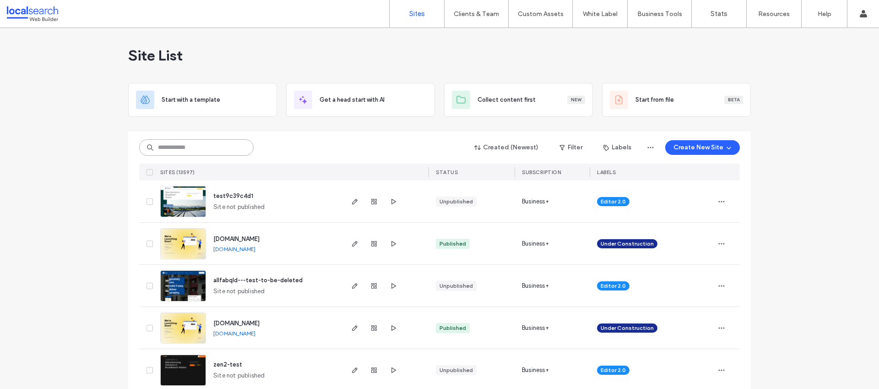
click at [186, 145] on input at bounding box center [196, 147] width 114 height 16
paste input "********"
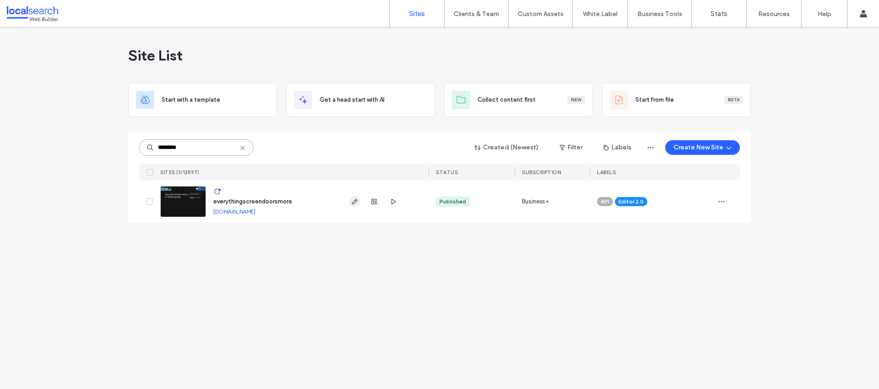
type input "********"
click at [354, 205] on icon "button" at bounding box center [354, 201] width 7 height 7
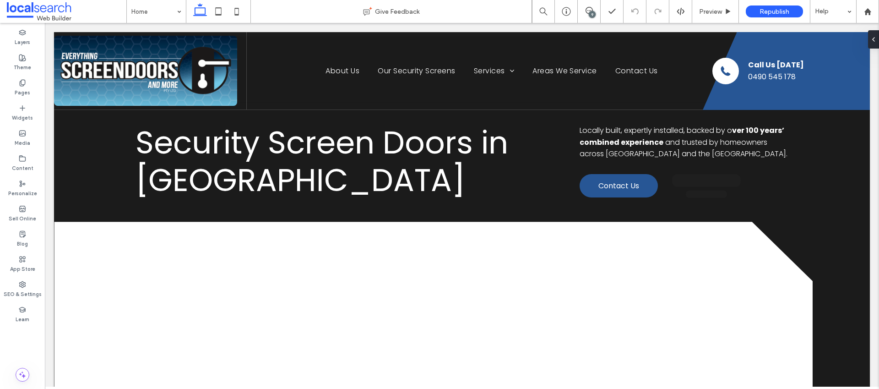
click at [591, 13] on div "9" at bounding box center [592, 14] width 7 height 7
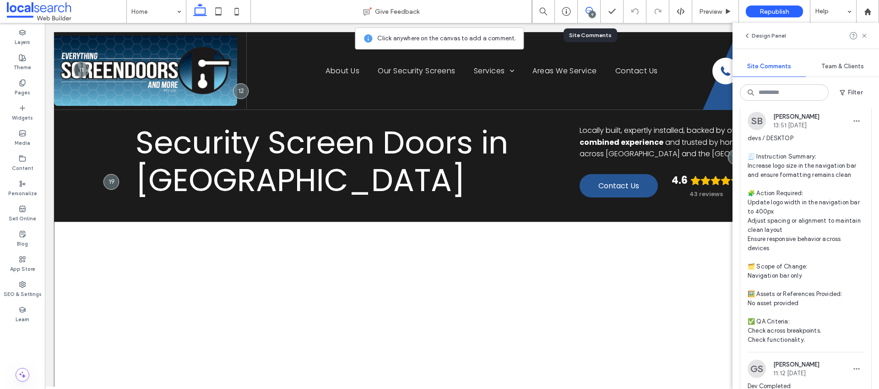
scroll to position [1818, 0]
click at [592, 13] on div "9" at bounding box center [592, 14] width 7 height 7
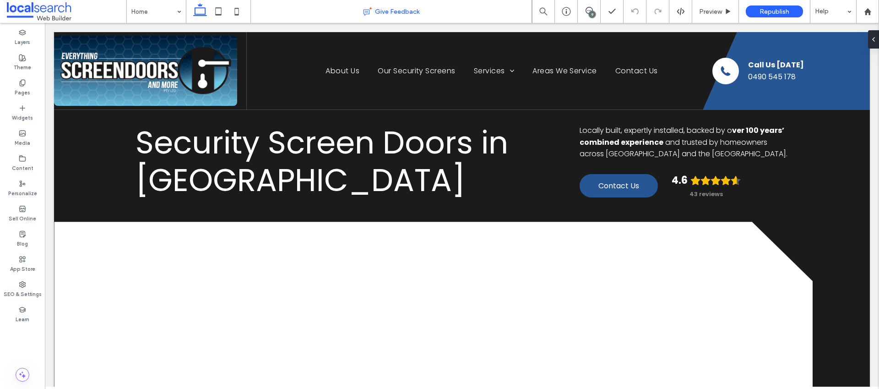
scroll to position [0, 0]
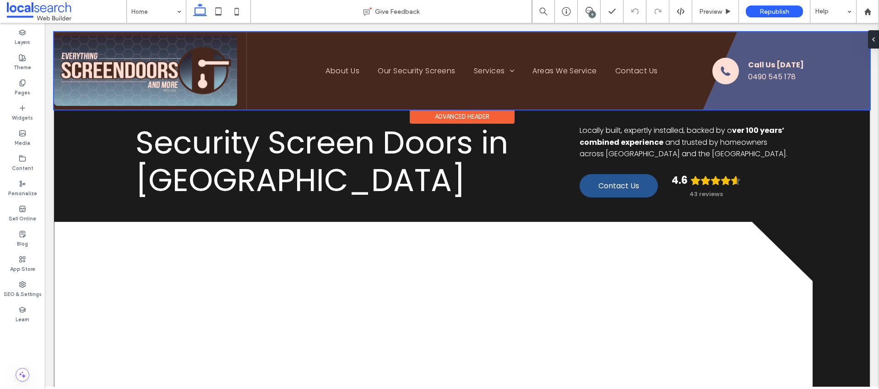
click at [148, 56] on div at bounding box center [462, 70] width 816 height 77
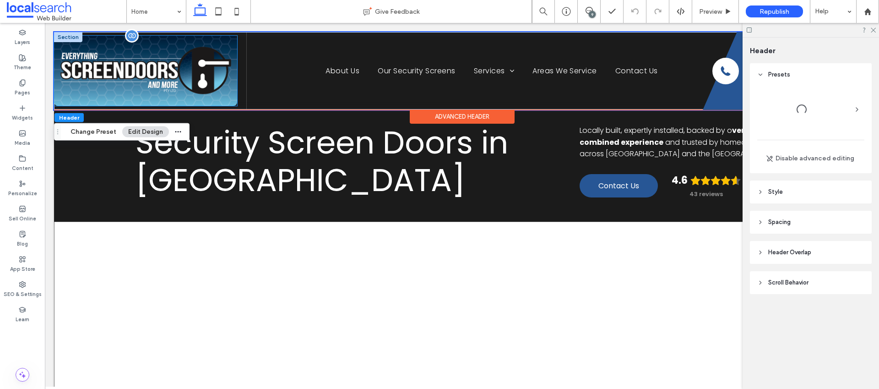
click at [136, 64] on img at bounding box center [145, 71] width 183 height 70
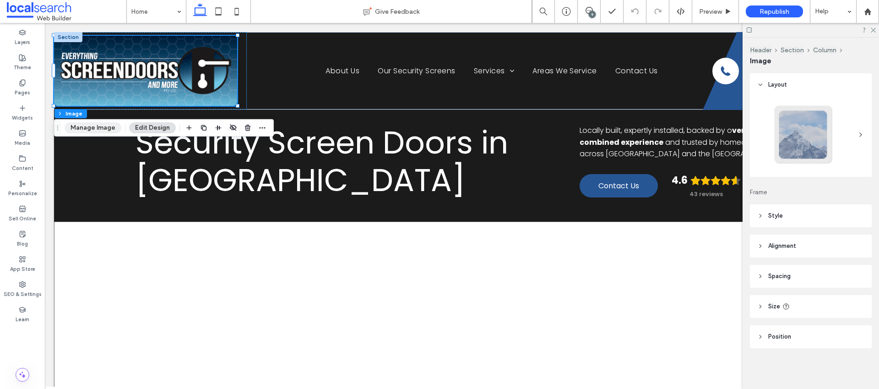
click at [99, 128] on button "Manage Image" at bounding box center [93, 127] width 57 height 11
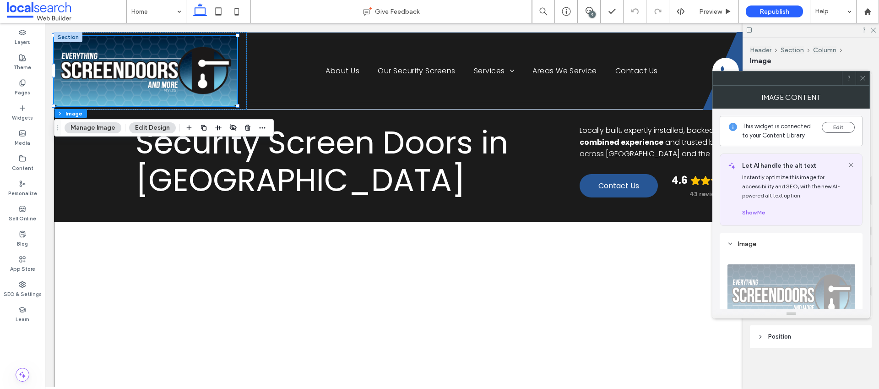
click at [864, 78] on icon at bounding box center [862, 78] width 7 height 7
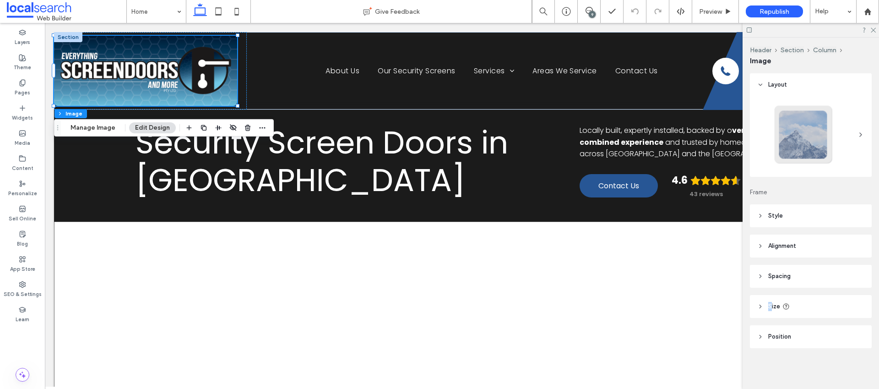
click at [770, 302] on span "Size" at bounding box center [774, 306] width 12 height 9
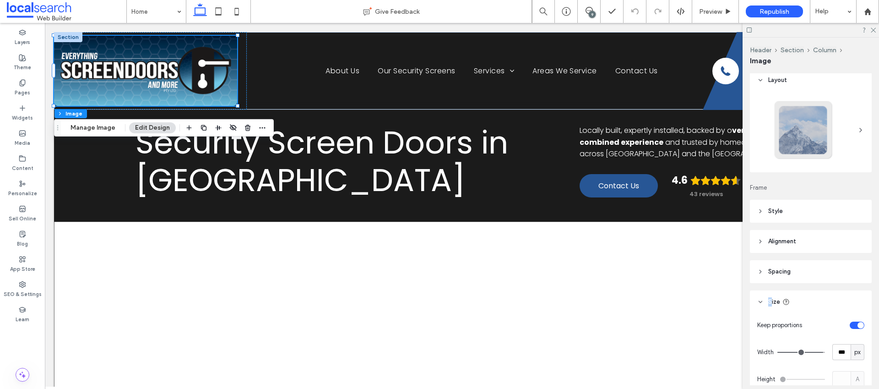
scroll to position [8, 0]
click at [589, 15] on div "9" at bounding box center [592, 14] width 7 height 7
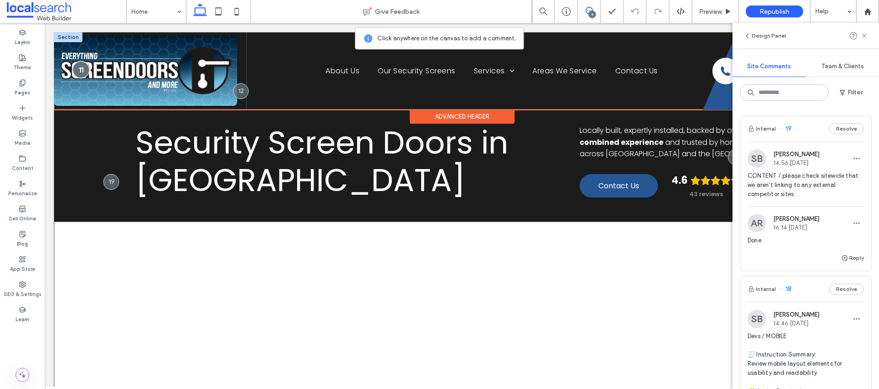
click at [81, 72] on div at bounding box center [80, 69] width 17 height 17
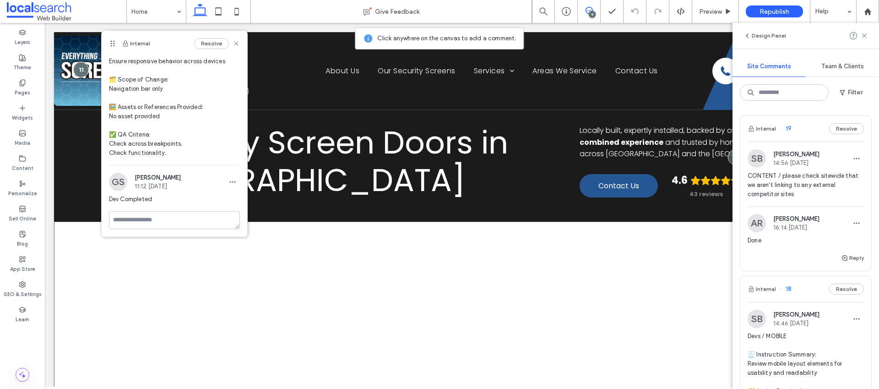
scroll to position [124, 0]
click at [166, 214] on textarea at bounding box center [174, 218] width 131 height 18
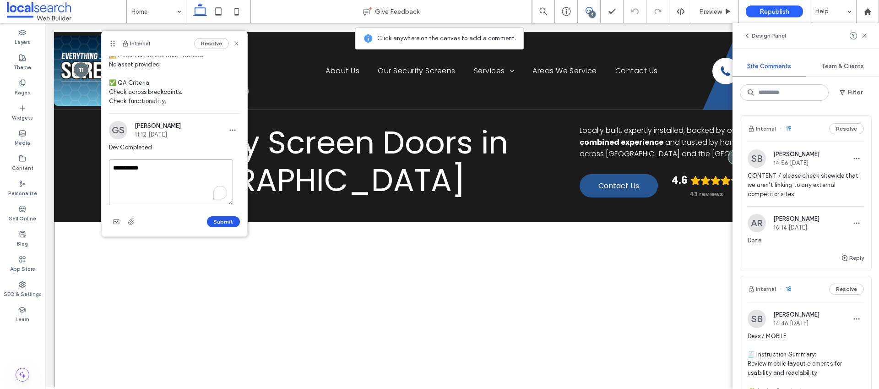
type textarea "**********"
click at [219, 223] on button "Submit" at bounding box center [223, 221] width 33 height 11
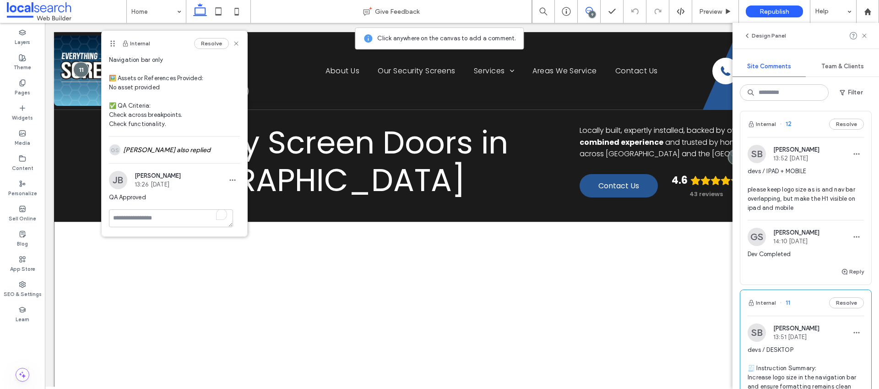
scroll to position [1605, 0]
click at [784, 213] on span "devs / IPAD + MOBILE please keep logo size as is and nav bar overlapping, but m…" at bounding box center [805, 191] width 116 height 46
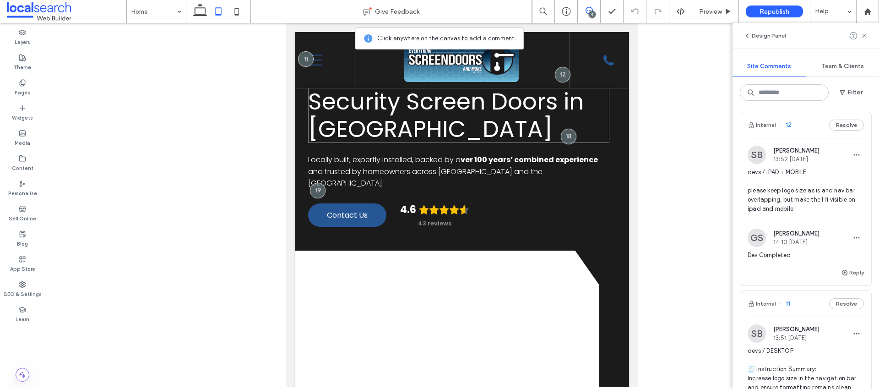
scroll to position [0, 0]
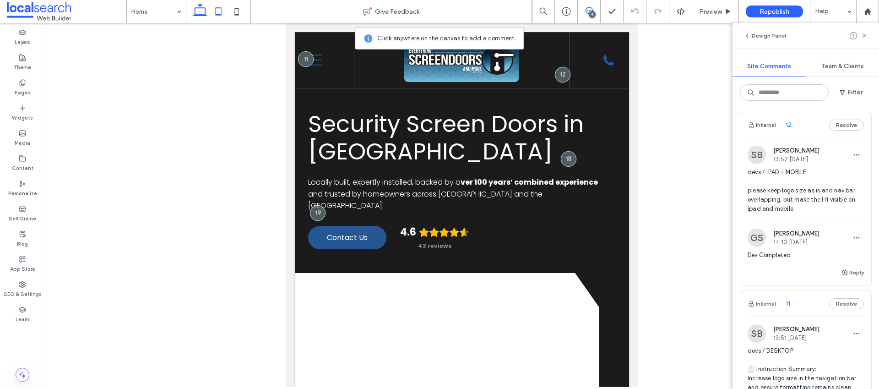
click at [197, 11] on icon at bounding box center [200, 11] width 18 height 18
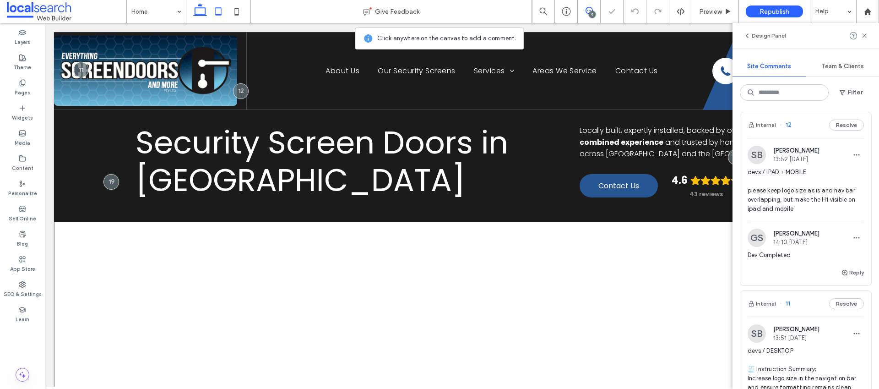
click at [221, 16] on icon at bounding box center [218, 11] width 18 height 18
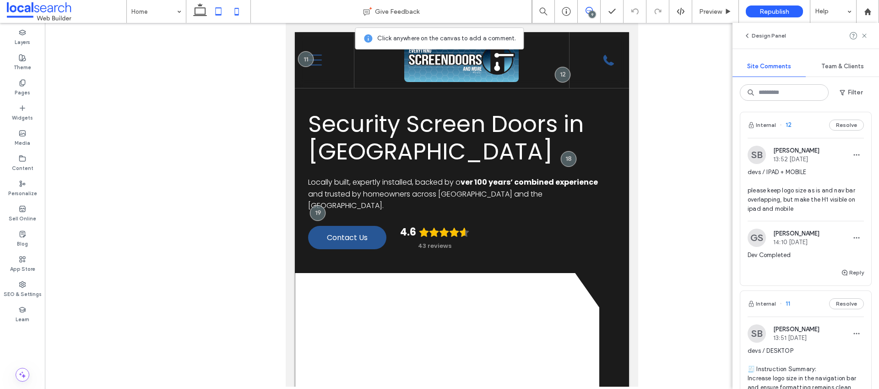
click at [240, 11] on icon at bounding box center [236, 11] width 18 height 18
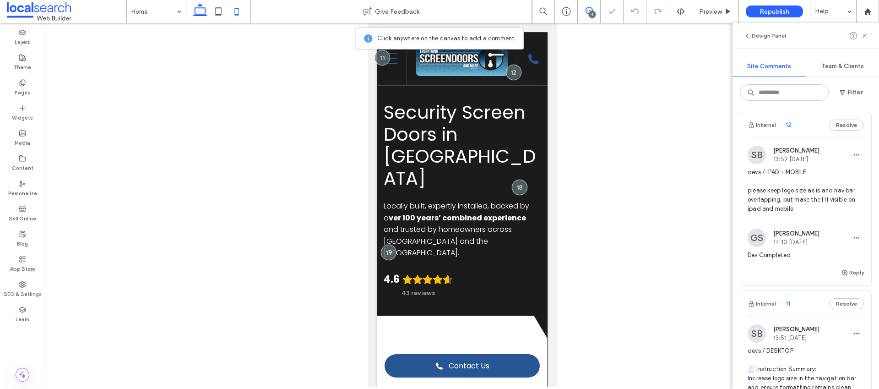
click at [203, 11] on icon at bounding box center [200, 11] width 18 height 18
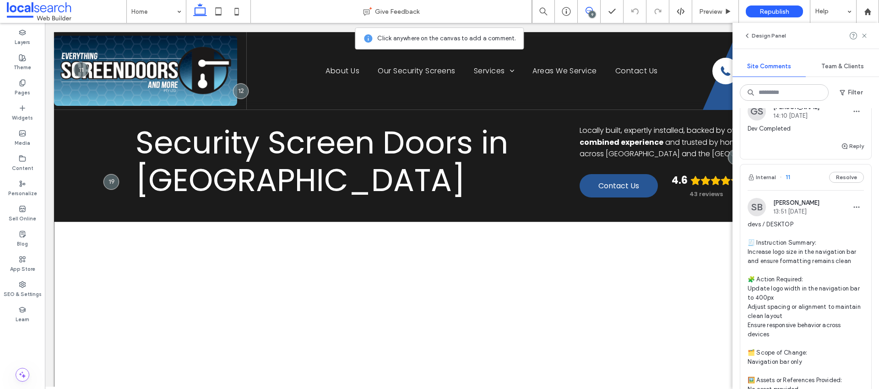
scroll to position [1667, 0]
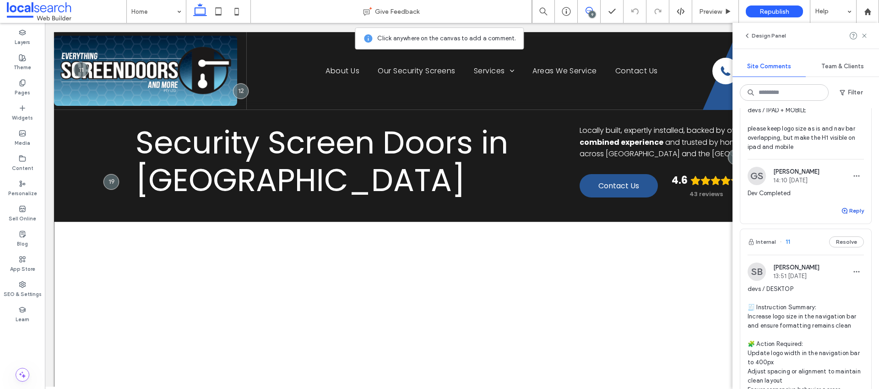
click at [843, 216] on button "Reply" at bounding box center [852, 210] width 23 height 11
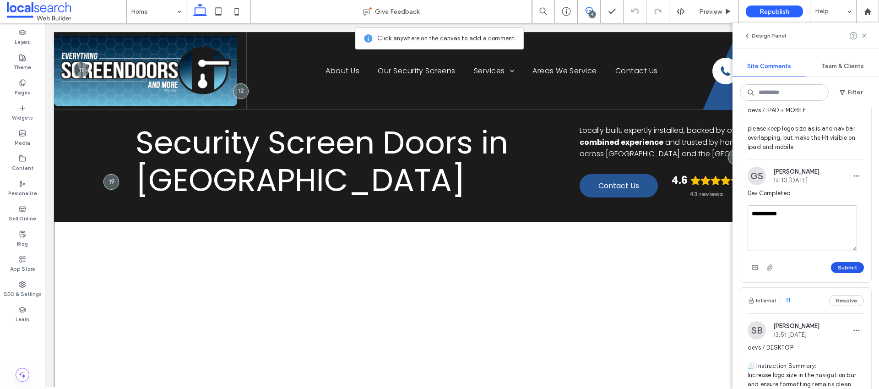
type textarea "**********"
click at [834, 273] on button "Submit" at bounding box center [847, 267] width 33 height 11
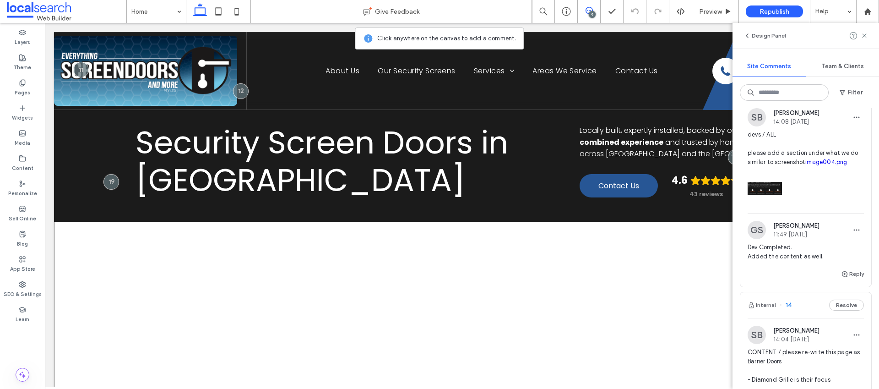
scroll to position [995, 0]
click at [805, 166] on link "image004.png" at bounding box center [826, 162] width 42 height 7
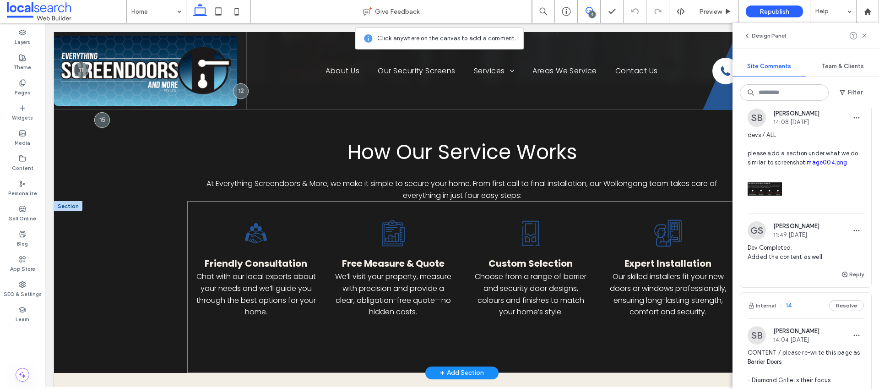
scroll to position [1459, 0]
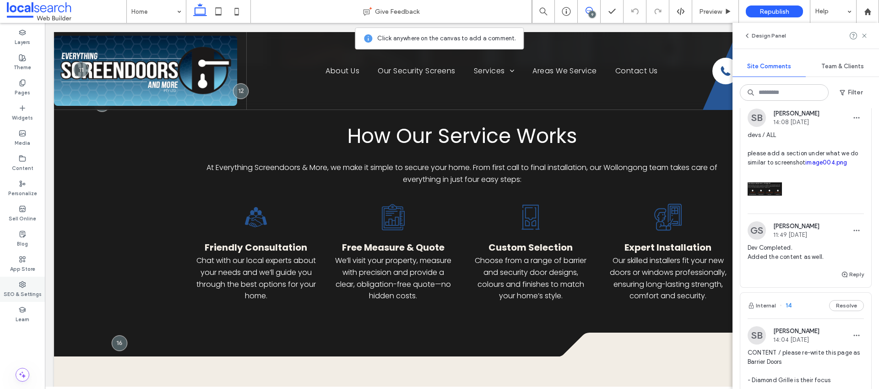
click at [16, 286] on div "SEO & Settings" at bounding box center [22, 288] width 45 height 25
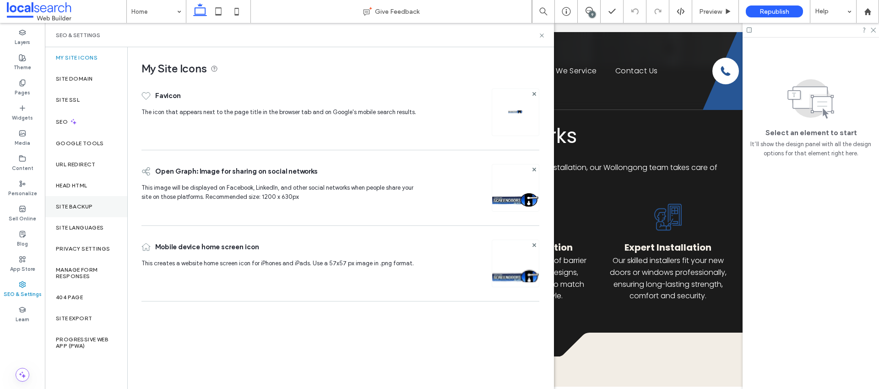
scroll to position [0, 0]
click at [66, 81] on label "Site Domain" at bounding box center [74, 79] width 37 height 6
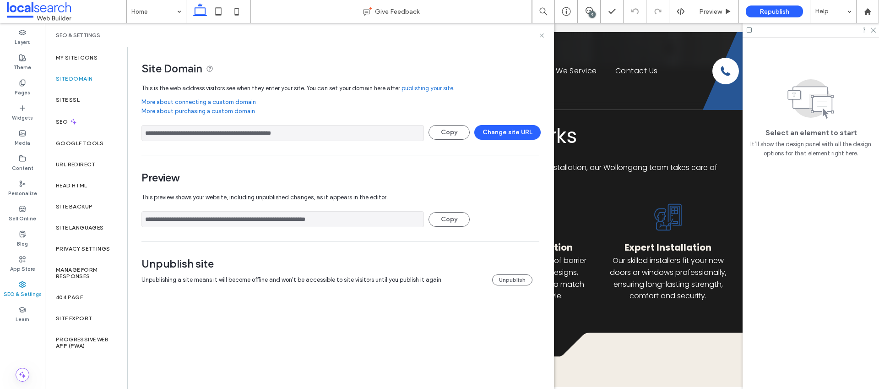
drag, startPoint x: 330, startPoint y: 137, endPoint x: 157, endPoint y: 128, distance: 174.2
click at [157, 128] on input "**********" at bounding box center [282, 133] width 282 height 16
click at [541, 35] on icon at bounding box center [541, 35] width 7 height 7
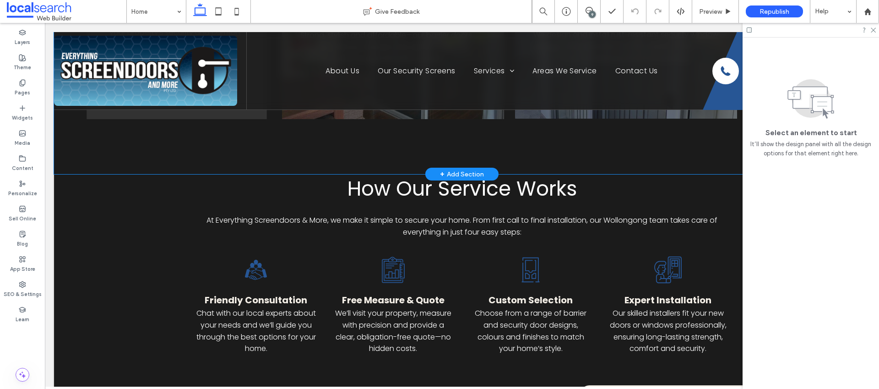
scroll to position [1406, 0]
click at [589, 14] on div "9" at bounding box center [592, 14] width 7 height 7
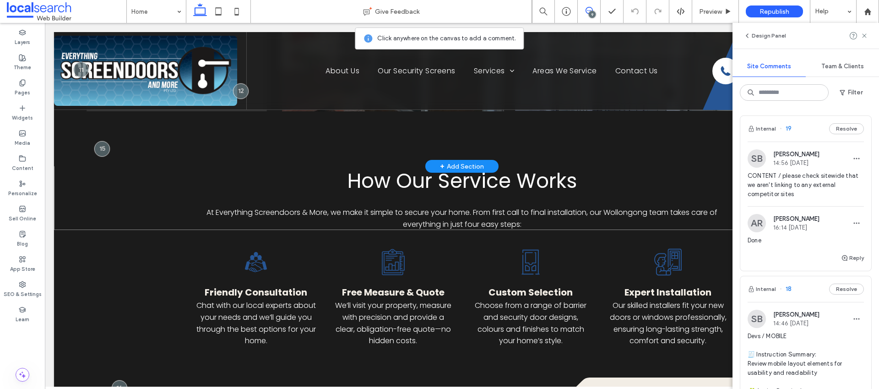
scroll to position [1408, 0]
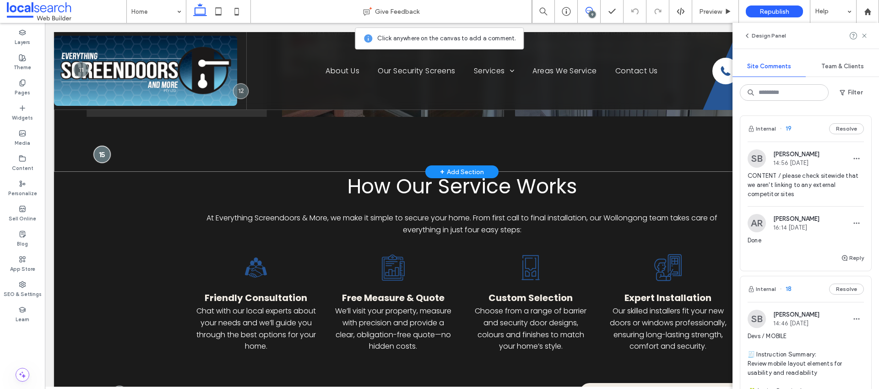
click at [103, 146] on div at bounding box center [102, 154] width 17 height 17
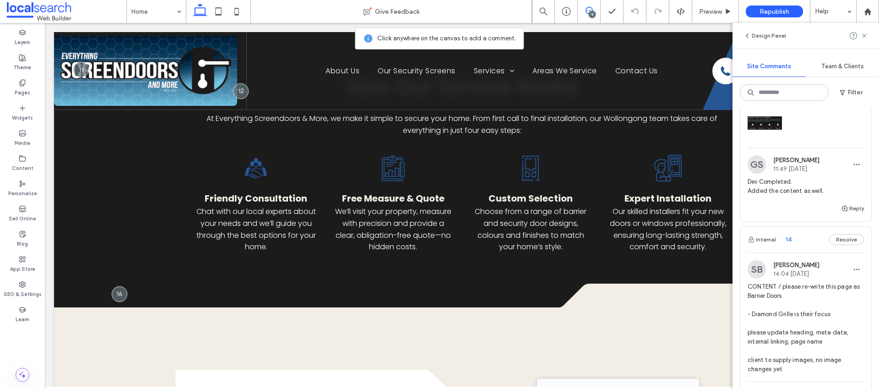
scroll to position [1069, 0]
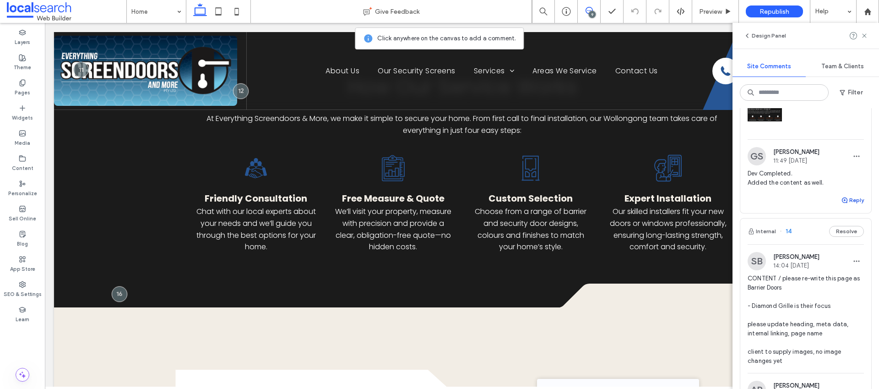
click at [848, 205] on button "Reply" at bounding box center [852, 200] width 23 height 11
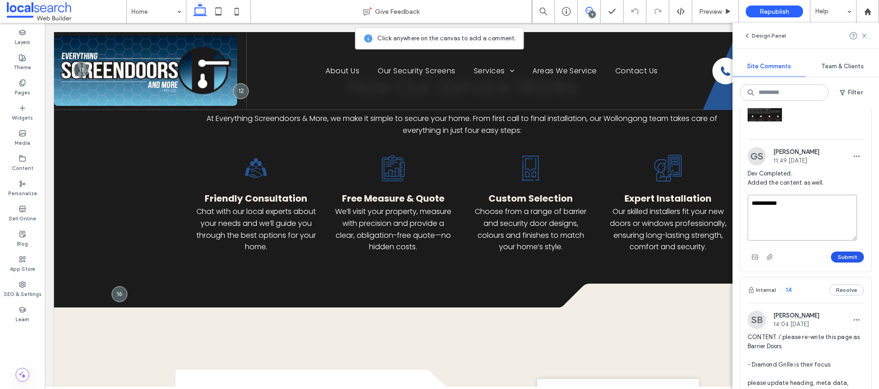
type textarea "**********"
click at [835, 262] on button "Submit" at bounding box center [847, 256] width 33 height 11
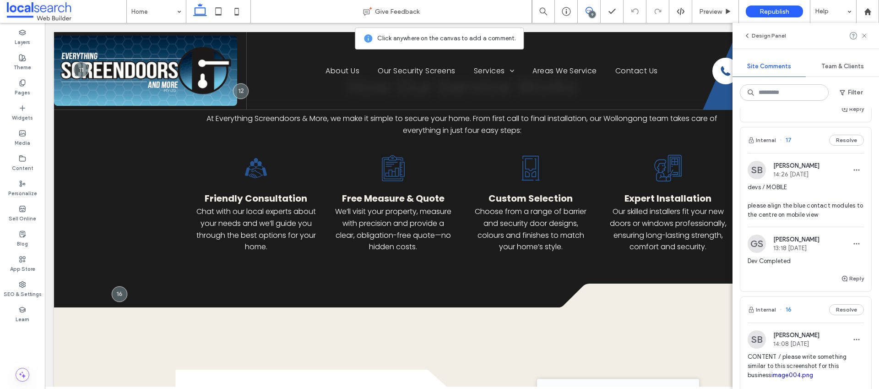
scroll to position [546, 0]
click at [803, 214] on span "devs / MOBILE please align the blue contact modules to the centre on mobile view" at bounding box center [805, 201] width 116 height 37
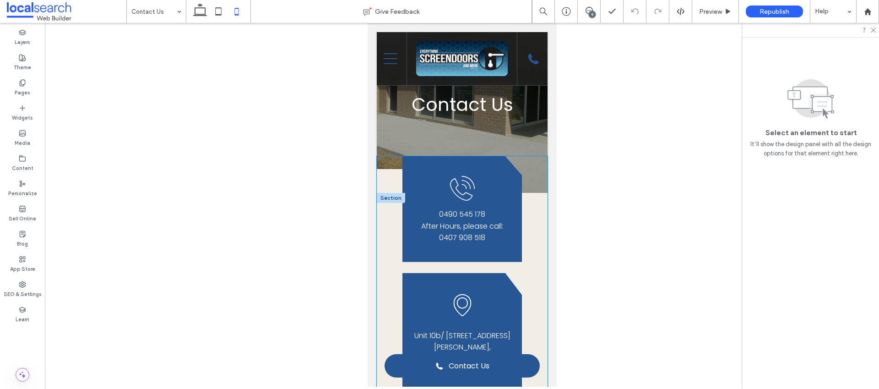
scroll to position [131, 0]
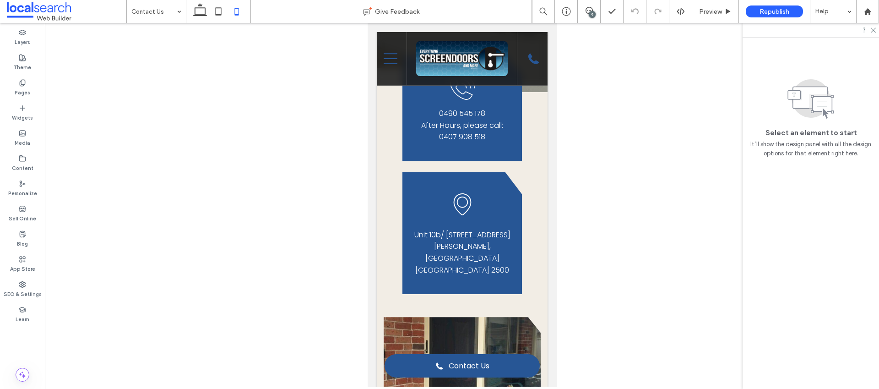
click at [595, 15] on div "9" at bounding box center [592, 14] width 7 height 7
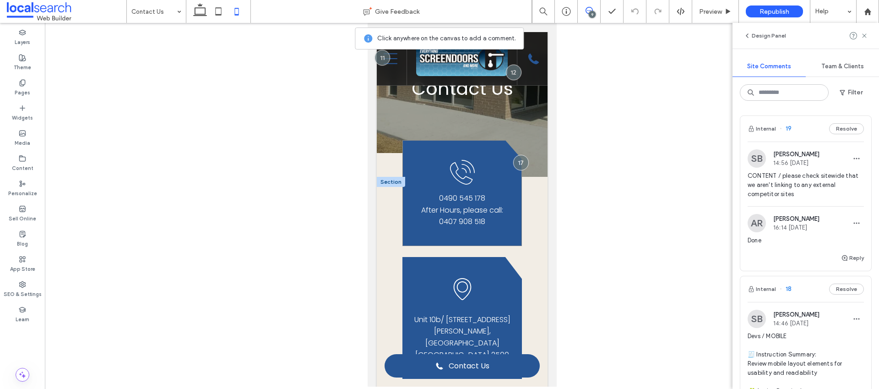
scroll to position [43, 0]
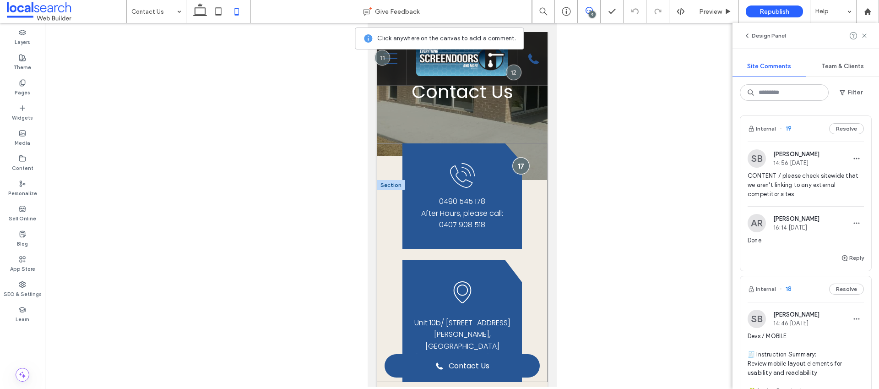
click at [515, 166] on div at bounding box center [520, 165] width 17 height 17
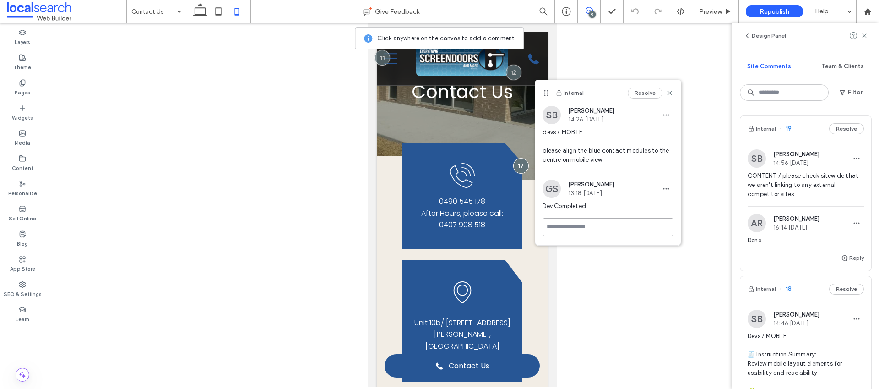
click at [606, 225] on textarea at bounding box center [607, 227] width 131 height 18
type textarea "**********"
click at [646, 279] on button "Submit" at bounding box center [656, 280] width 33 height 11
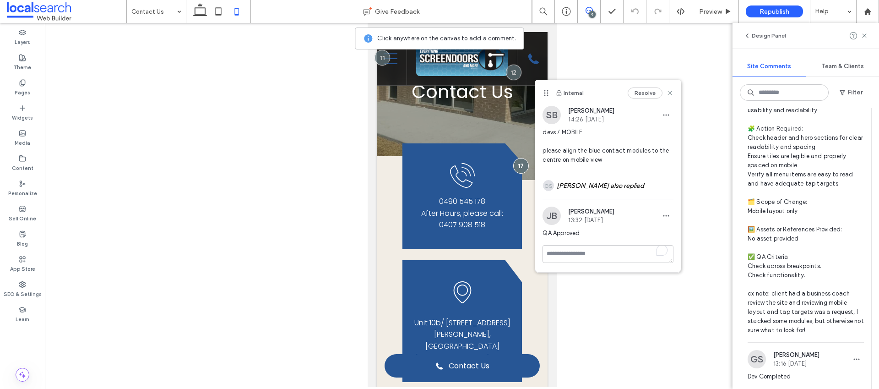
scroll to position [262, 0]
click at [778, 173] on span "Devs / MOBILE 🧾 Instruction Summary: Review mobile layout elements for usabilit…" at bounding box center [805, 202] width 116 height 265
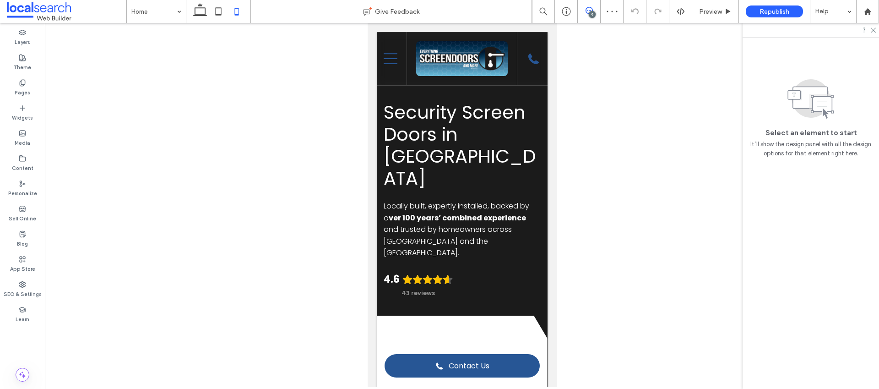
click at [593, 9] on span at bounding box center [589, 10] width 22 height 7
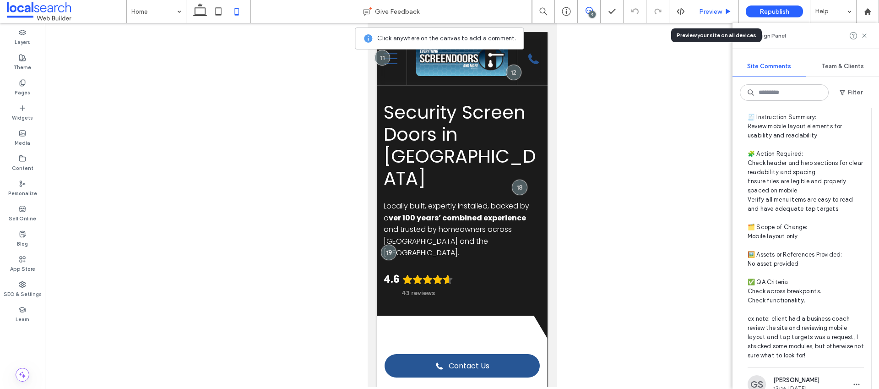
click at [716, 16] on div "Preview" at bounding box center [715, 11] width 47 height 23
click at [714, 12] on span "Preview" at bounding box center [710, 12] width 23 height 8
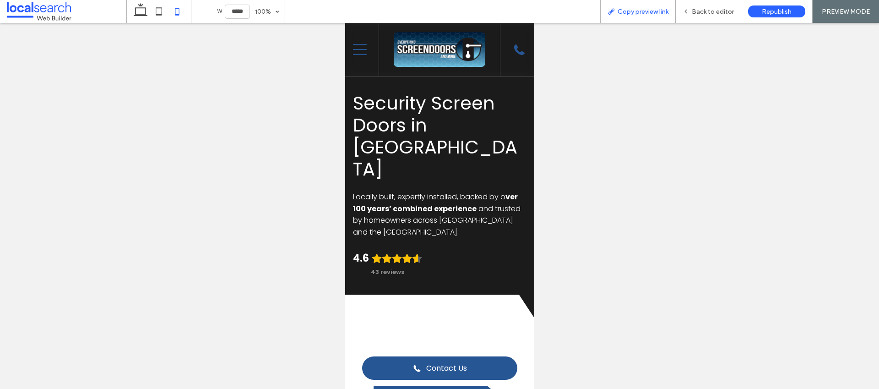
click at [627, 15] on span "Copy preview link" at bounding box center [642, 12] width 51 height 8
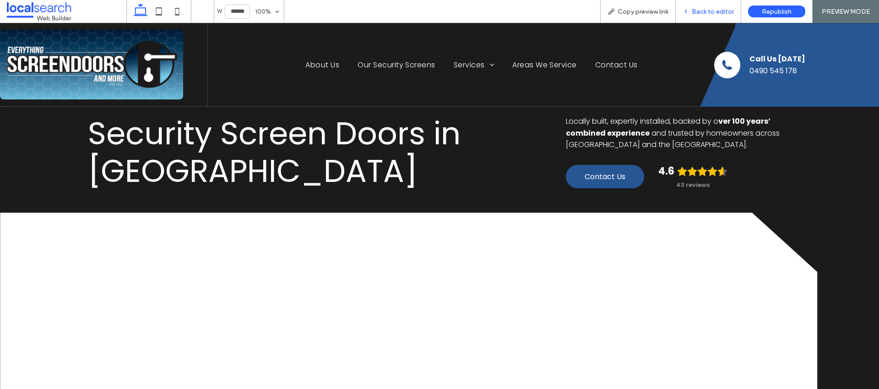
click at [701, 14] on span "Back to editor" at bounding box center [713, 12] width 42 height 8
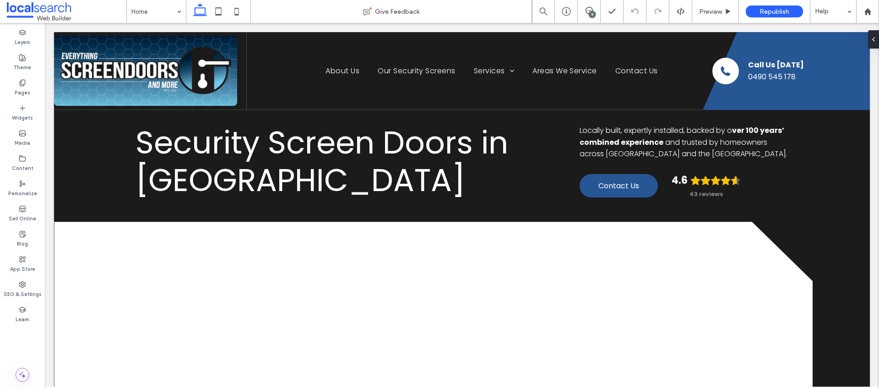
click at [592, 12] on div "9" at bounding box center [592, 14] width 7 height 7
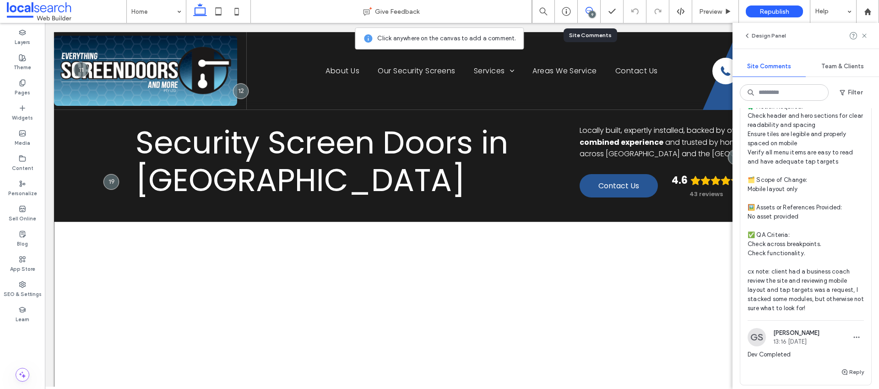
scroll to position [289, 0]
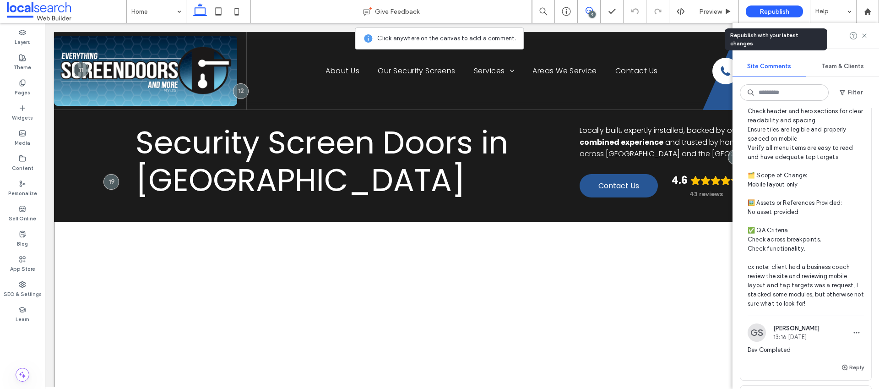
click at [785, 11] on span "Republish" at bounding box center [774, 12] width 30 height 8
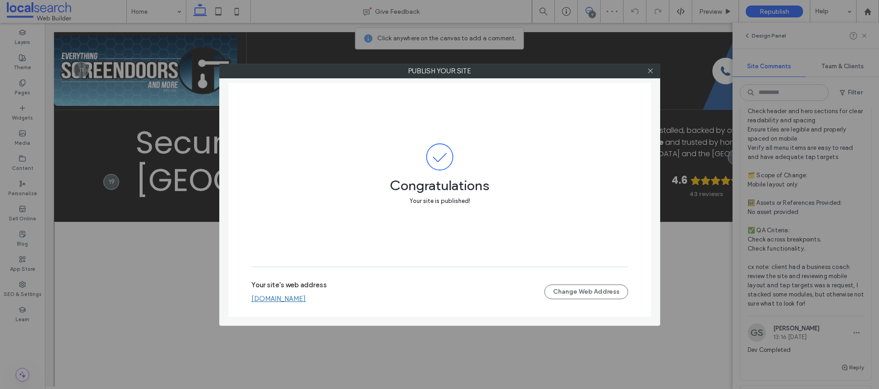
click at [306, 295] on link "everythingscreendoorsmore.webbuilder.localsearch.com.au" at bounding box center [278, 298] width 54 height 8
click at [655, 68] on div at bounding box center [650, 71] width 14 height 14
drag, startPoint x: 651, startPoint y: 73, endPoint x: 660, endPoint y: 100, distance: 29.1
click at [651, 73] on icon at bounding box center [650, 70] width 7 height 7
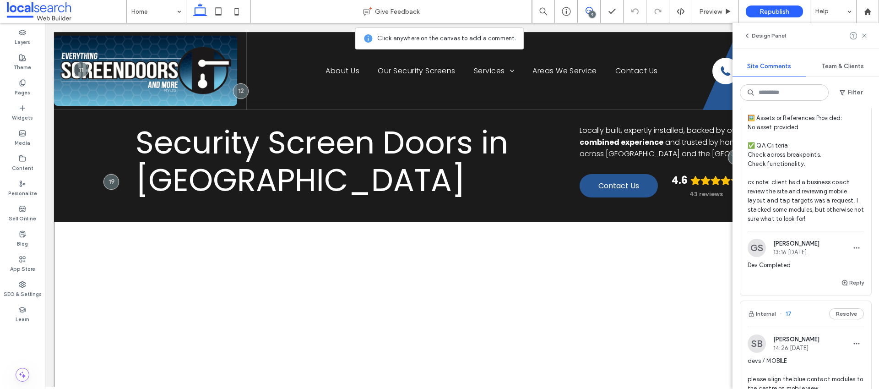
scroll to position [374, 0]
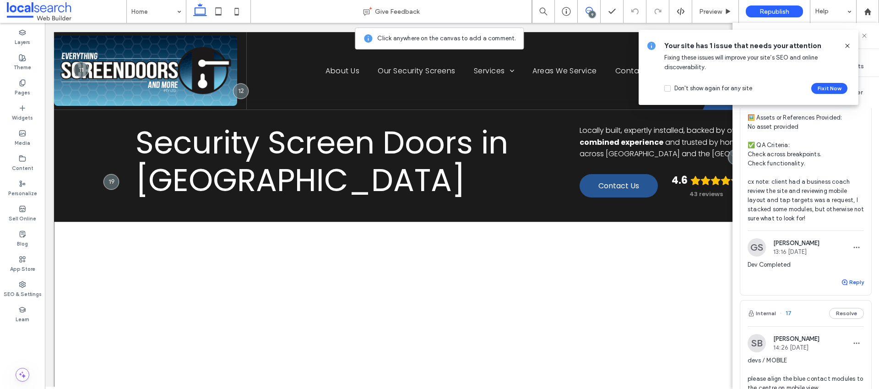
click at [843, 283] on button "Reply" at bounding box center [852, 281] width 23 height 11
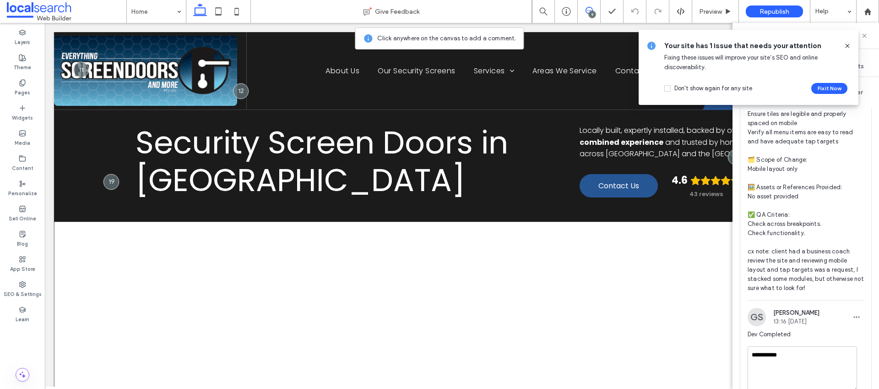
scroll to position [308, 0]
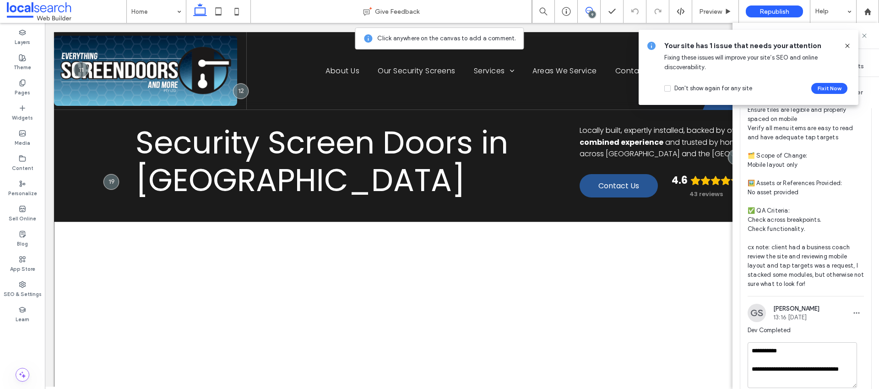
click at [805, 369] on textarea "**********" at bounding box center [801, 365] width 109 height 46
drag, startPoint x: 787, startPoint y: 375, endPoint x: 740, endPoint y: 369, distance: 47.5
click at [740, 369] on div "**********" at bounding box center [805, 380] width 131 height 77
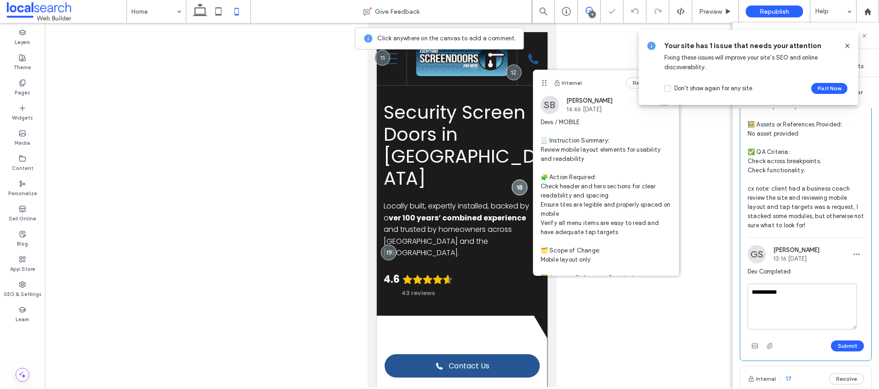
scroll to position [473, 0]
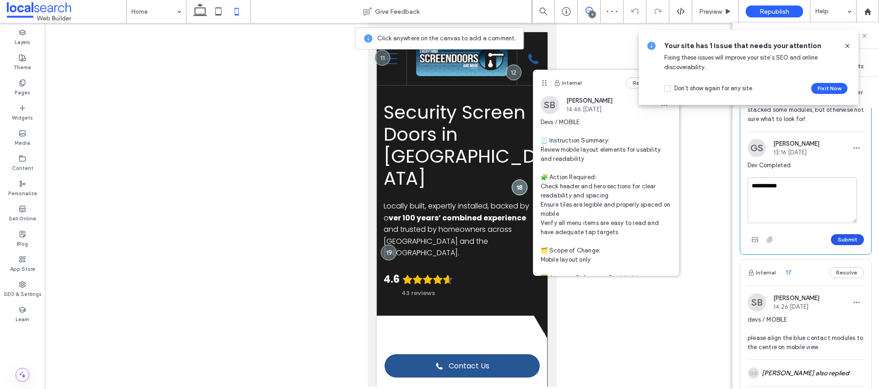
type textarea "**********"
click at [837, 243] on button "Submit" at bounding box center [847, 239] width 33 height 11
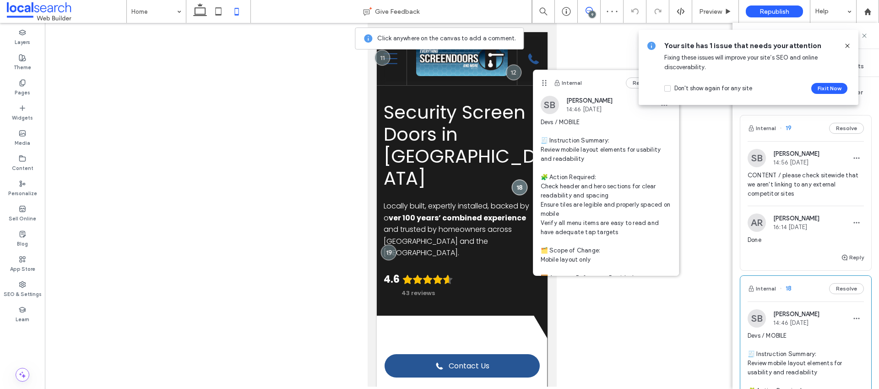
scroll to position [0, 0]
click at [867, 12] on use at bounding box center [867, 11] width 7 height 7
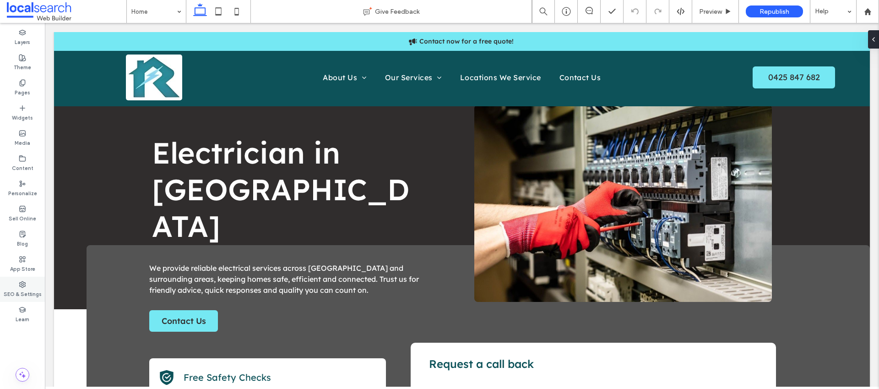
click at [27, 288] on label "SEO & Settings" at bounding box center [23, 293] width 38 height 10
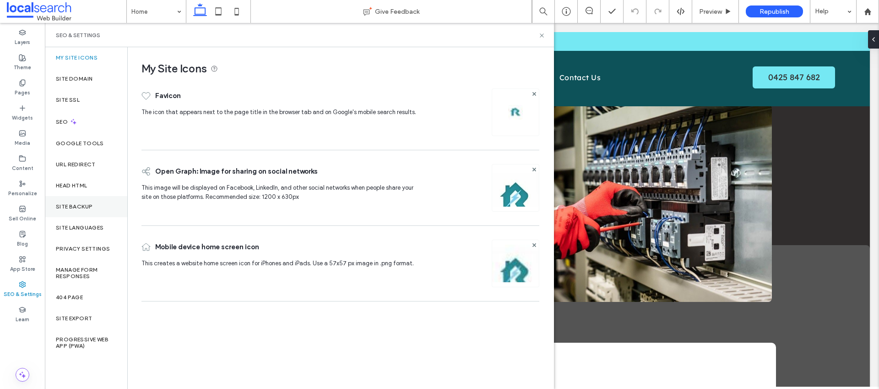
click at [84, 203] on label "Site Backup" at bounding box center [74, 206] width 37 height 6
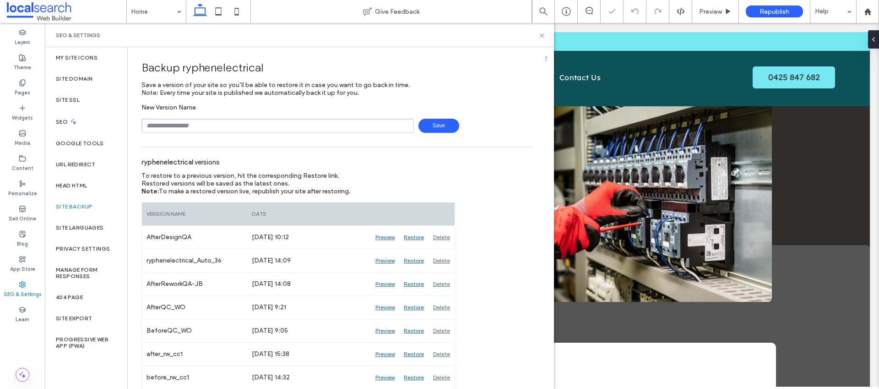
click at [200, 125] on input "text" at bounding box center [277, 126] width 272 height 14
type input "**********"
click at [435, 125] on span "Save" at bounding box center [438, 126] width 41 height 14
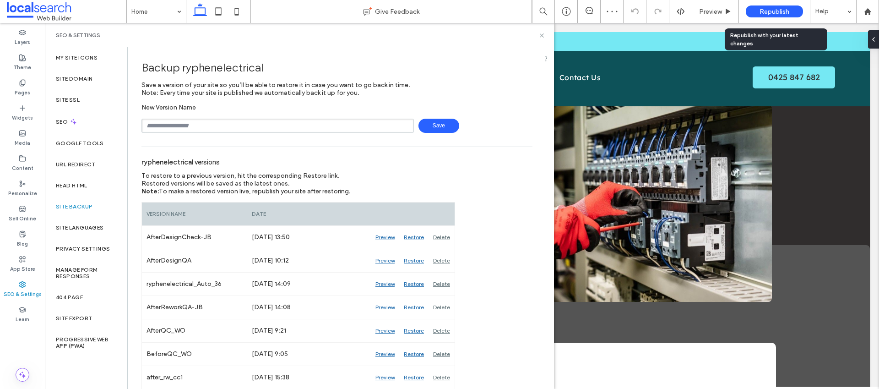
click at [770, 14] on span "Republish" at bounding box center [774, 12] width 30 height 8
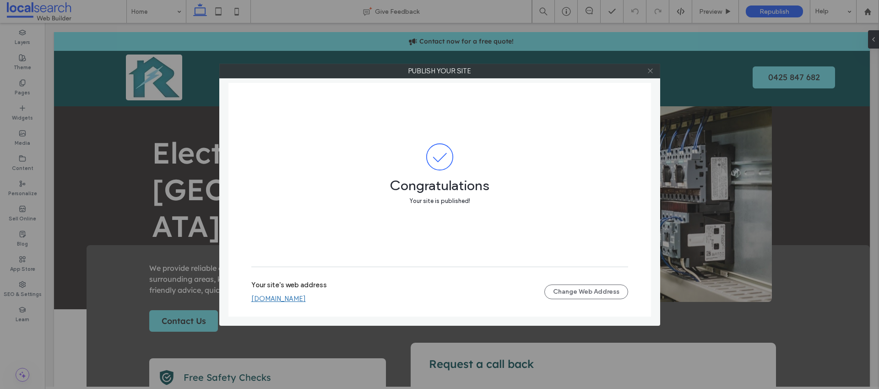
click at [649, 73] on icon at bounding box center [650, 70] width 7 height 7
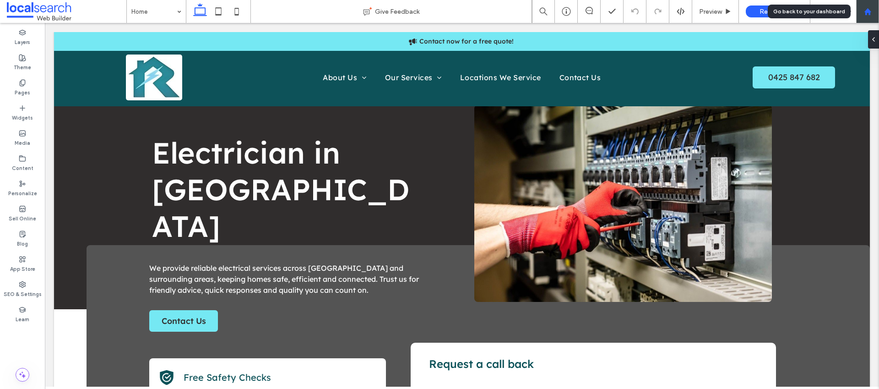
click at [864, 12] on icon at bounding box center [868, 12] width 8 height 8
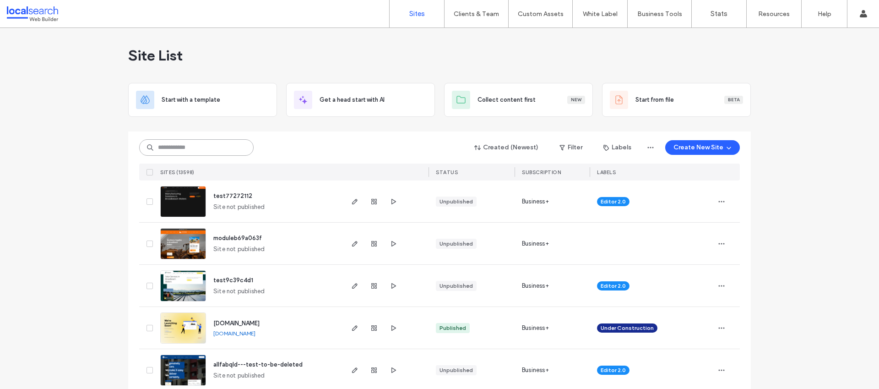
click at [189, 148] on input at bounding box center [196, 147] width 114 height 16
paste input "********"
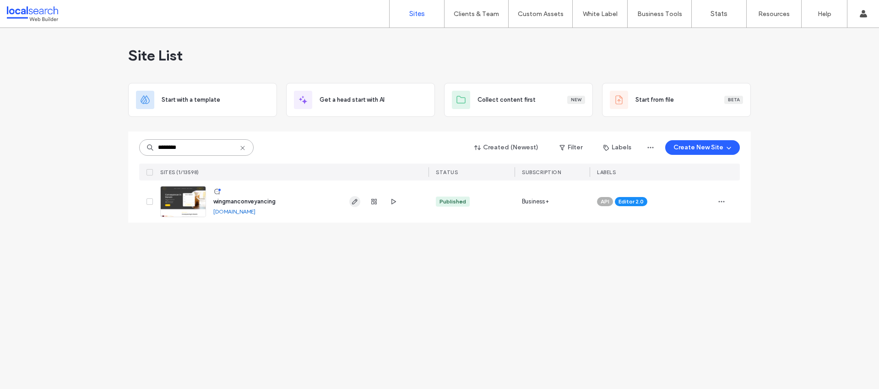
type input "********"
click at [352, 196] on span "button" at bounding box center [354, 201] width 11 height 11
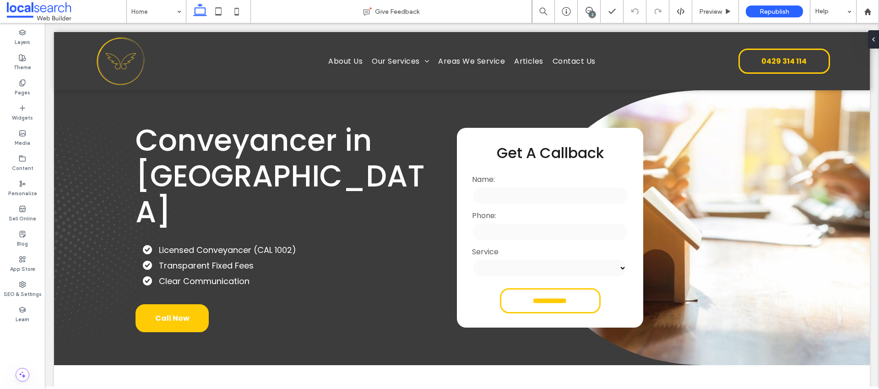
click at [593, 12] on div "2" at bounding box center [592, 14] width 7 height 7
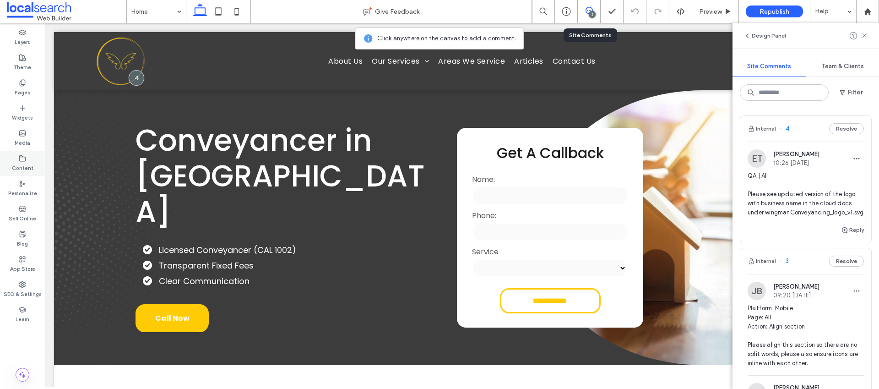
click at [25, 165] on label "Content" at bounding box center [23, 167] width 22 height 10
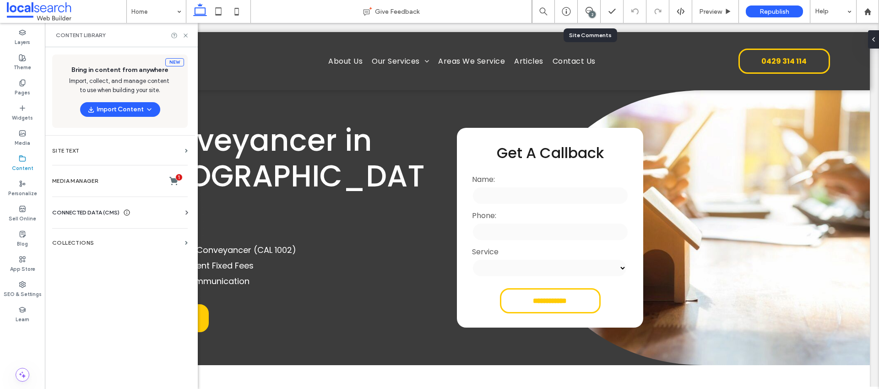
click at [149, 213] on div "CONNECTED DATA (CMS)" at bounding box center [121, 212] width 139 height 9
click at [138, 233] on label "Business Info" at bounding box center [121, 235] width 124 height 6
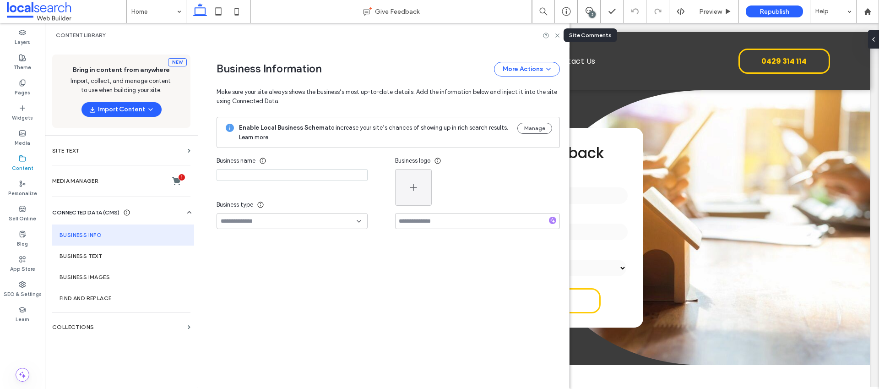
type input "**********"
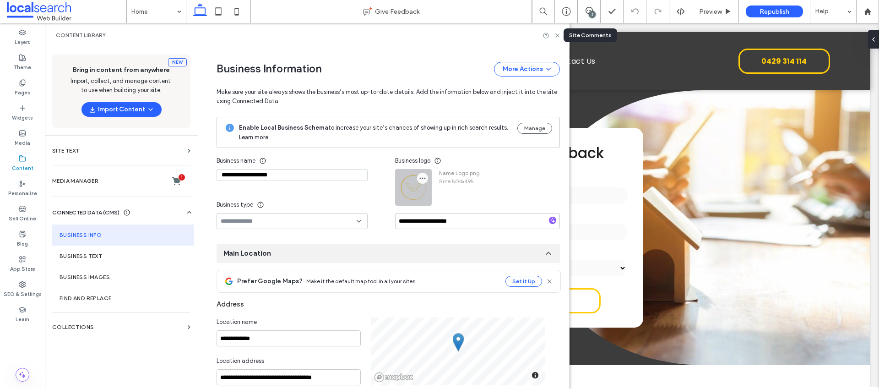
click at [419, 179] on icon "button" at bounding box center [422, 177] width 7 height 7
click at [432, 198] on span "Replace Image" at bounding box center [451, 199] width 41 height 9
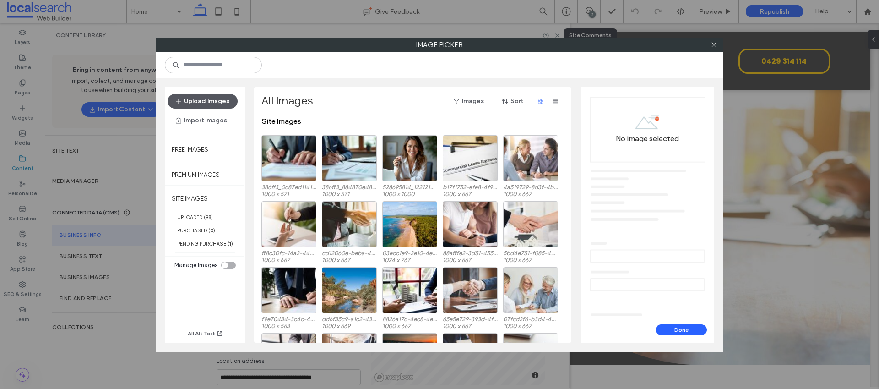
click at [218, 100] on button "Upload Images" at bounding box center [203, 101] width 70 height 15
click at [714, 45] on icon at bounding box center [713, 44] width 7 height 7
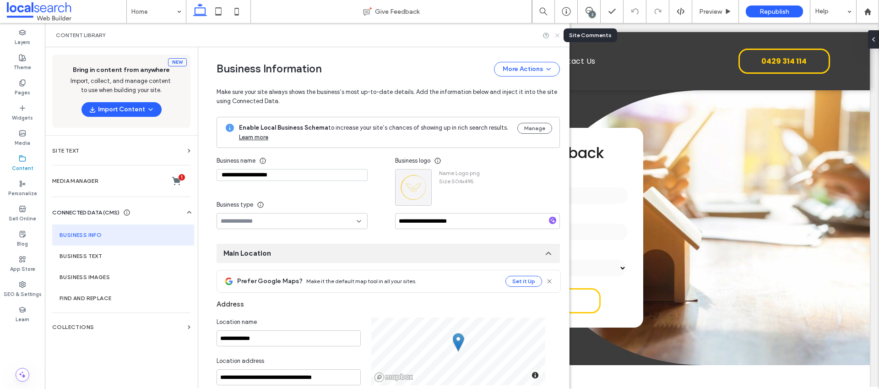
click at [559, 37] on icon at bounding box center [557, 35] width 7 height 7
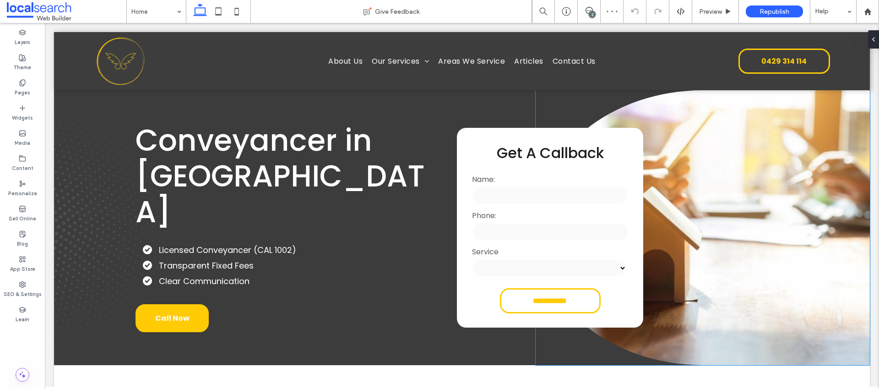
click at [590, 12] on div "2" at bounding box center [592, 14] width 7 height 7
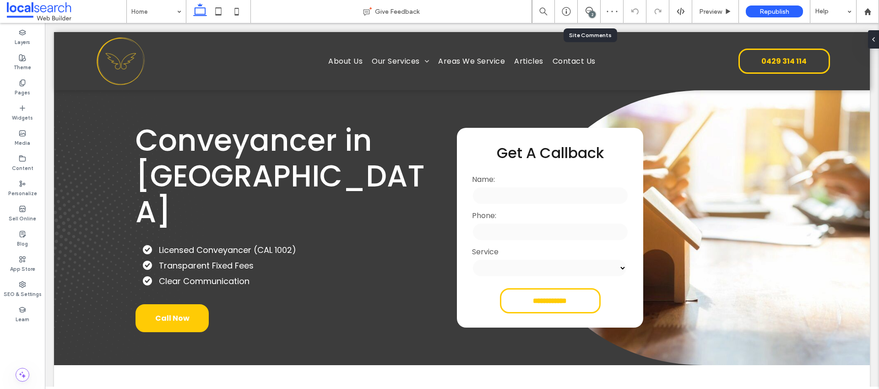
click at [591, 17] on div "2" at bounding box center [592, 14] width 7 height 7
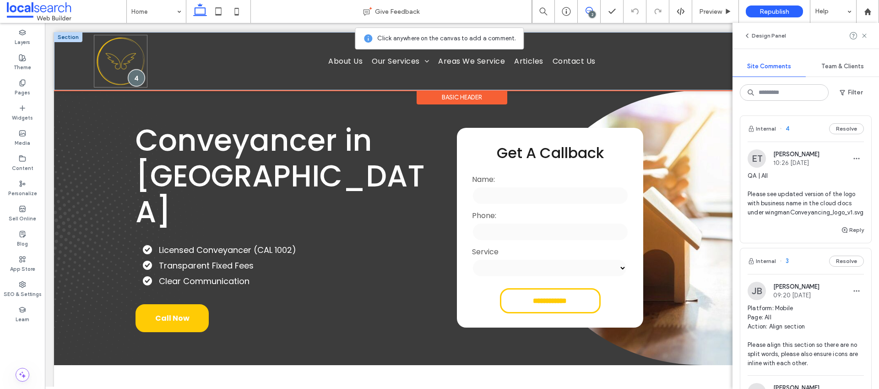
click at [138, 77] on div at bounding box center [136, 77] width 17 height 17
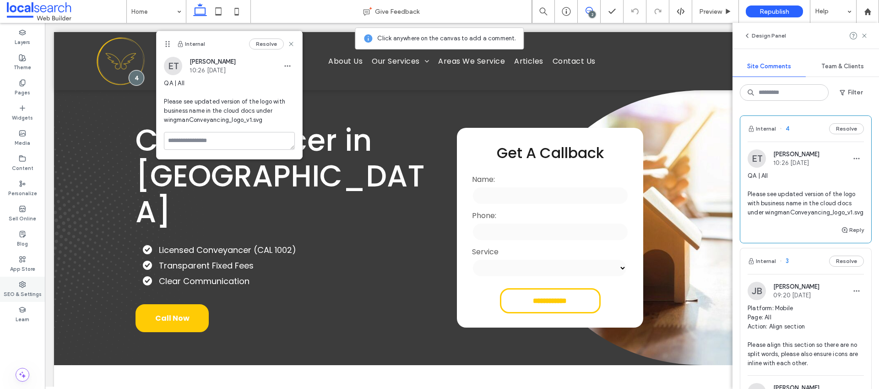
click at [22, 283] on icon at bounding box center [22, 284] width 7 height 7
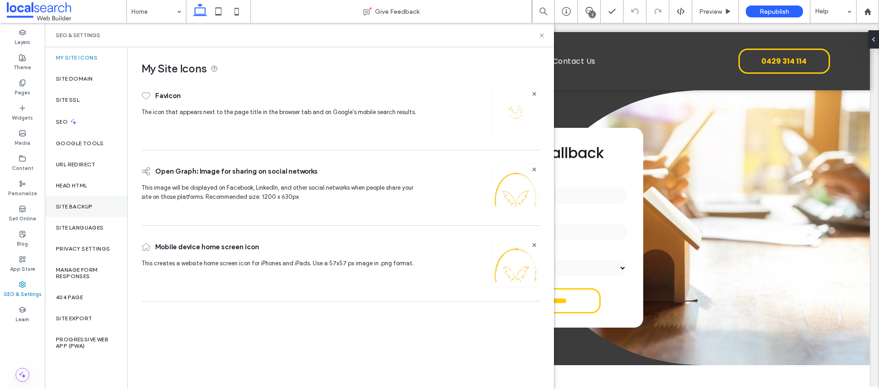
click at [105, 210] on div "Site Backup" at bounding box center [86, 206] width 82 height 21
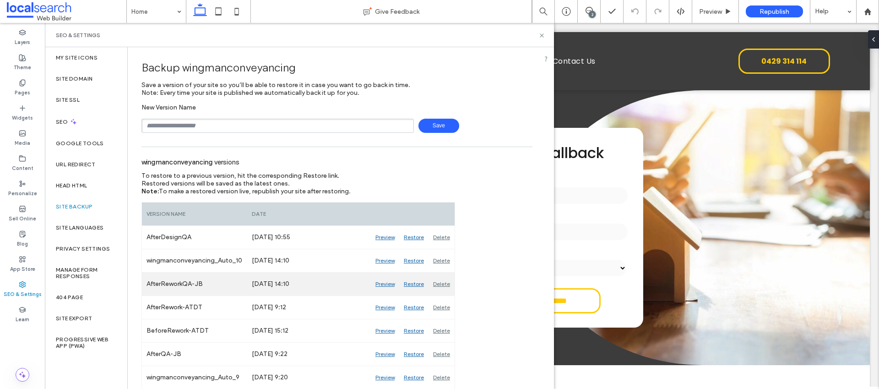
click at [390, 282] on div "Preview" at bounding box center [385, 283] width 28 height 23
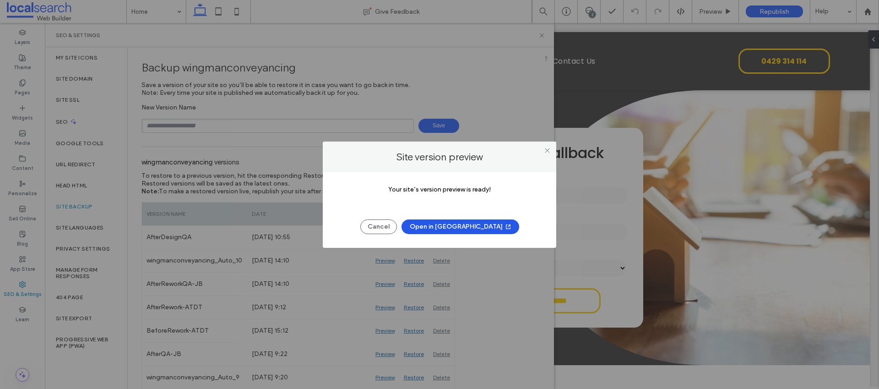
click at [467, 226] on button "Open in New Tab" at bounding box center [460, 226] width 118 height 15
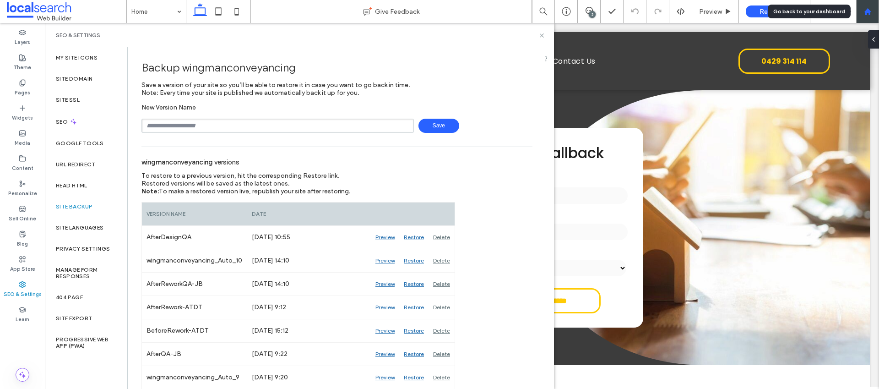
click at [866, 16] on div at bounding box center [867, 11] width 23 height 23
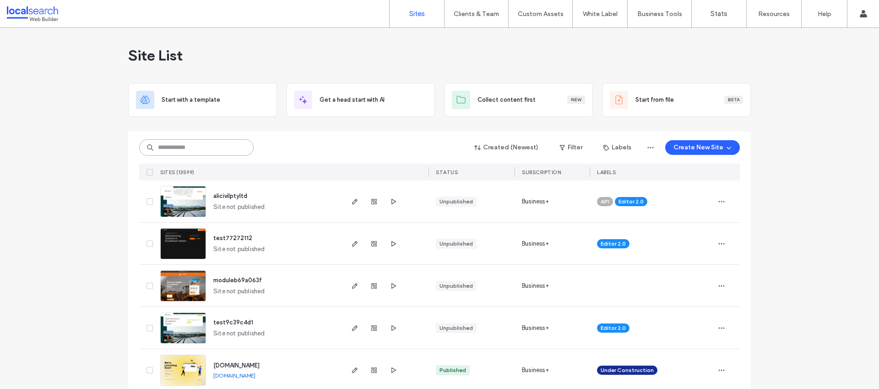
click at [202, 152] on input at bounding box center [196, 147] width 114 height 16
paste input "********"
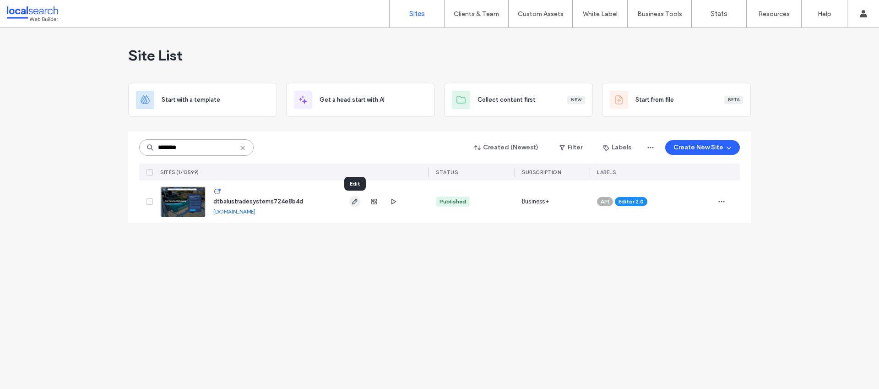
type input "********"
click at [355, 203] on icon "button" at bounding box center [354, 201] width 7 height 7
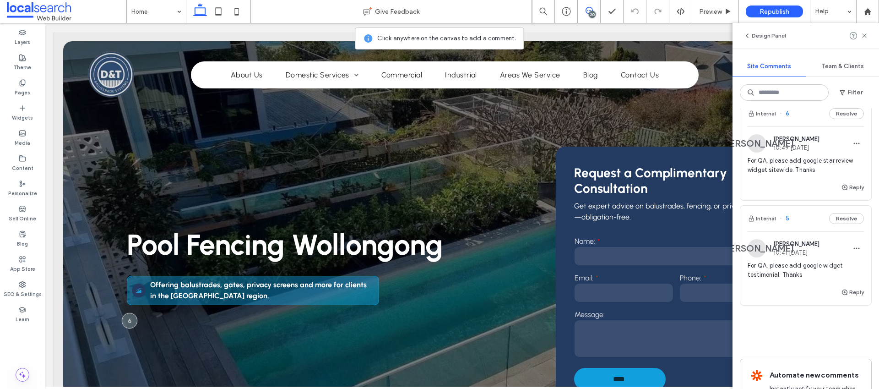
scroll to position [3732, 0]
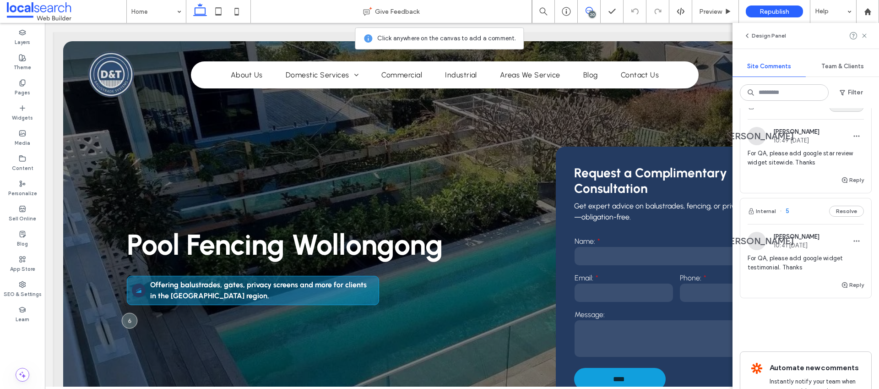
click at [840, 112] on button "Resolve" at bounding box center [846, 106] width 35 height 11
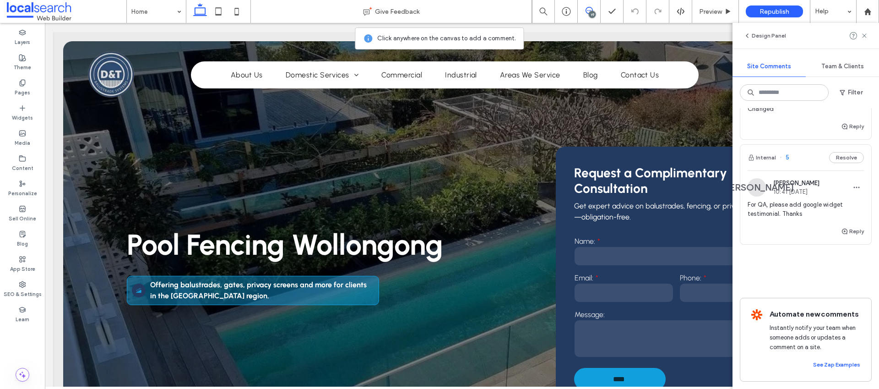
click at [840, 163] on button "Resolve" at bounding box center [846, 157] width 35 height 11
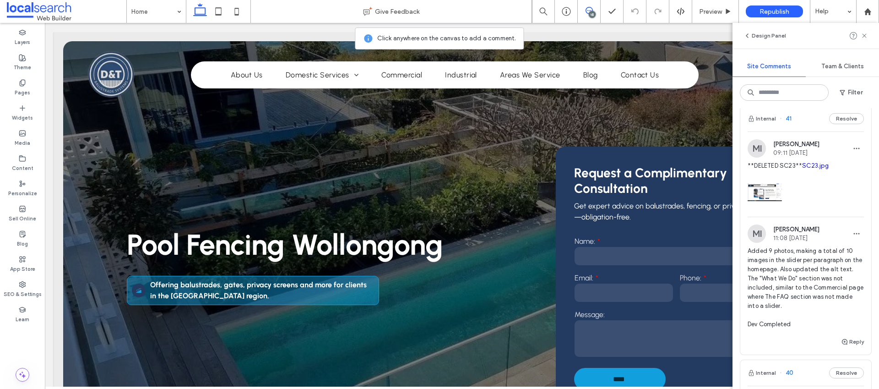
scroll to position [0, 0]
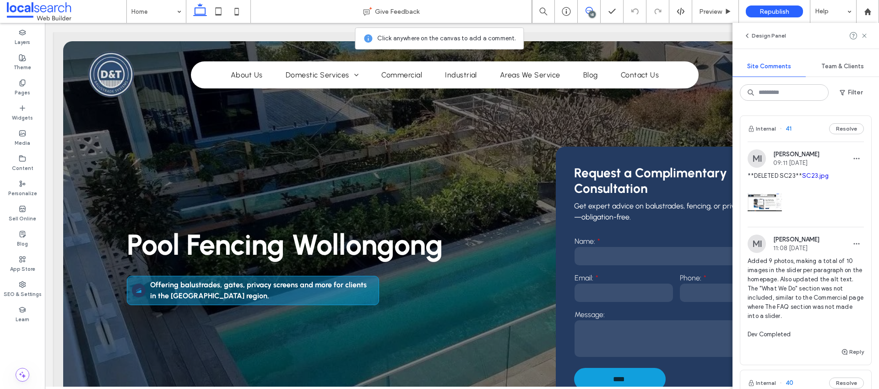
click at [784, 294] on span "Added 9 photos, making a total of 10 images in the slider per paragraph on the …" at bounding box center [805, 297] width 116 height 82
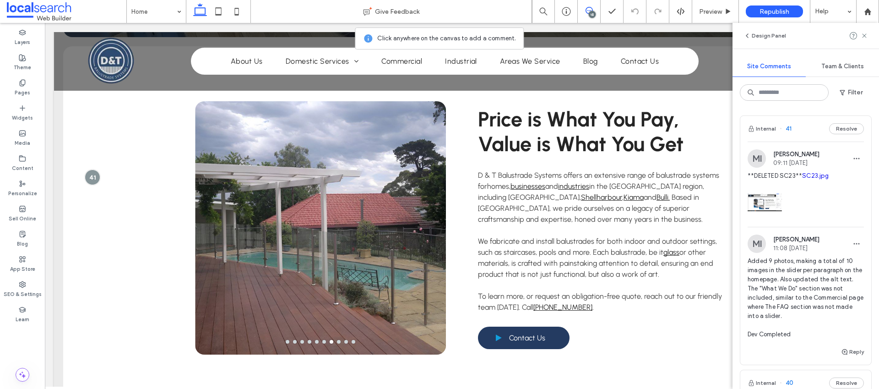
scroll to position [454, 0]
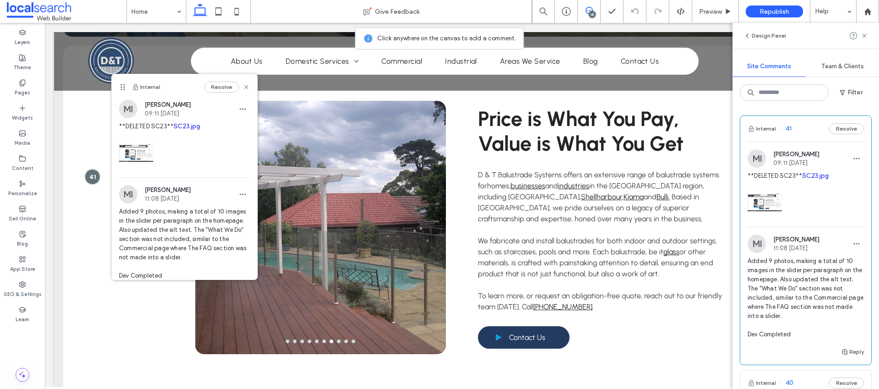
click at [173, 130] on link "SC23.jpg" at bounding box center [186, 126] width 27 height 7
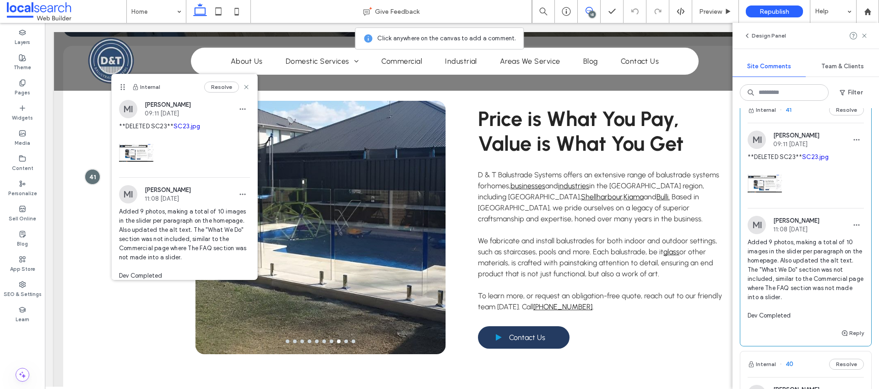
scroll to position [24, 0]
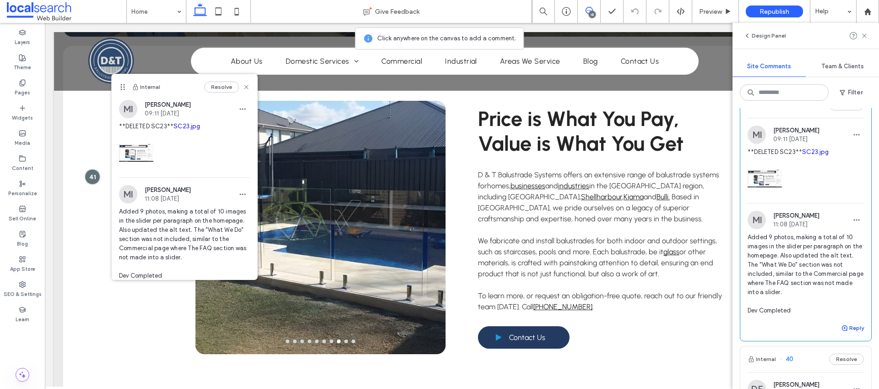
click at [851, 333] on button "Reply" at bounding box center [852, 327] width 23 height 11
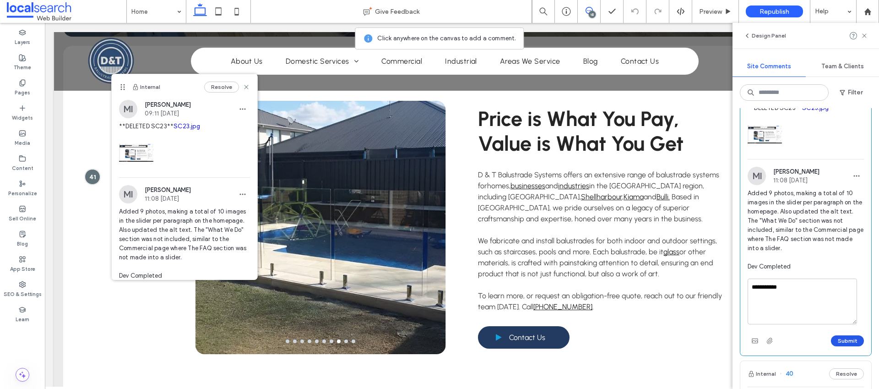
scroll to position [81, 0]
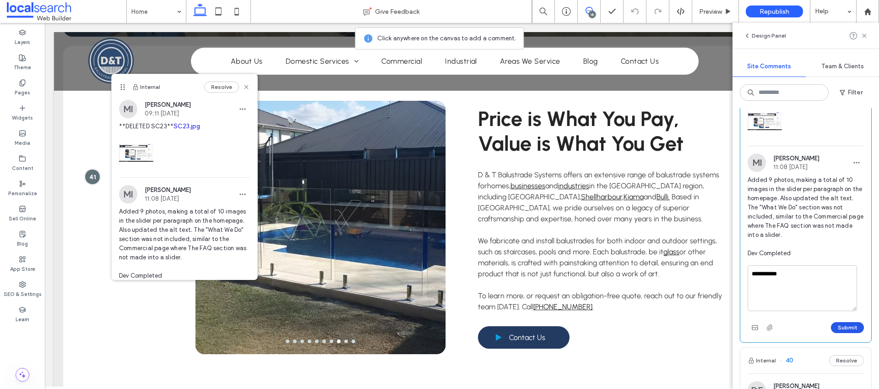
type textarea "**********"
click at [847, 333] on button "Submit" at bounding box center [847, 327] width 33 height 11
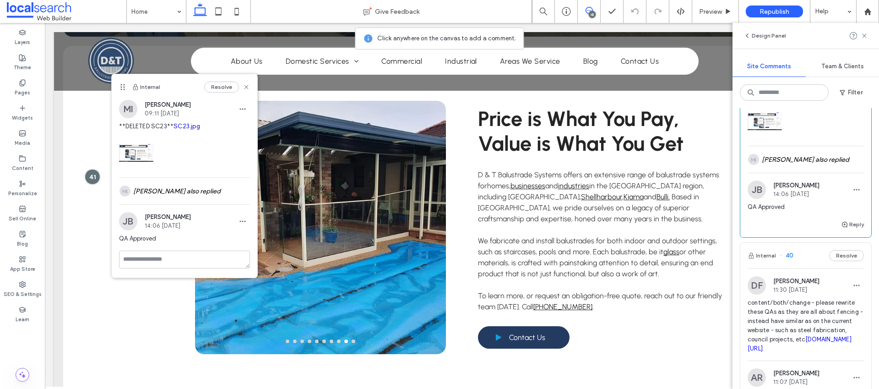
click at [586, 10] on icon at bounding box center [588, 10] width 7 height 7
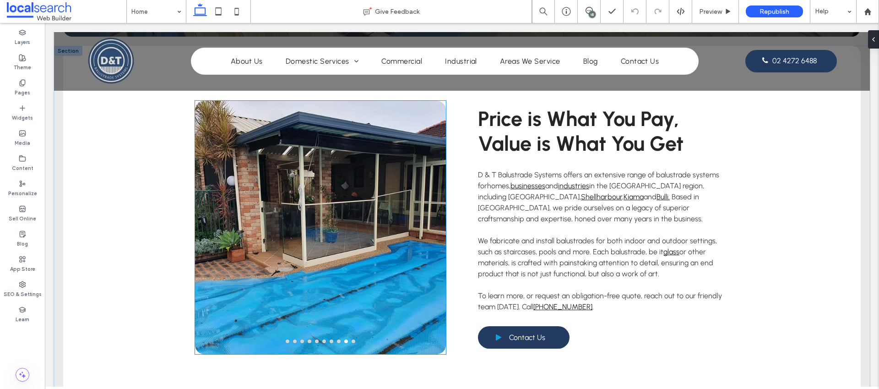
click at [324, 178] on div at bounding box center [320, 233] width 251 height 210
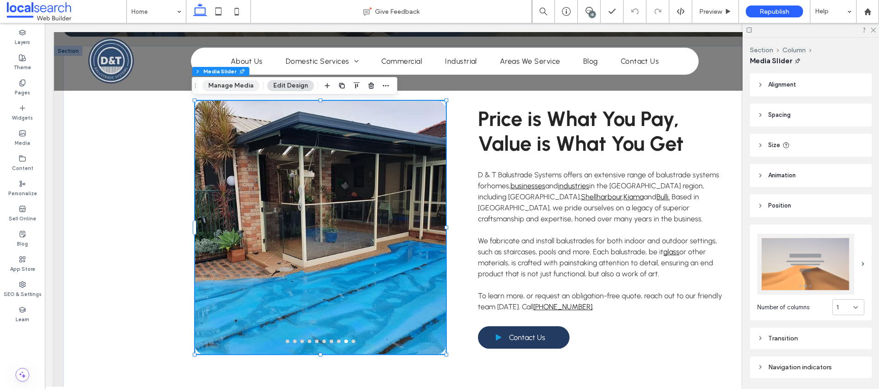
click at [231, 89] on button "Manage Media" at bounding box center [230, 85] width 57 height 11
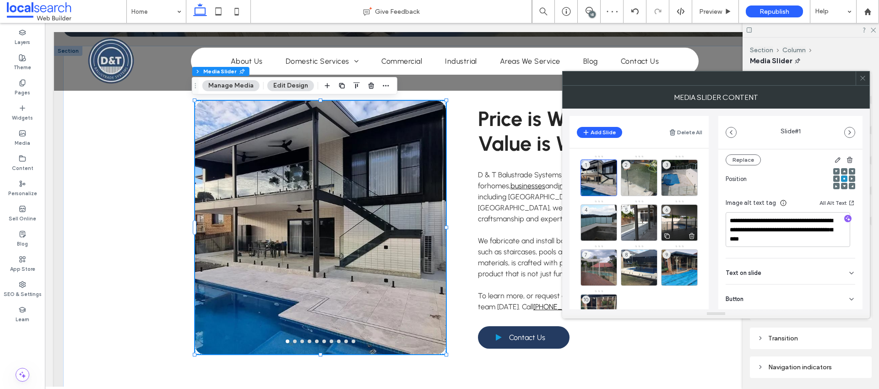
scroll to position [128, 0]
click at [640, 175] on div "2" at bounding box center [639, 177] width 37 height 37
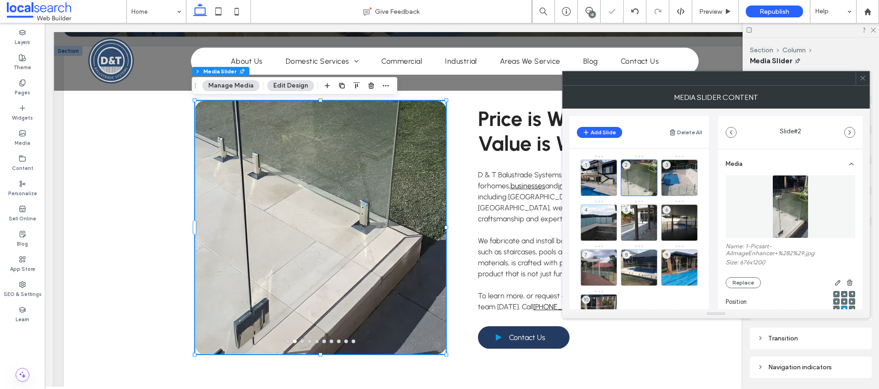
scroll to position [155, 0]
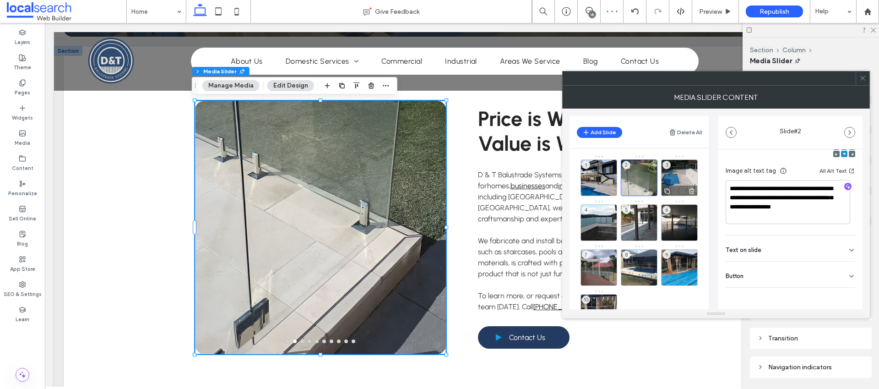
click at [676, 174] on div "3" at bounding box center [679, 177] width 37 height 37
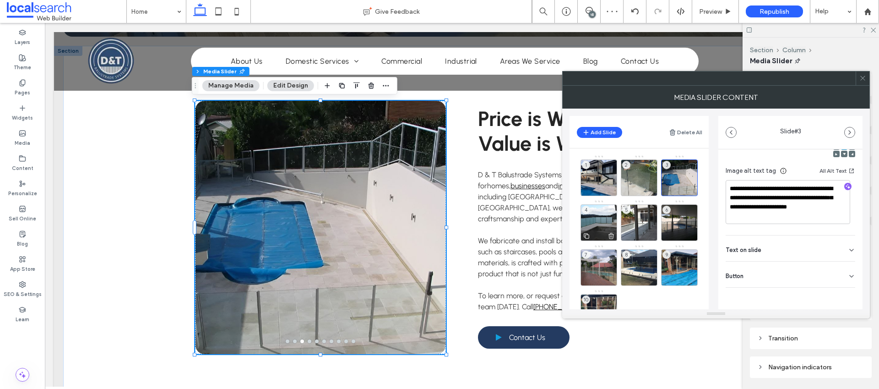
click at [592, 213] on div "4" at bounding box center [598, 222] width 37 height 37
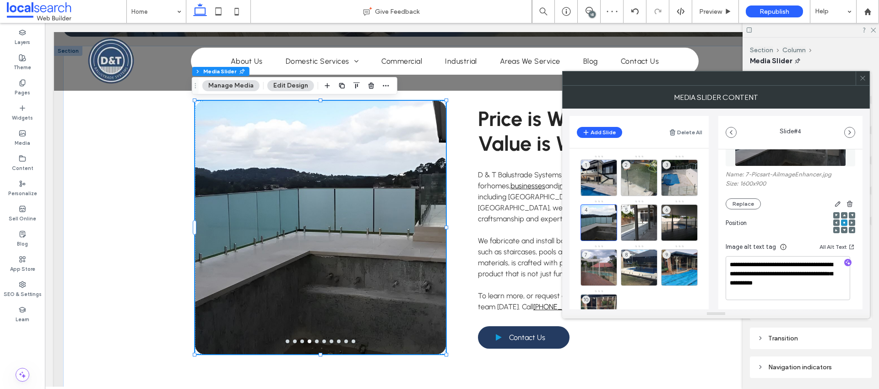
scroll to position [148, 0]
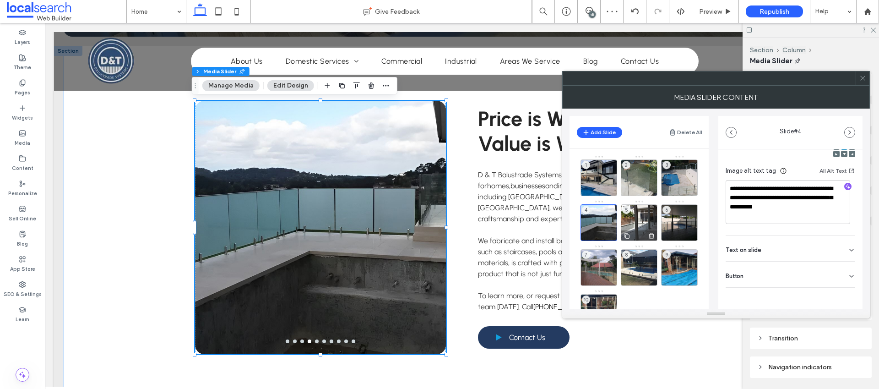
click at [635, 220] on div "5" at bounding box center [639, 222] width 37 height 37
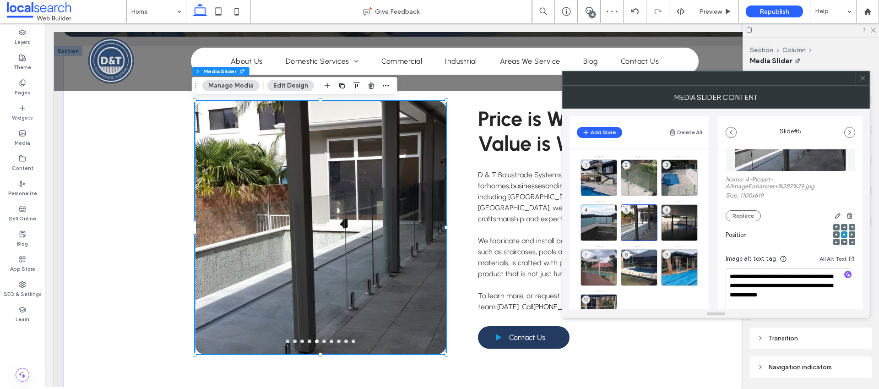
scroll to position [155, 0]
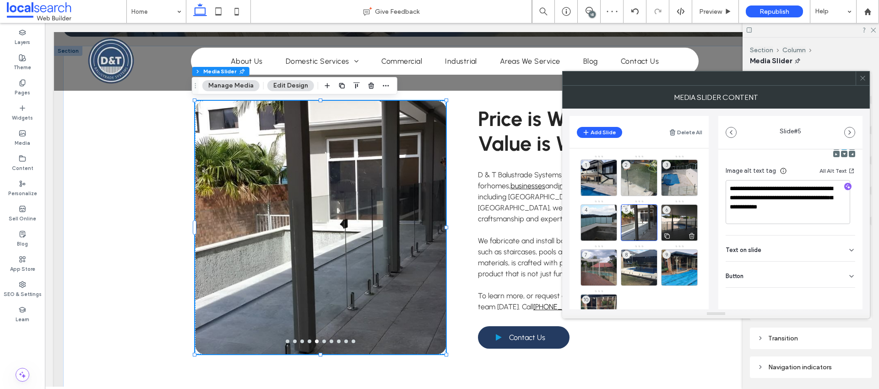
click at [677, 219] on div "6" at bounding box center [679, 222] width 37 height 37
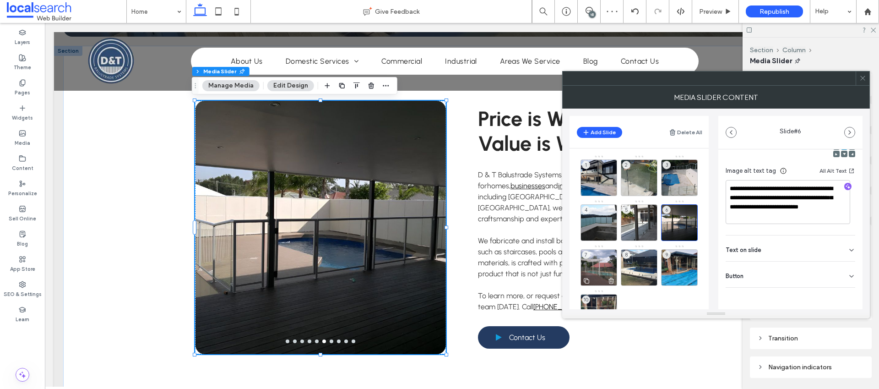
click at [603, 265] on div "7" at bounding box center [598, 267] width 37 height 37
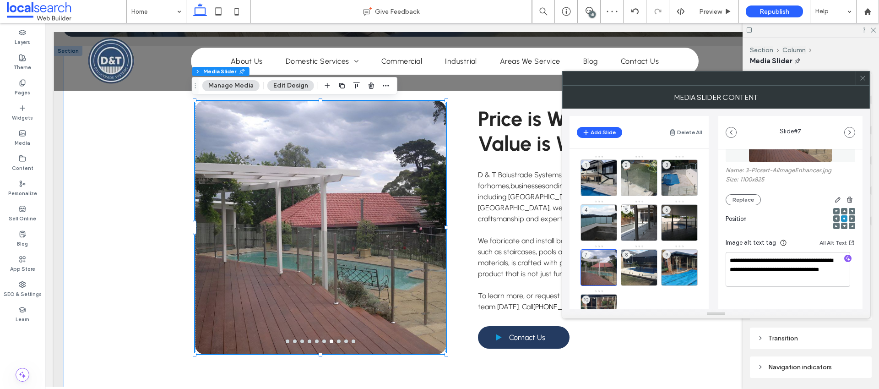
scroll to position [139, 0]
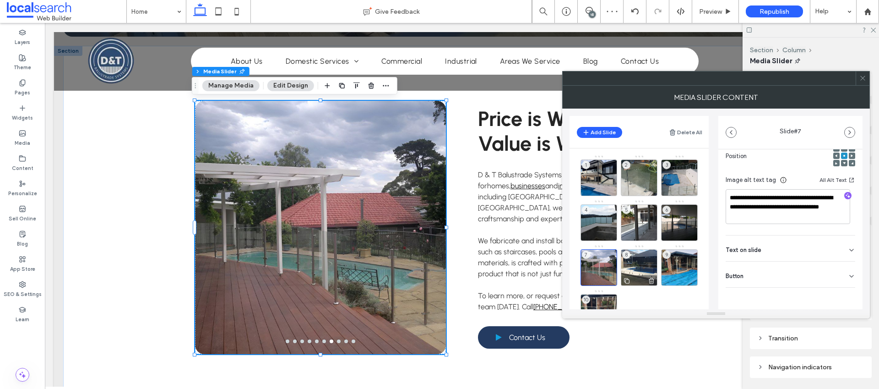
click at [638, 262] on div "8" at bounding box center [639, 267] width 37 height 37
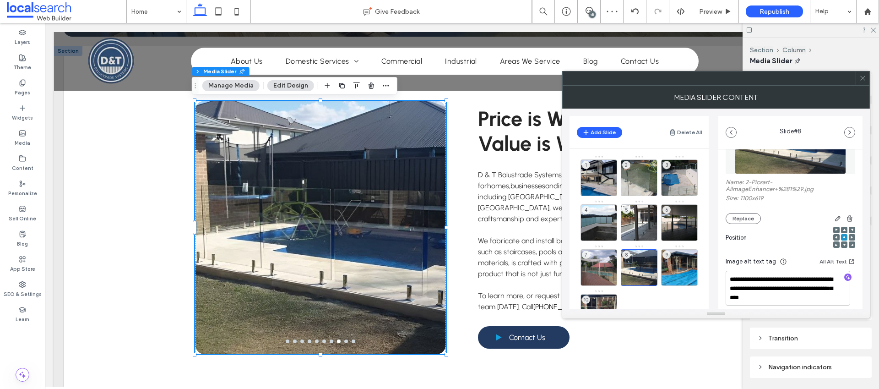
scroll to position [146, 0]
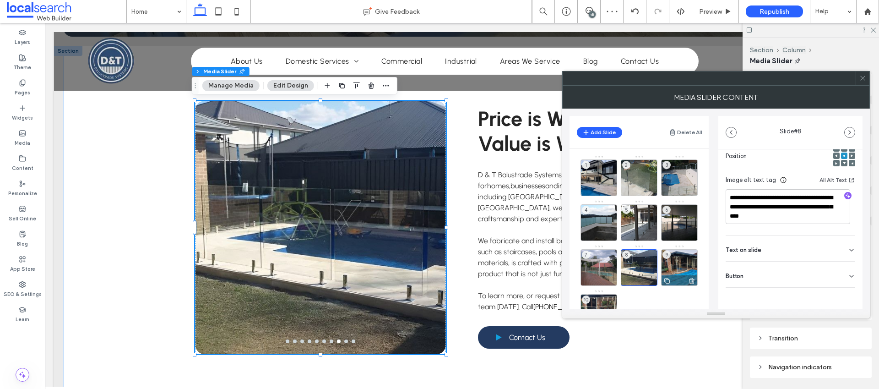
click at [679, 264] on div "9" at bounding box center [679, 267] width 37 height 37
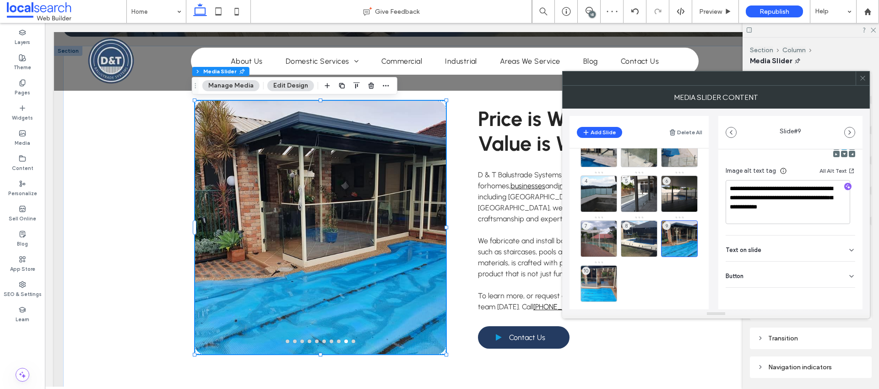
scroll to position [38, 0]
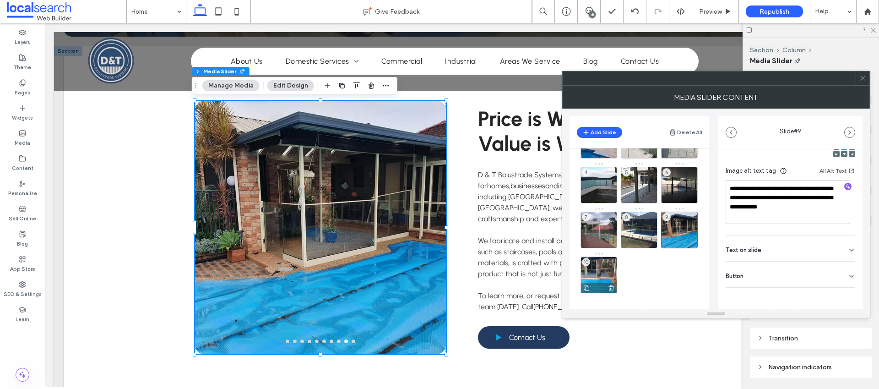
click at [602, 272] on div "10" at bounding box center [598, 274] width 37 height 37
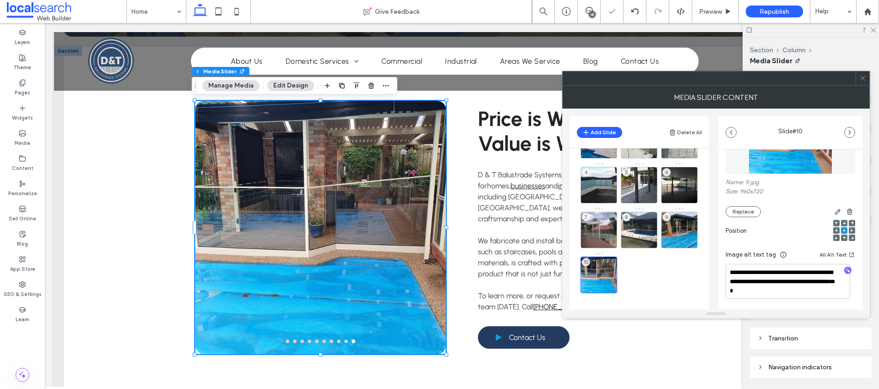
scroll to position [139, 0]
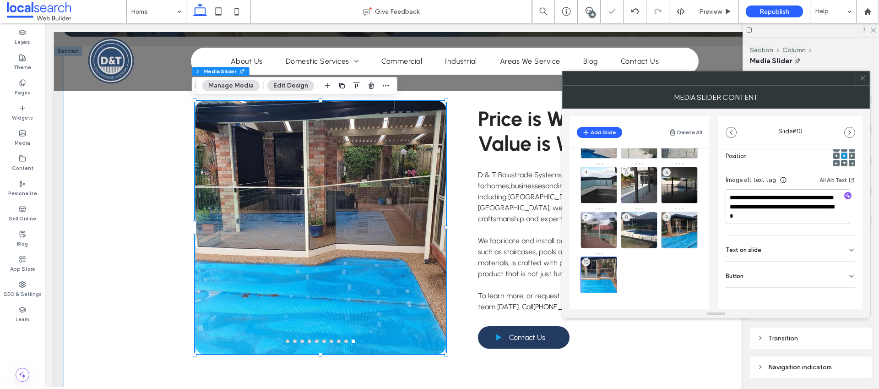
click at [863, 82] on span at bounding box center [862, 78] width 7 height 14
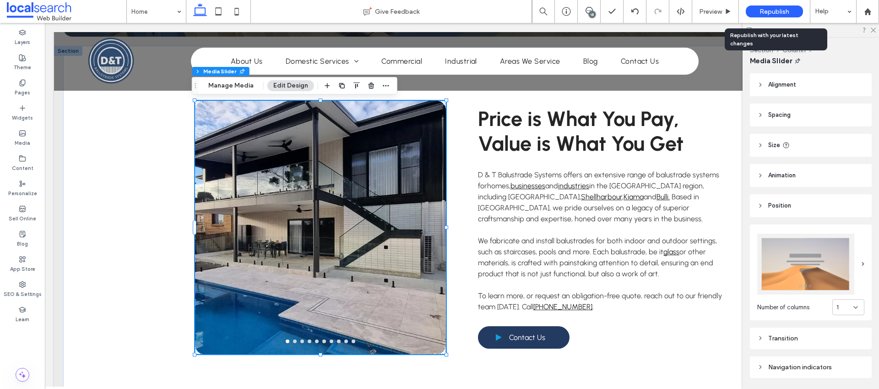
click at [774, 11] on span "Republish" at bounding box center [774, 12] width 30 height 8
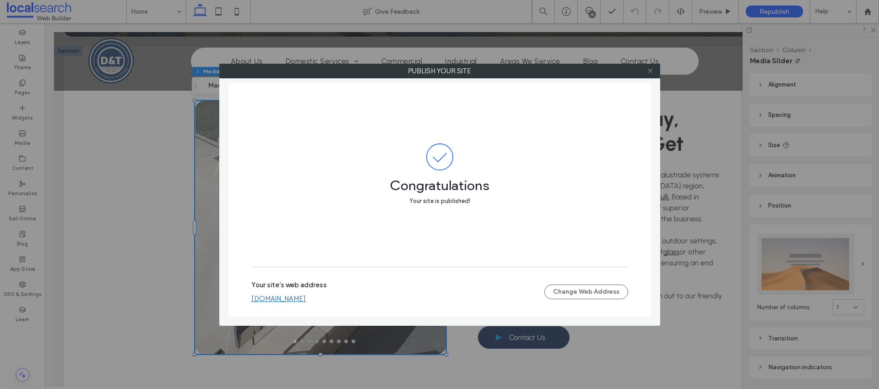
click at [653, 72] on icon at bounding box center [650, 70] width 7 height 7
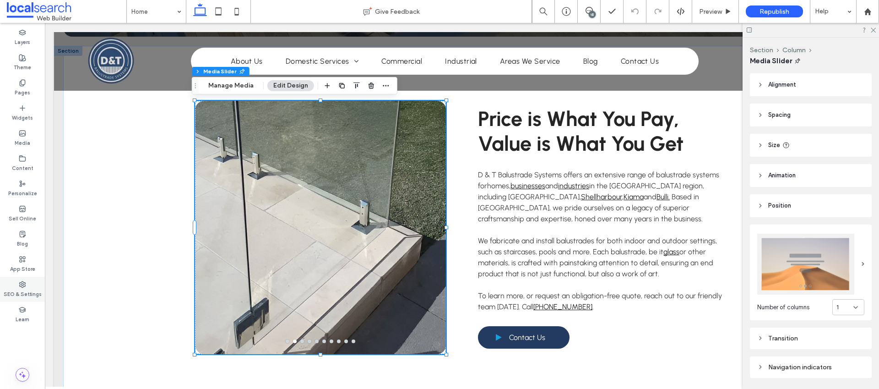
click at [18, 290] on label "SEO & Settings" at bounding box center [23, 293] width 38 height 10
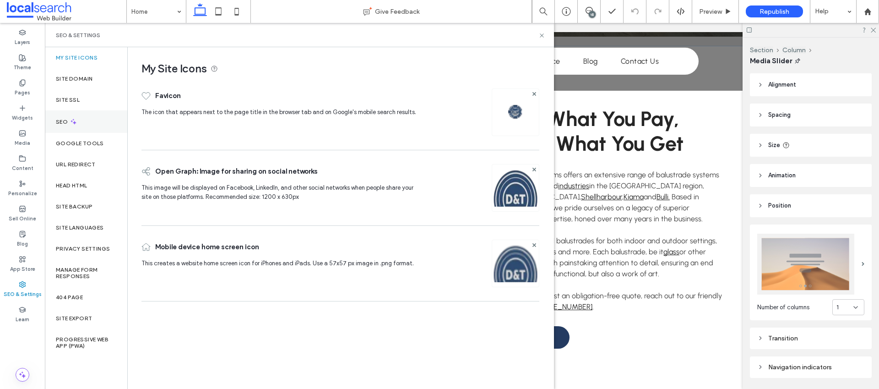
click at [62, 123] on label "SEO" at bounding box center [63, 122] width 14 height 6
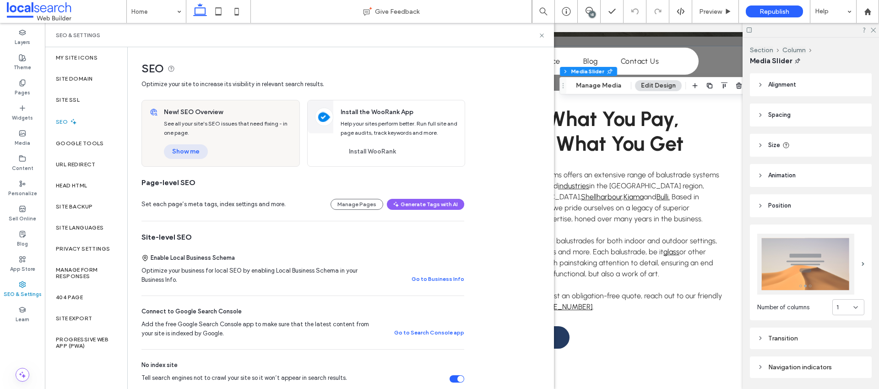
click at [178, 157] on button "Show me" at bounding box center [186, 151] width 44 height 15
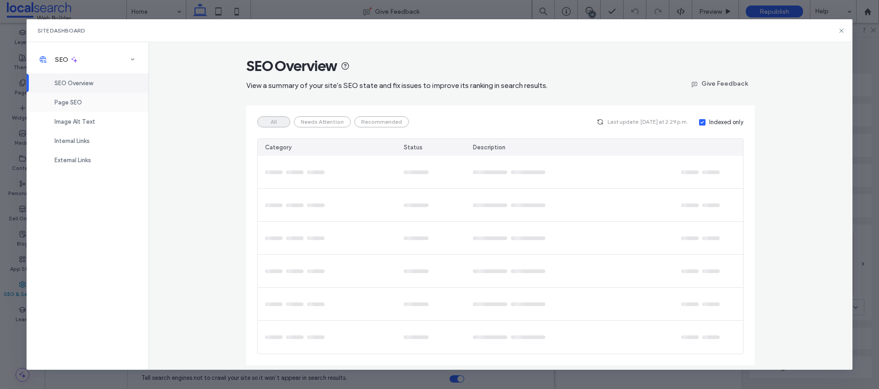
click at [79, 101] on span "Page SEO" at bounding box center [67, 102] width 27 height 7
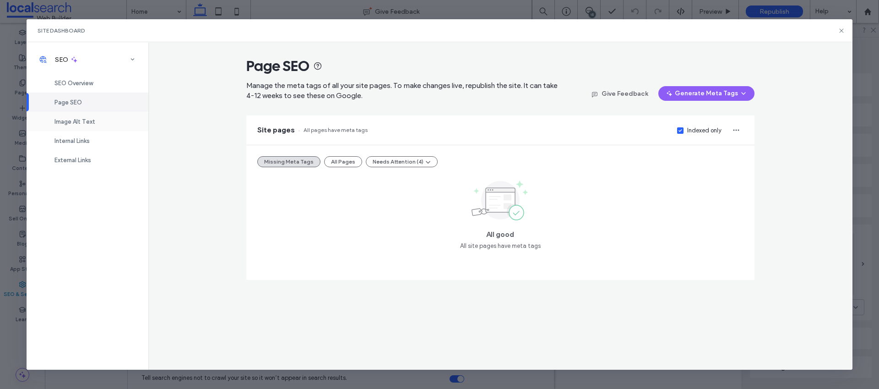
click at [100, 118] on div "Image Alt Text" at bounding box center [88, 121] width 122 height 19
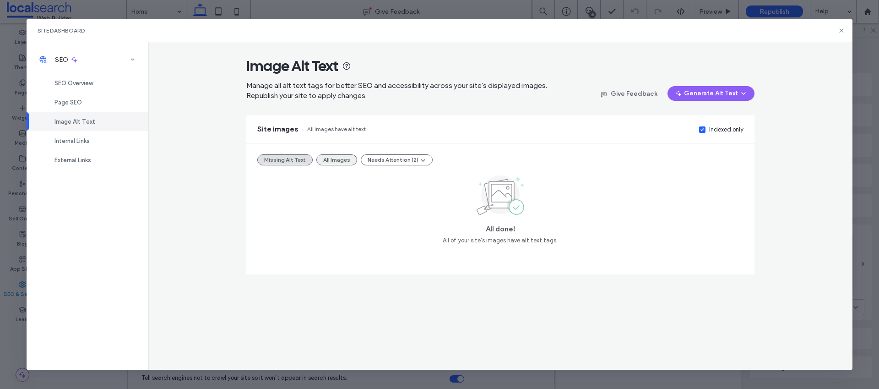
click at [335, 162] on button "All Images" at bounding box center [336, 159] width 41 height 11
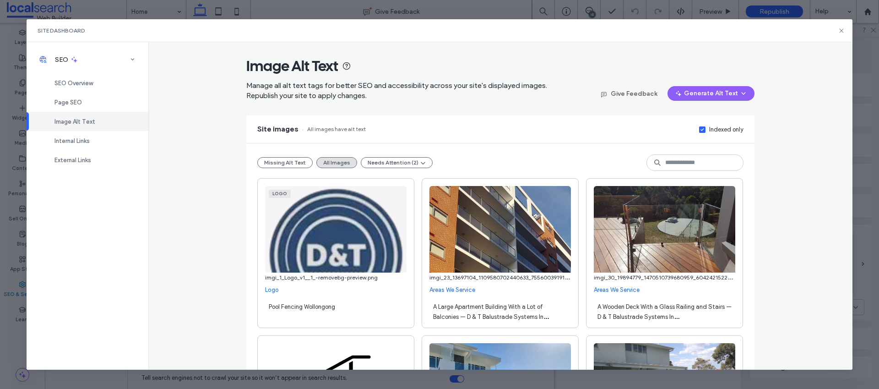
scroll to position [582, 0]
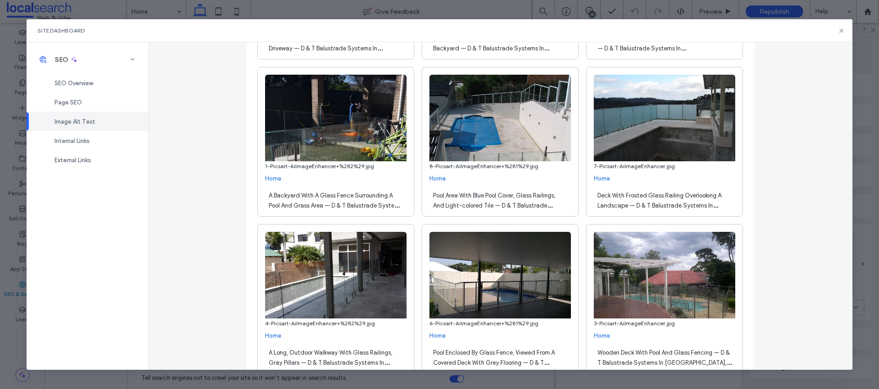
click at [464, 205] on span "Pool Area With Blue Pool Cover, Glass Railings, And Light-colored Tile — D & T …" at bounding box center [494, 210] width 122 height 37
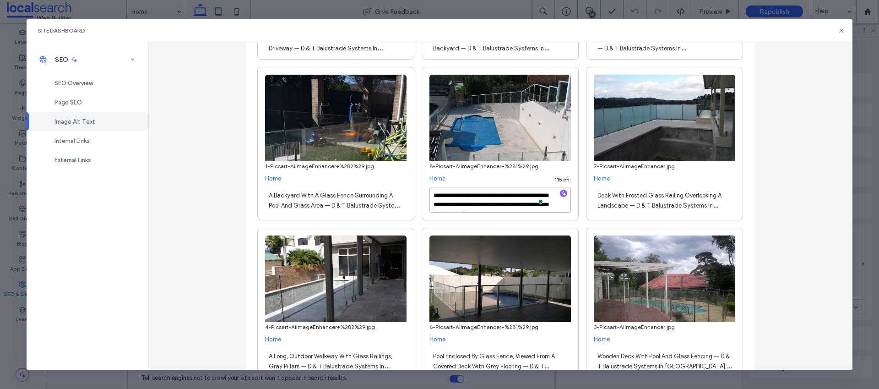
click at [493, 204] on textarea "**********" at bounding box center [499, 200] width 141 height 26
type textarea "**********"
click at [757, 207] on div "**********" at bounding box center [500, 205] width 704 height 327
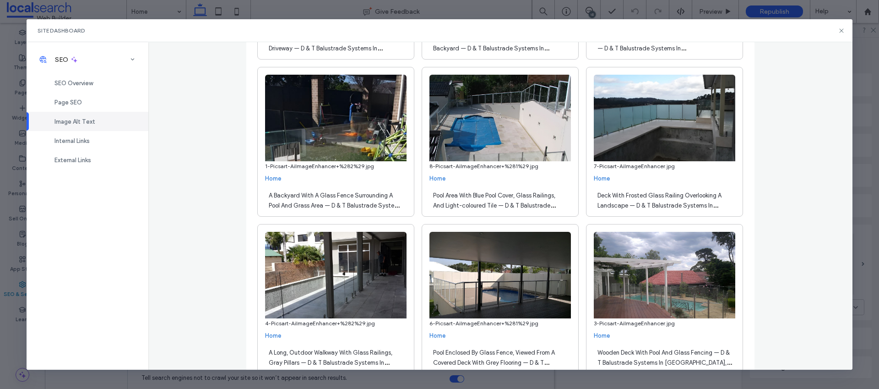
scroll to position [7018, 0]
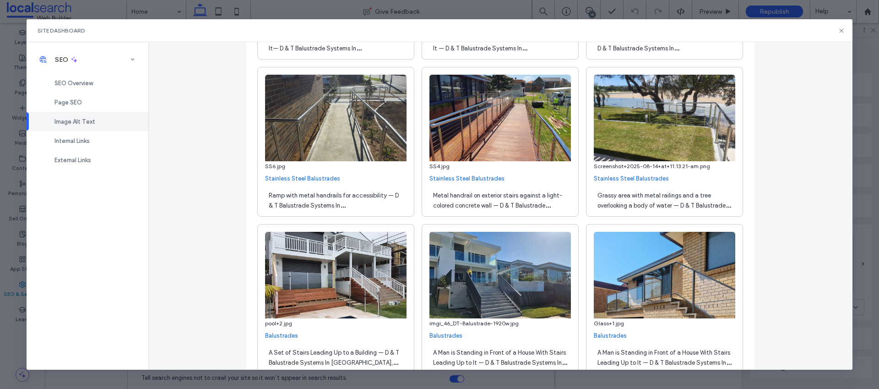
click at [450, 201] on div "Metal handrail on exterior stairs against a light-colored concrete wall — D & T…" at bounding box center [499, 200] width 141 height 26
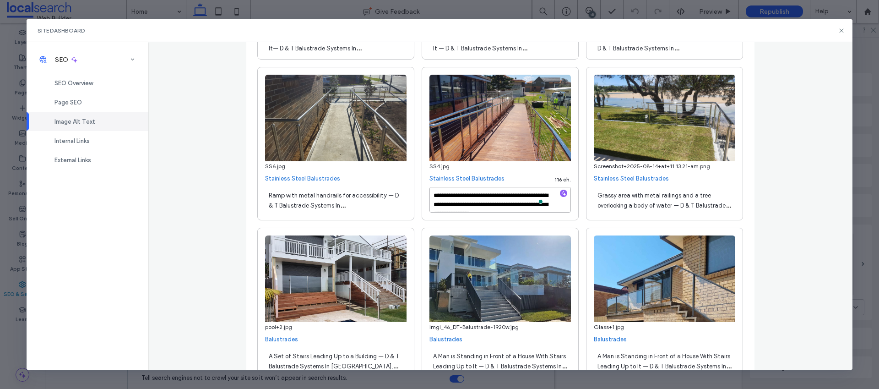
click at [456, 206] on textarea "**********" at bounding box center [499, 200] width 141 height 26
type textarea "**********"
drag, startPoint x: 784, startPoint y: 184, endPoint x: 790, endPoint y: 188, distance: 7.8
click at [785, 186] on div "**********" at bounding box center [500, 205] width 704 height 327
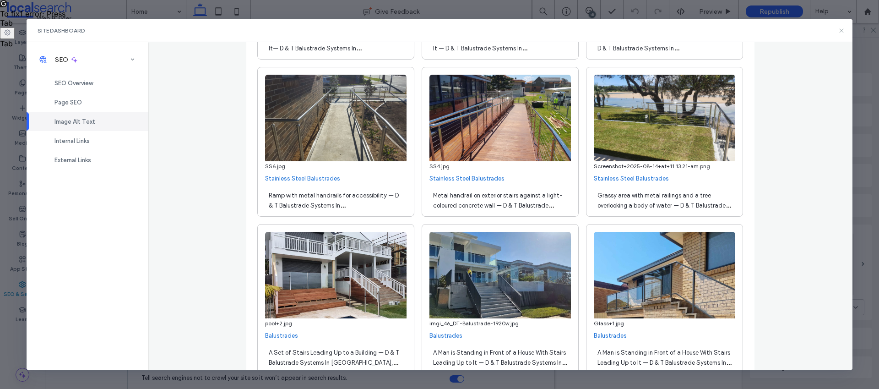
click at [841, 28] on icon at bounding box center [841, 30] width 7 height 7
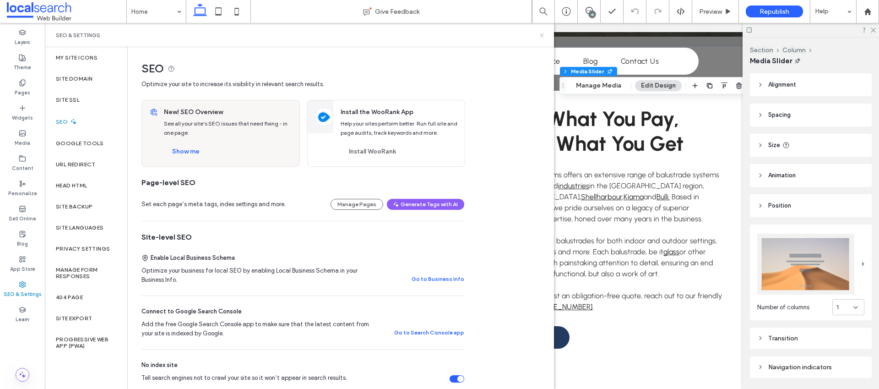
click at [541, 33] on icon at bounding box center [541, 35] width 7 height 7
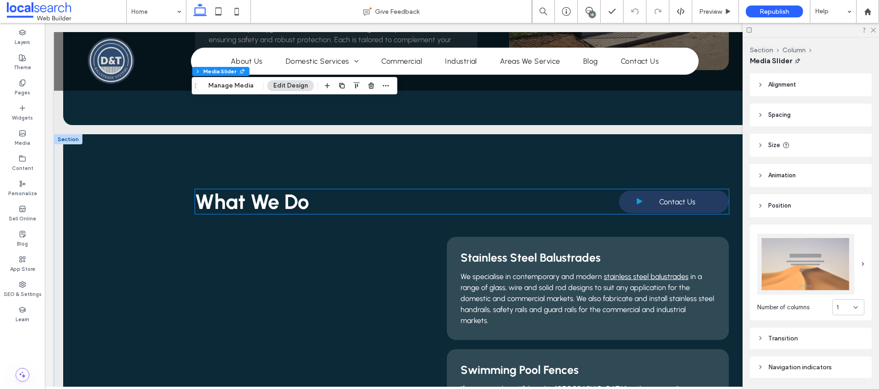
scroll to position [1479, 0]
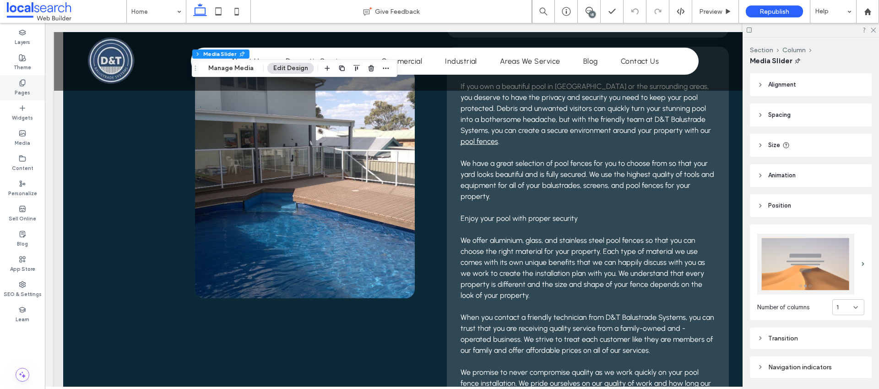
click at [25, 85] on icon at bounding box center [22, 82] width 7 height 7
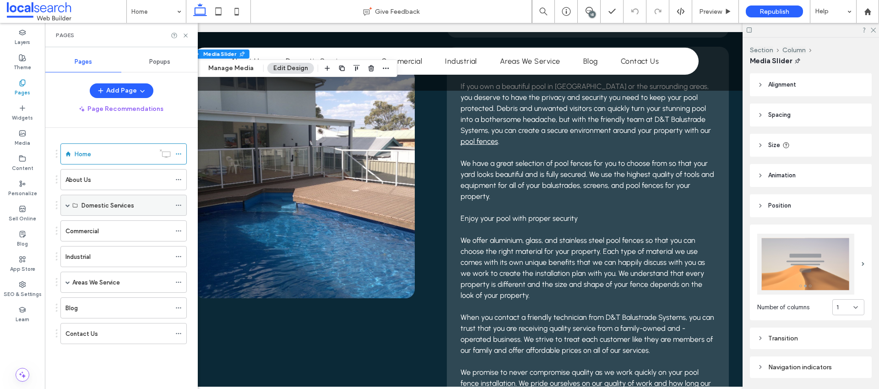
click at [65, 204] on span at bounding box center [67, 205] width 5 height 5
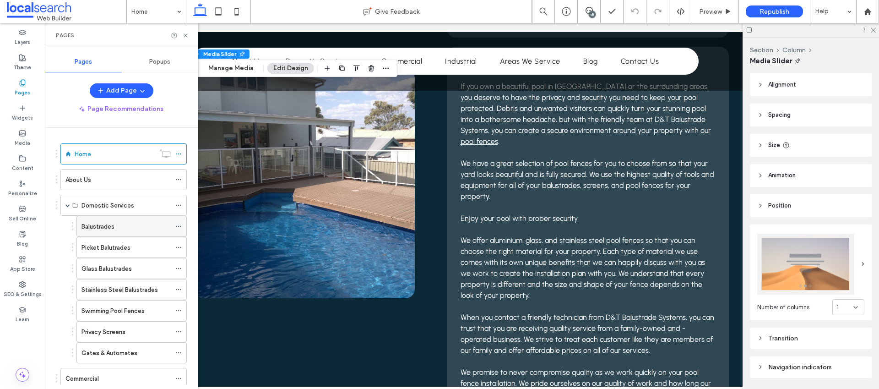
click at [179, 225] on icon at bounding box center [178, 226] width 6 height 6
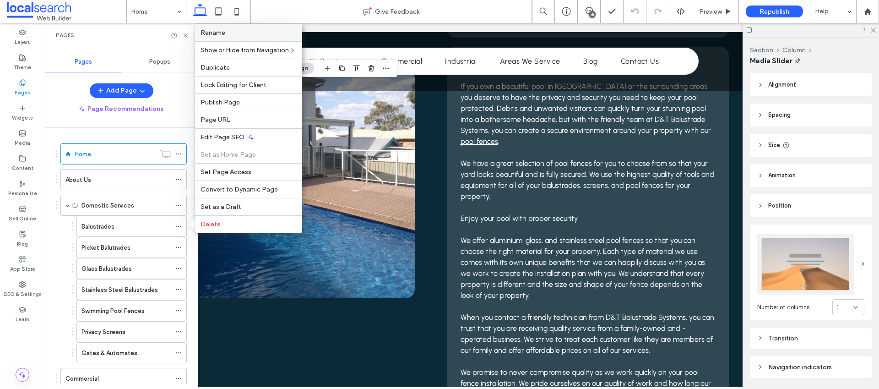
click at [227, 34] on label "Rename" at bounding box center [248, 33] width 96 height 8
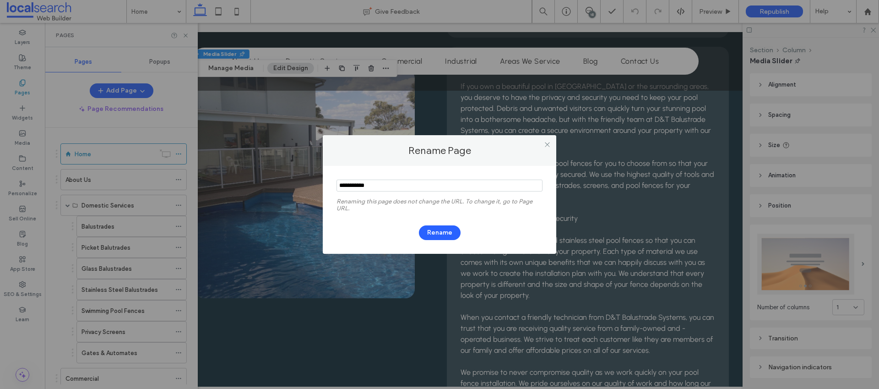
click at [361, 187] on input "notEmpty" at bounding box center [439, 185] width 206 height 12
click at [545, 144] on icon at bounding box center [547, 144] width 7 height 7
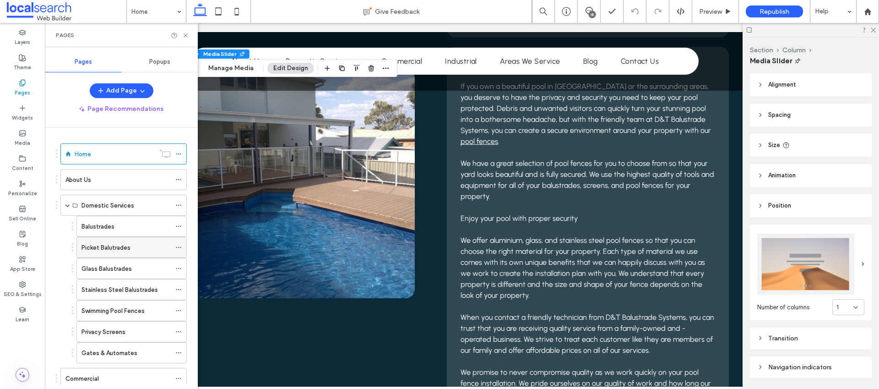
click at [176, 244] on icon at bounding box center [178, 247] width 6 height 6
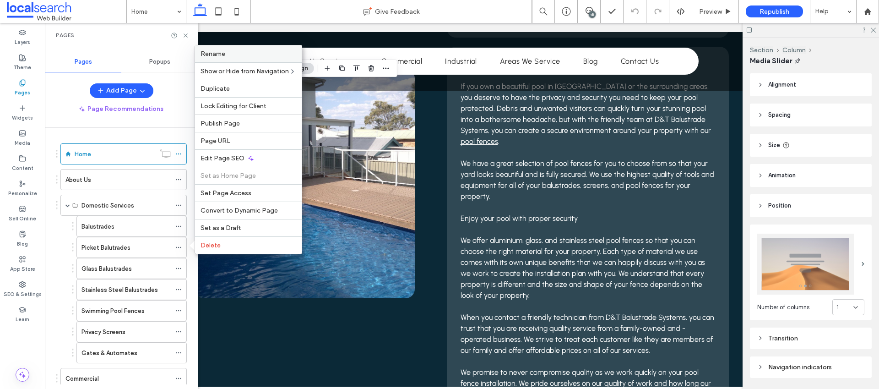
click at [224, 57] on span "Rename" at bounding box center [212, 54] width 25 height 8
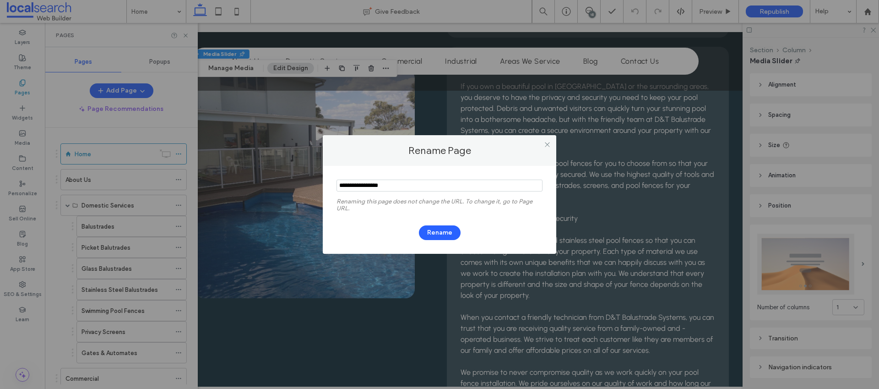
click at [370, 184] on input "notEmpty" at bounding box center [439, 185] width 206 height 12
type input "**********"
click at [446, 233] on button "Rename" at bounding box center [440, 232] width 42 height 15
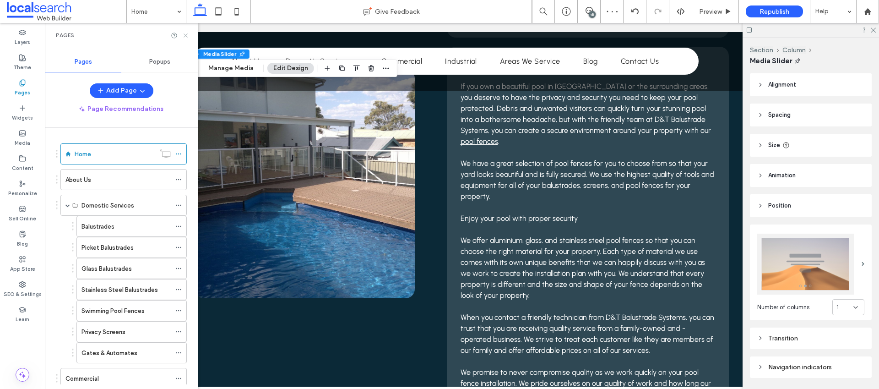
drag, startPoint x: 184, startPoint y: 33, endPoint x: 158, endPoint y: 7, distance: 36.9
click at [184, 33] on icon at bounding box center [185, 35] width 7 height 7
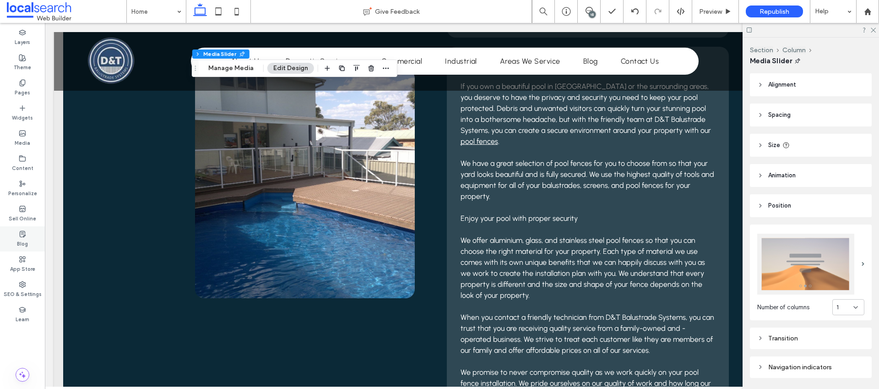
click at [25, 233] on use at bounding box center [22, 234] width 5 height 6
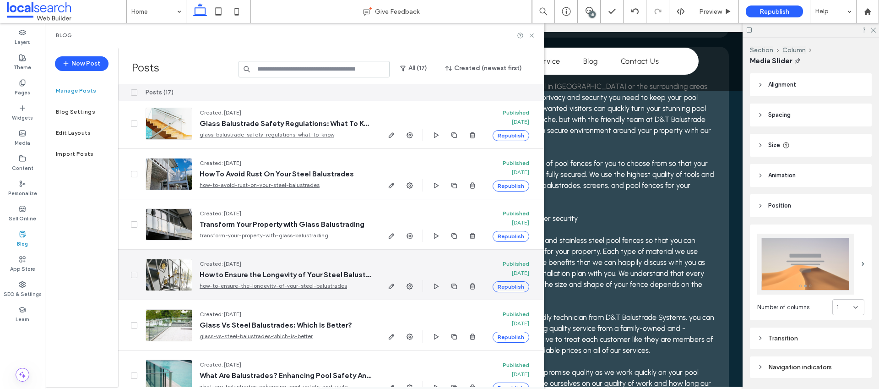
scroll to position [575, 0]
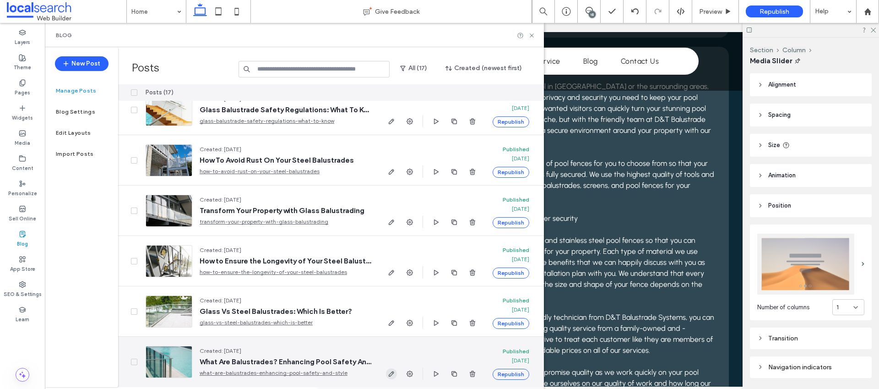
click at [393, 371] on icon "button" at bounding box center [391, 373] width 7 height 7
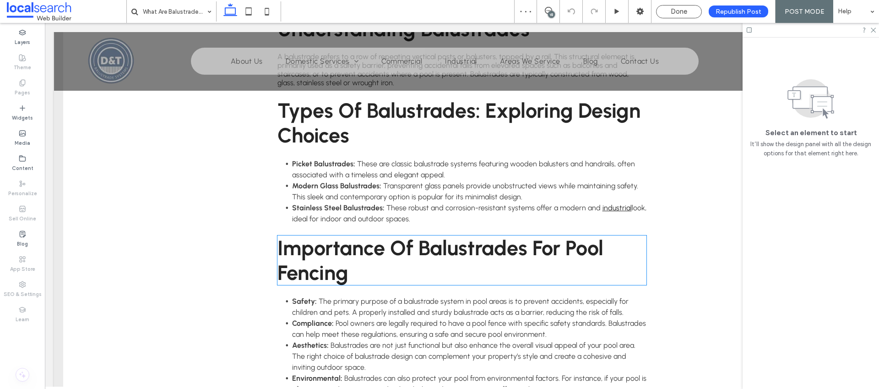
scroll to position [390, 0]
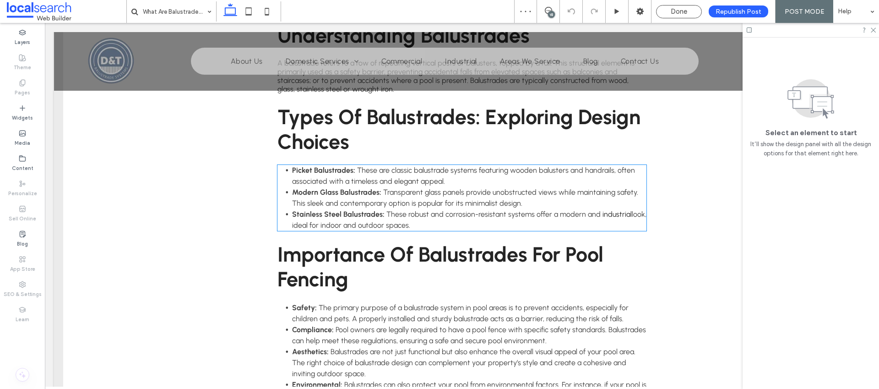
click at [618, 215] on link "industrial" at bounding box center [616, 214] width 29 height 9
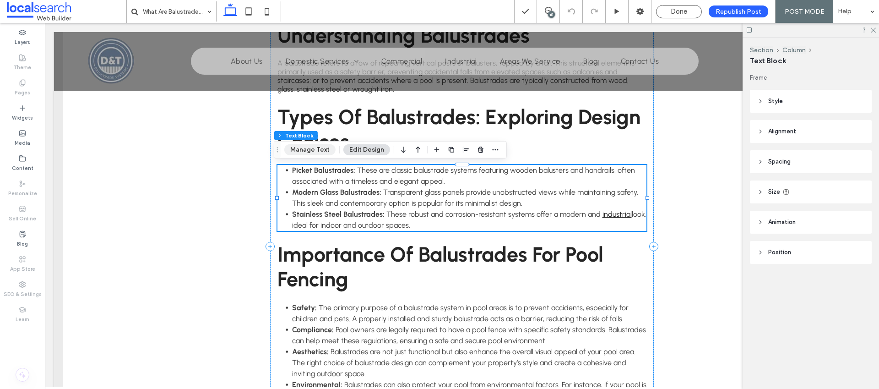
drag, startPoint x: 305, startPoint y: 152, endPoint x: 466, endPoint y: 195, distance: 166.4
click at [305, 152] on button "Manage Text" at bounding box center [309, 149] width 51 height 11
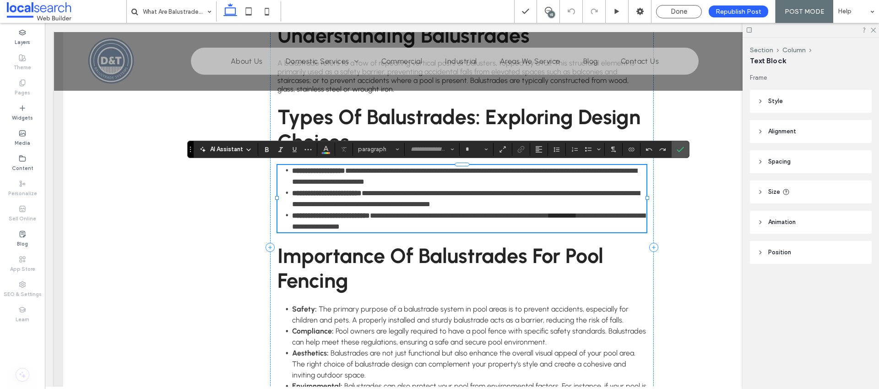
type input "********"
type input "**"
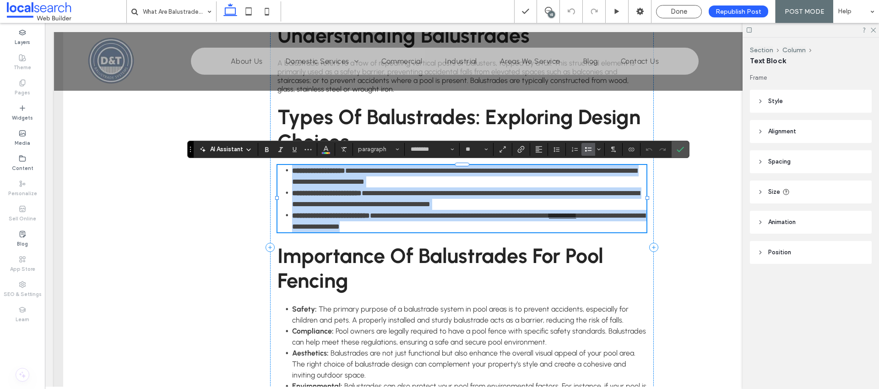
click at [620, 215] on span "**********" at bounding box center [468, 221] width 353 height 18
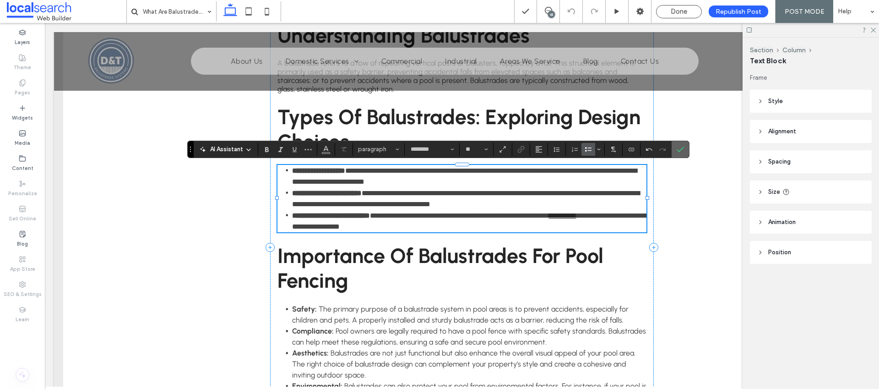
drag, startPoint x: 676, startPoint y: 148, endPoint x: 631, endPoint y: 125, distance: 50.1
click at [676, 148] on icon "Confirm" at bounding box center [679, 149] width 7 height 7
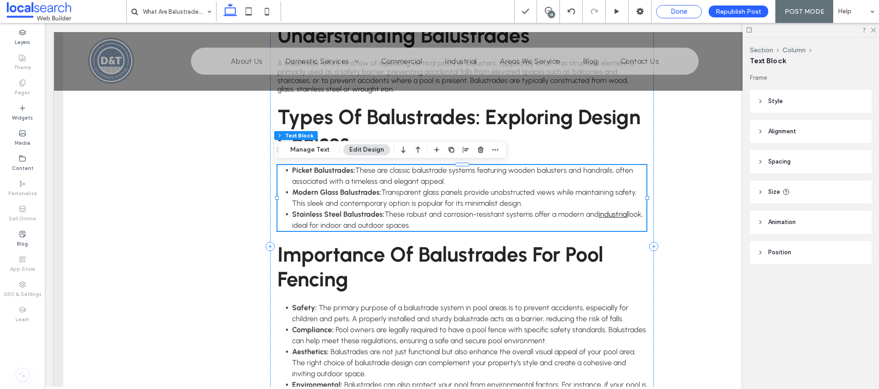
click at [687, 13] on span "Done" at bounding box center [678, 11] width 16 height 8
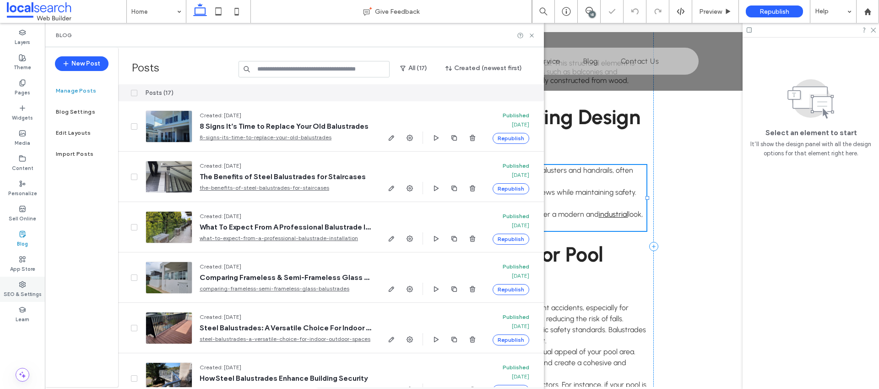
click at [32, 295] on label "SEO & Settings" at bounding box center [23, 293] width 38 height 10
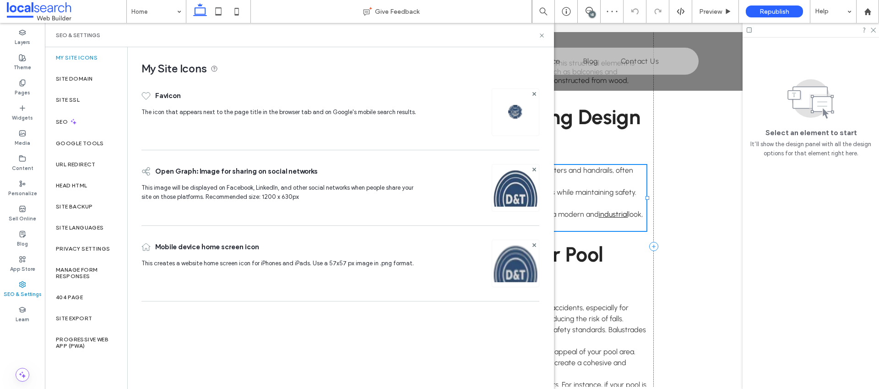
click at [75, 80] on label "Site Domain" at bounding box center [74, 79] width 37 height 6
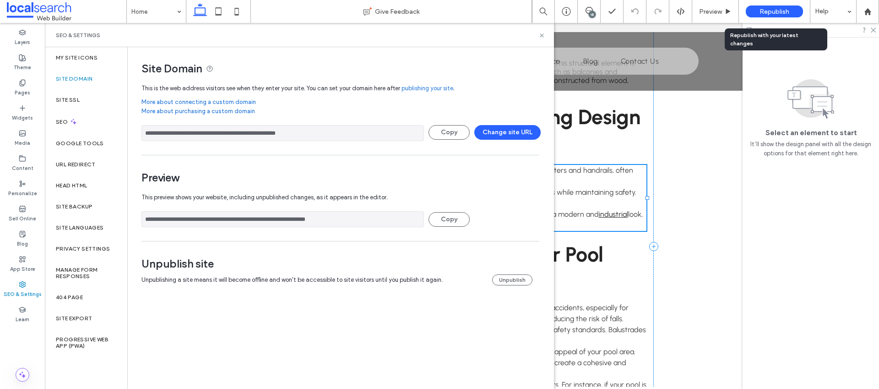
click span "Republish"
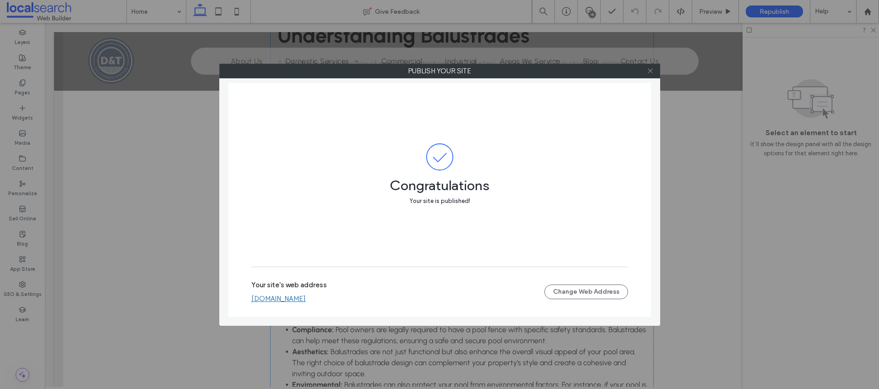
click icon
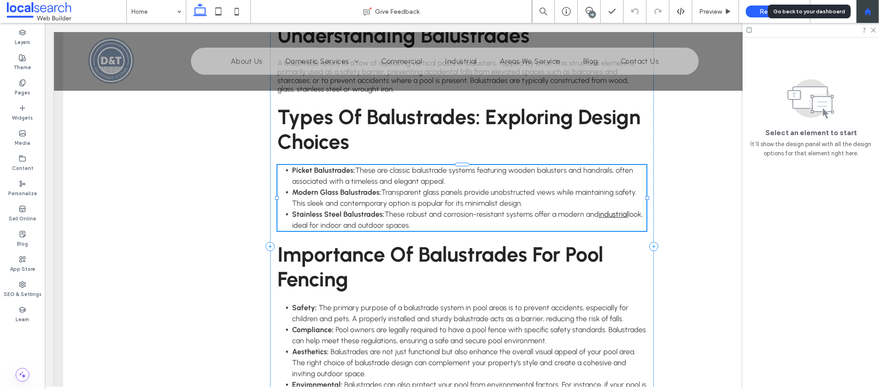
click div
